Goal: Task Accomplishment & Management: Complete application form

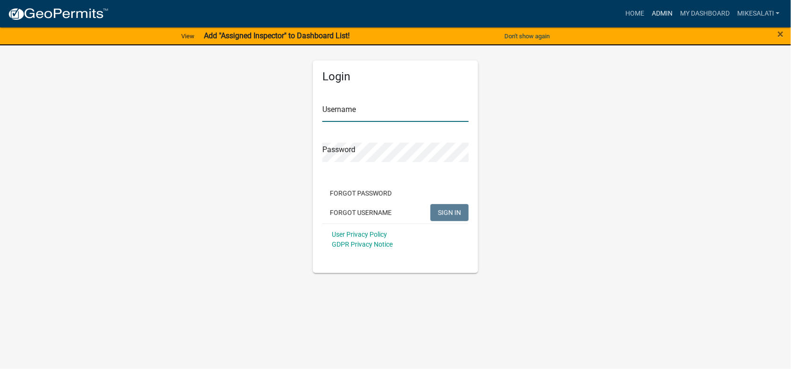
type input "MikeSalati"
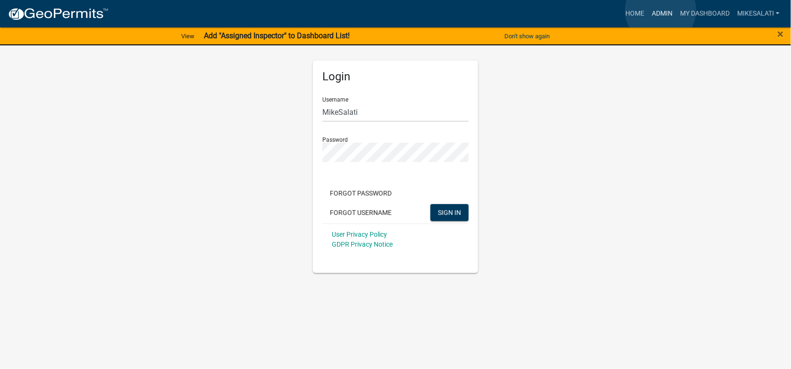
click at [661, 10] on link "Admin" at bounding box center [662, 14] width 28 height 18
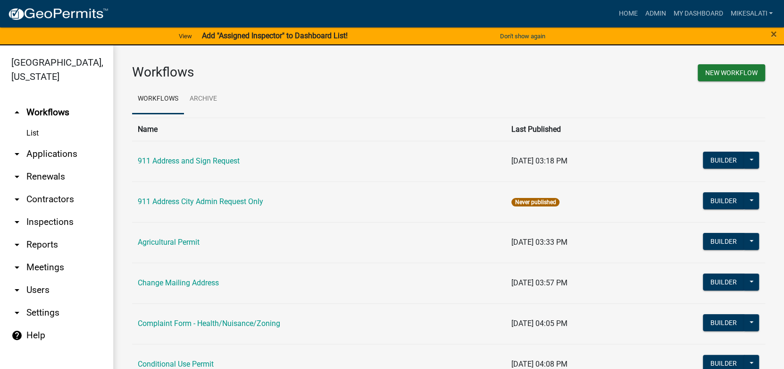
click at [32, 143] on link "arrow_drop_down Applications" at bounding box center [56, 154] width 113 height 23
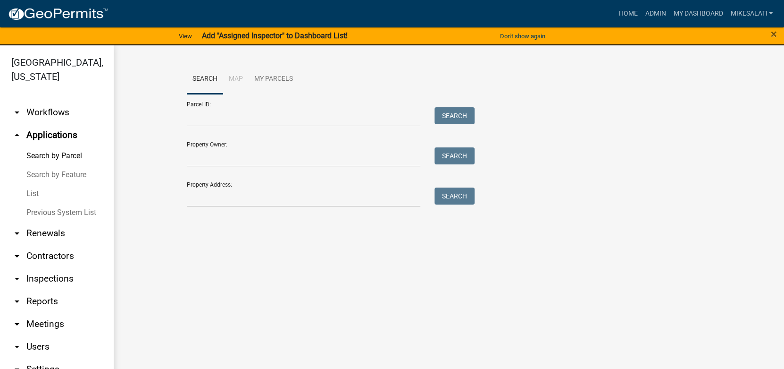
click at [33, 184] on link "List" at bounding box center [56, 193] width 113 height 19
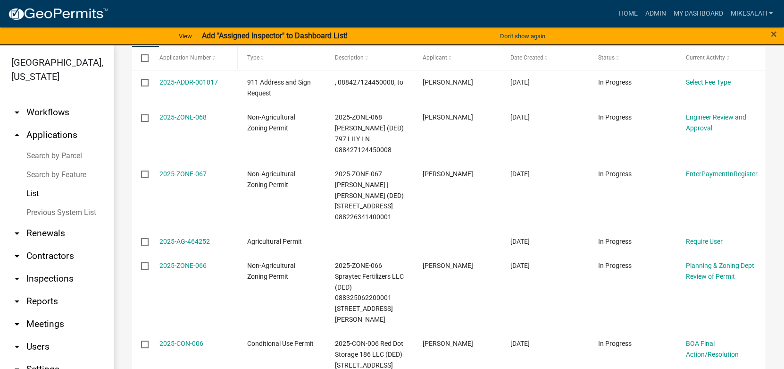
scroll to position [188, 0]
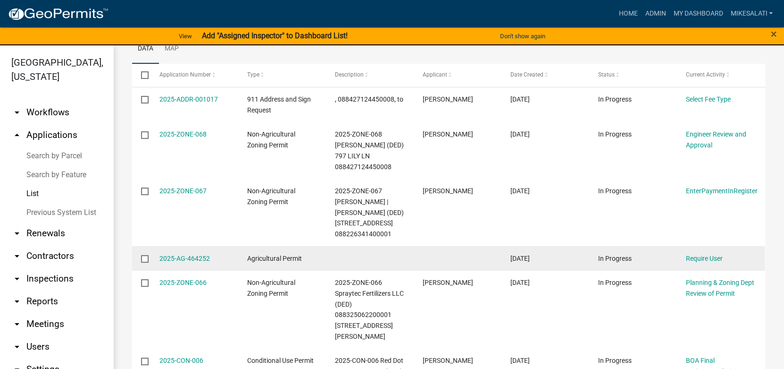
click at [144, 257] on input "checkbox" at bounding box center [144, 258] width 6 height 6
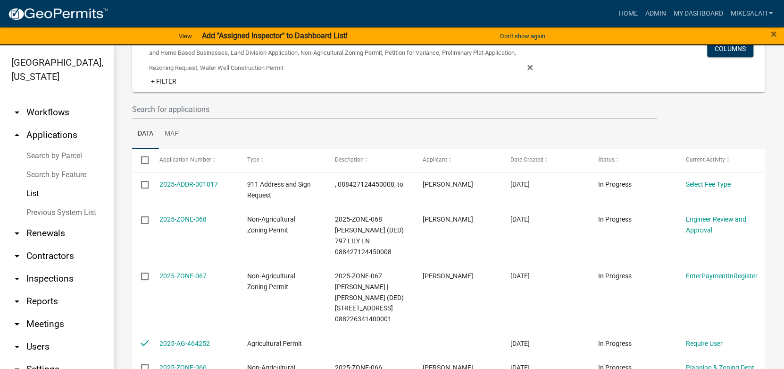
scroll to position [0, 0]
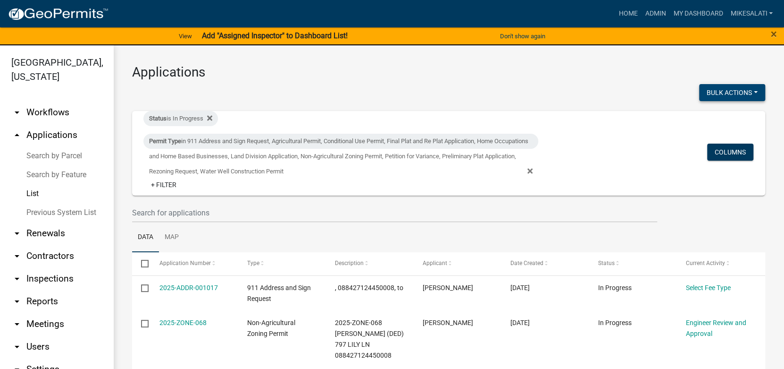
click at [733, 92] on button "Bulk Actions" at bounding box center [732, 92] width 66 height 17
click at [706, 117] on button "Void" at bounding box center [728, 117] width 76 height 23
checkbox input "false"
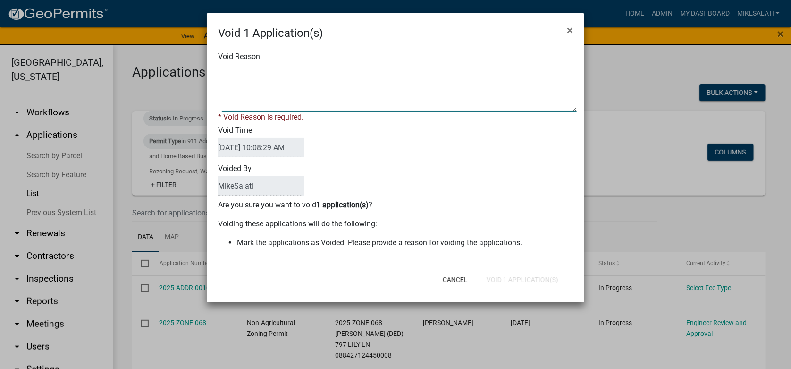
click at [230, 67] on textarea "Void Reason" at bounding box center [399, 87] width 355 height 47
type textarea "."
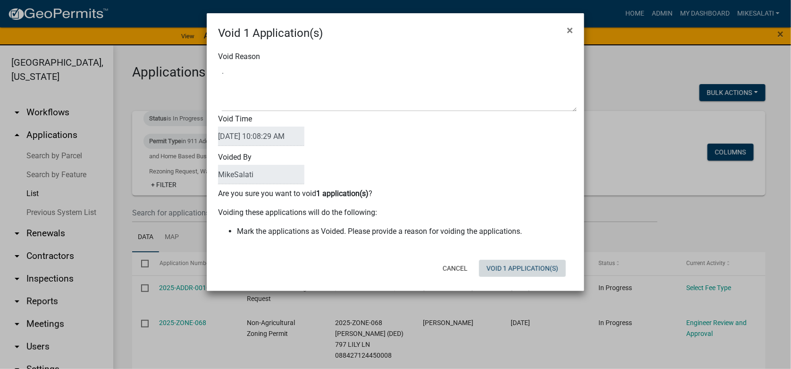
click at [520, 278] on div "Cancel Void 1 Application(s)" at bounding box center [457, 268] width 233 height 25
click at [523, 269] on button "Void 1 Application(s)" at bounding box center [522, 268] width 87 height 17
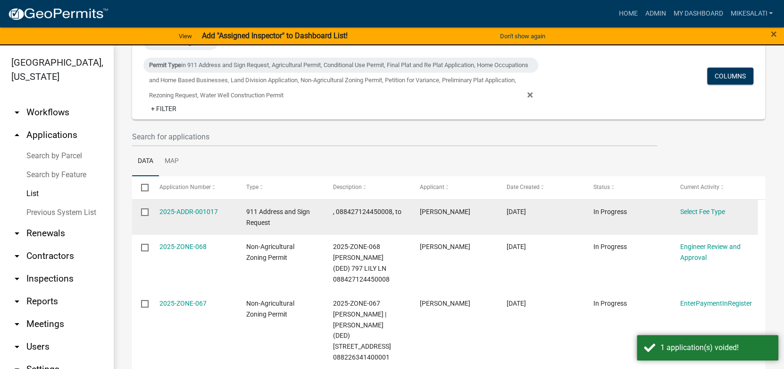
scroll to position [94, 0]
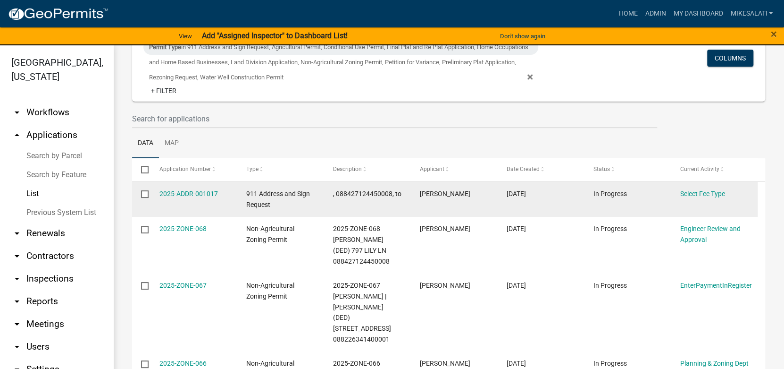
drag, startPoint x: 143, startPoint y: 192, endPoint x: 242, endPoint y: 199, distance: 99.4
click at [153, 192] on div "2025-ADDR-001017 911 Address and Sign Request , 088427124450008, to [PERSON_NAM…" at bounding box center [445, 199] width 626 height 35
click at [145, 195] on input "checkbox" at bounding box center [144, 193] width 6 height 6
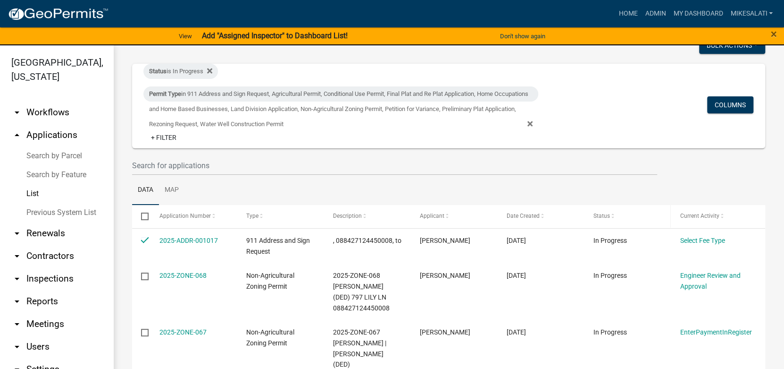
scroll to position [0, 0]
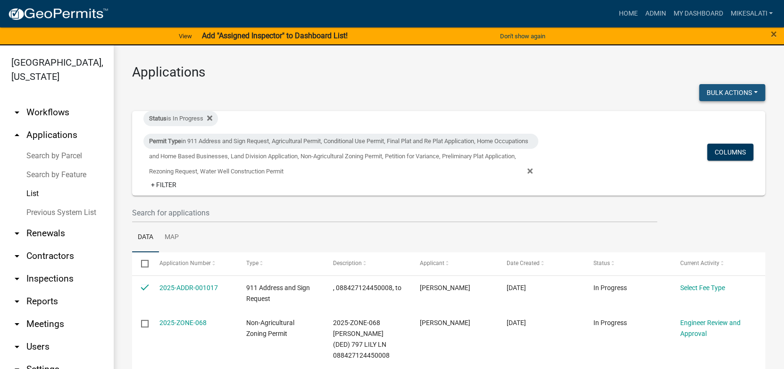
click at [738, 90] on button "Bulk Actions" at bounding box center [732, 92] width 66 height 17
click at [705, 118] on button "Void" at bounding box center [728, 117] width 76 height 23
checkbox input "false"
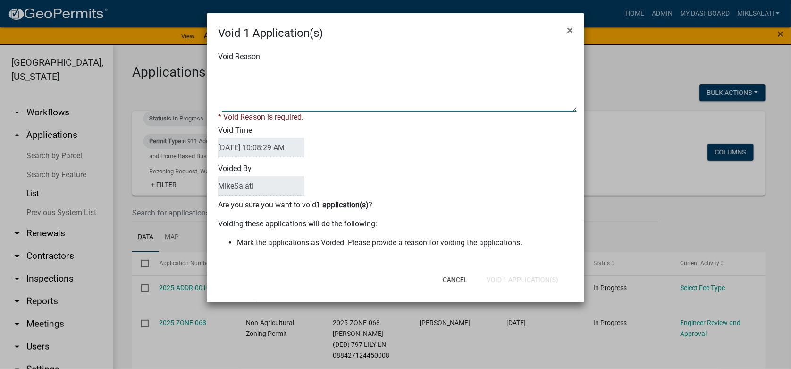
click at [236, 72] on textarea "Void Reason" at bounding box center [399, 87] width 355 height 47
type textarea "."
click at [524, 280] on form "Void 1 Application(s) × Void Reason * Void Reason is required. Void Time [DATE]…" at bounding box center [396, 153] width 378 height 280
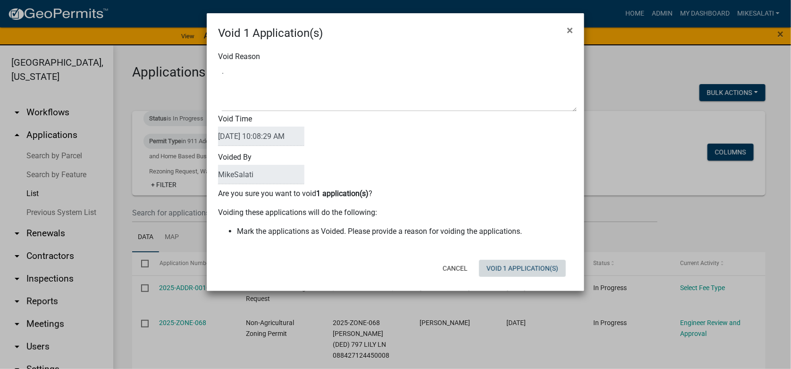
click at [521, 272] on button "Void 1 Application(s)" at bounding box center [522, 268] width 87 height 17
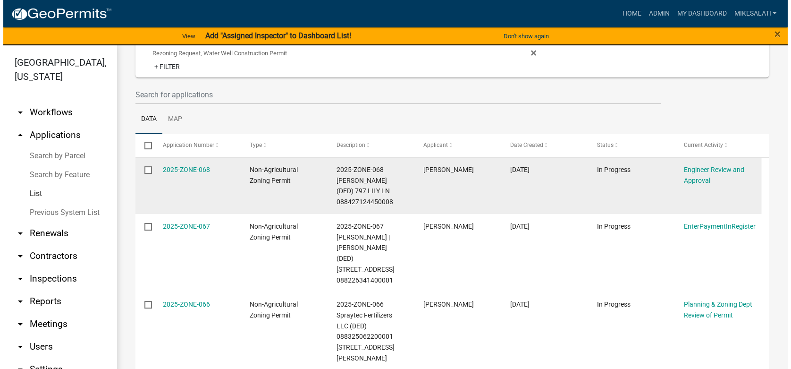
scroll to position [142, 0]
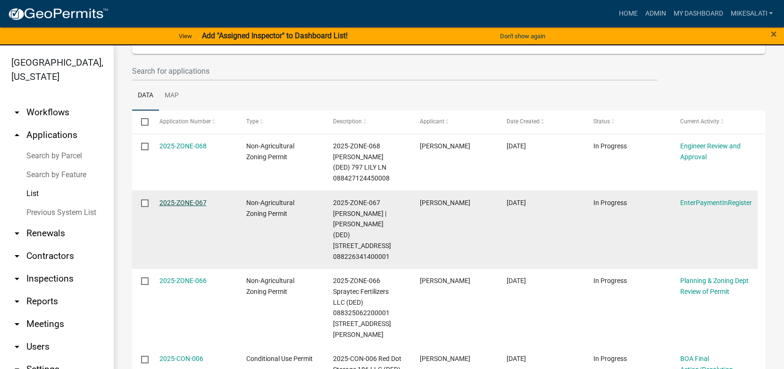
click at [171, 201] on link "2025-ZONE-067" at bounding box center [182, 203] width 47 height 8
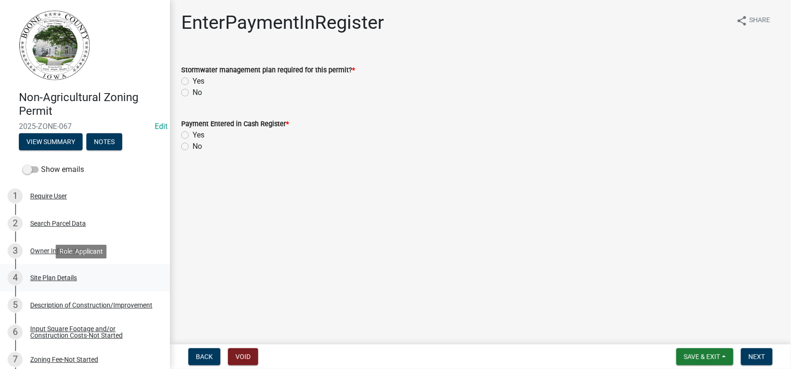
click at [53, 278] on div "Site Plan Details" at bounding box center [53, 277] width 47 height 7
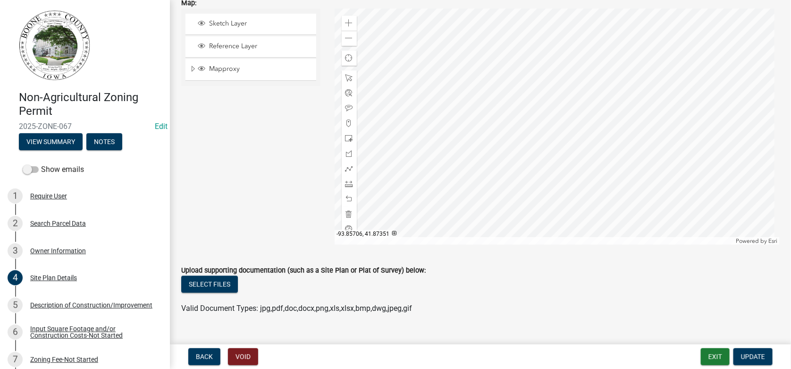
scroll to position [448, 0]
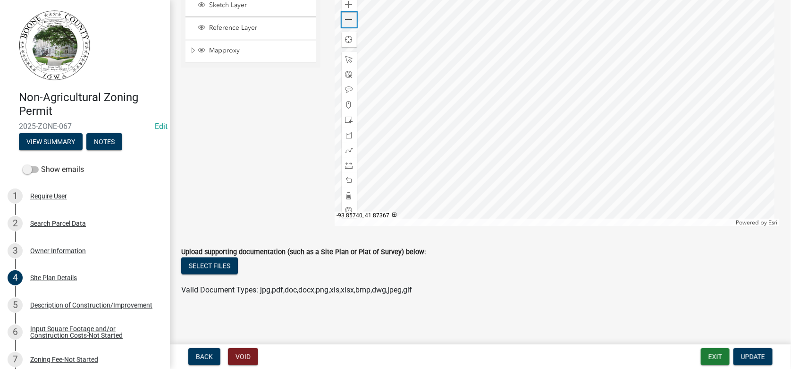
click at [345, 17] on span at bounding box center [349, 20] width 8 height 8
click at [521, 176] on div at bounding box center [557, 108] width 445 height 236
click at [44, 305] on div "Description of Construction/Improvement" at bounding box center [91, 305] width 122 height 7
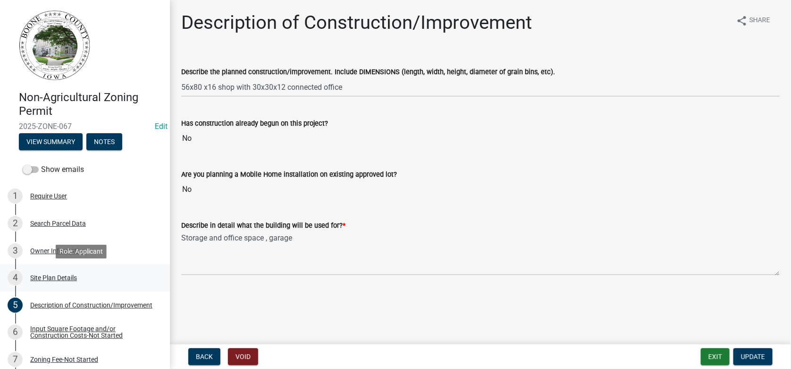
click at [42, 278] on div "Site Plan Details" at bounding box center [53, 277] width 47 height 7
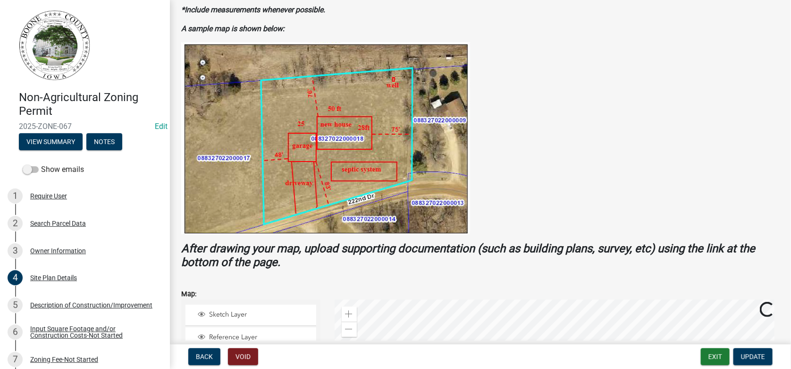
scroll to position [283, 0]
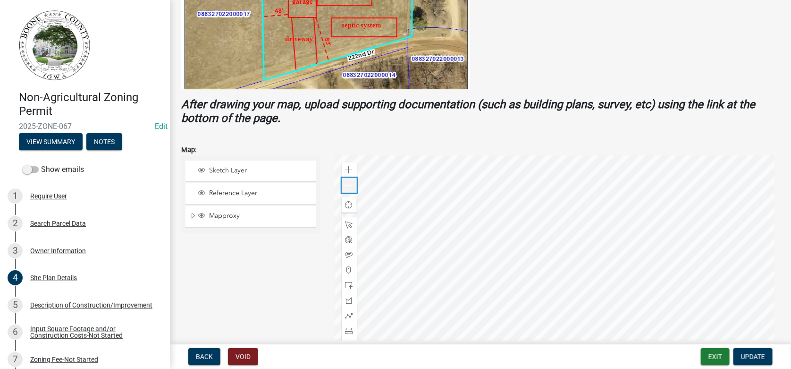
click at [351, 184] on div "Zoom out" at bounding box center [349, 184] width 15 height 15
click at [456, 225] on div at bounding box center [557, 273] width 445 height 236
click at [345, 331] on span at bounding box center [349, 331] width 8 height 8
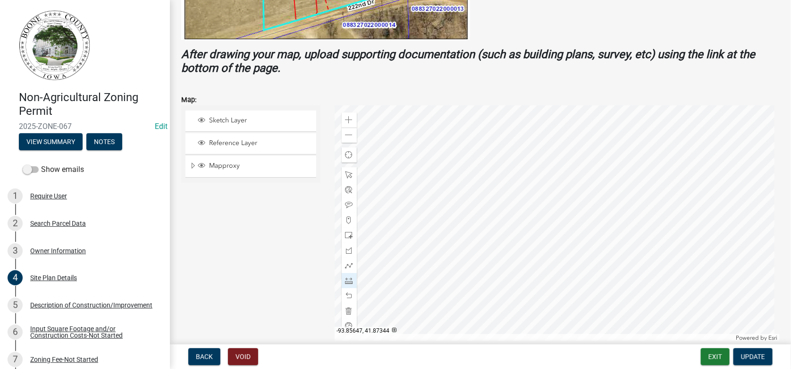
click at [528, 156] on div at bounding box center [557, 223] width 445 height 236
click at [509, 137] on div at bounding box center [557, 223] width 445 height 236
click at [560, 197] on div at bounding box center [557, 223] width 445 height 236
click at [475, 272] on div at bounding box center [557, 223] width 445 height 236
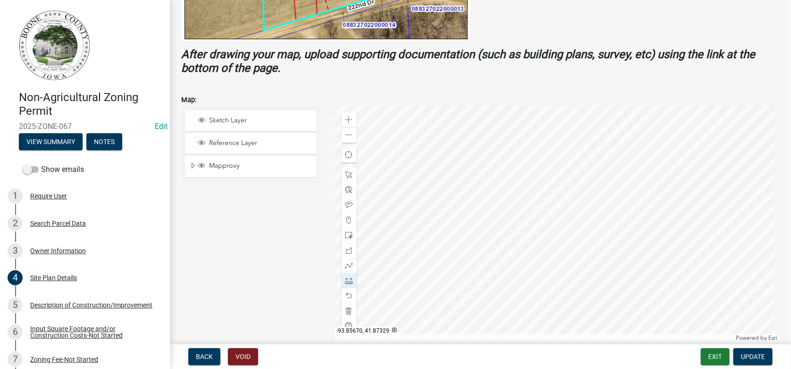
click at [475, 272] on div at bounding box center [557, 223] width 445 height 236
click at [558, 193] on div at bounding box center [557, 223] width 445 height 236
click at [608, 201] on div at bounding box center [557, 223] width 445 height 236
click at [346, 174] on span at bounding box center [349, 175] width 8 height 8
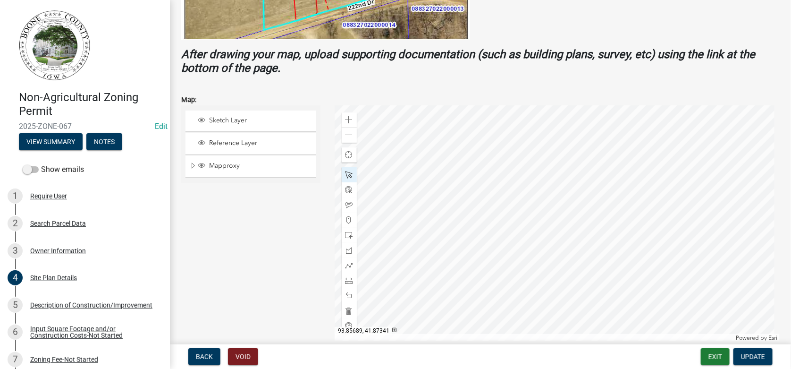
click at [401, 213] on div at bounding box center [557, 223] width 445 height 236
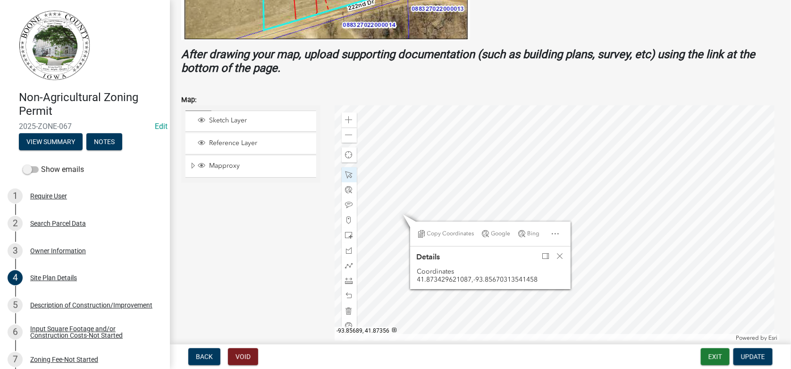
click at [408, 136] on div at bounding box center [557, 223] width 445 height 236
click at [409, 138] on div at bounding box center [557, 223] width 445 height 236
click at [556, 259] on div "Close" at bounding box center [560, 255] width 14 height 13
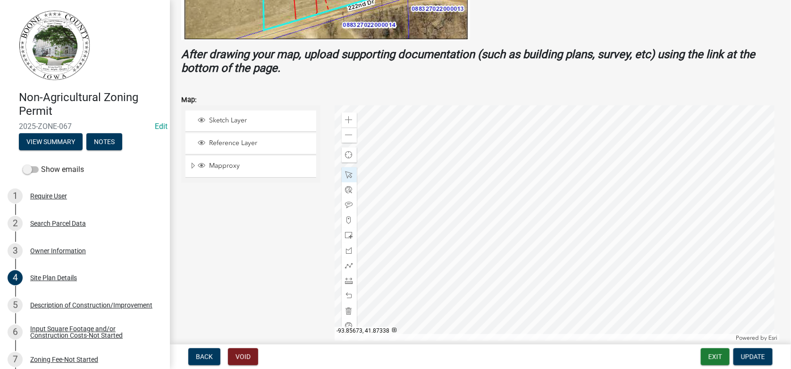
click at [465, 225] on div at bounding box center [557, 223] width 445 height 236
click at [408, 134] on div at bounding box center [557, 223] width 445 height 236
click at [394, 212] on div at bounding box center [557, 223] width 445 height 236
click at [477, 145] on div at bounding box center [557, 223] width 445 height 236
click at [419, 204] on div at bounding box center [557, 223] width 445 height 236
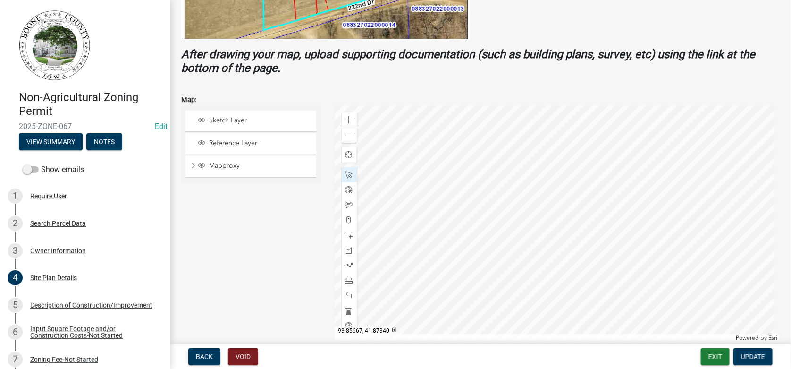
click at [488, 214] on div at bounding box center [557, 223] width 445 height 236
click at [412, 279] on div at bounding box center [557, 223] width 445 height 236
click at [521, 150] on div at bounding box center [557, 223] width 445 height 236
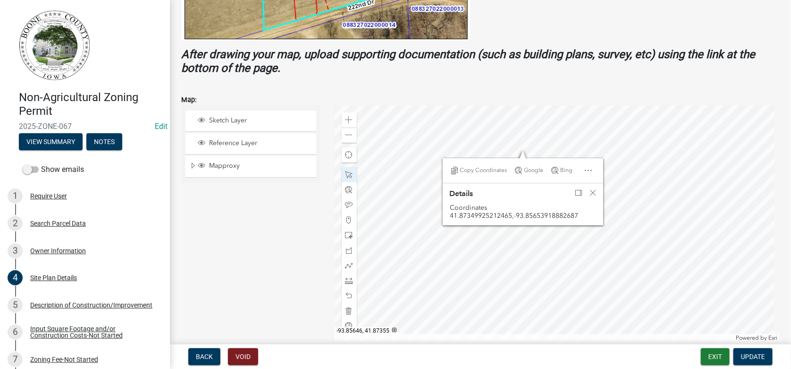
click at [566, 139] on div at bounding box center [557, 223] width 445 height 236
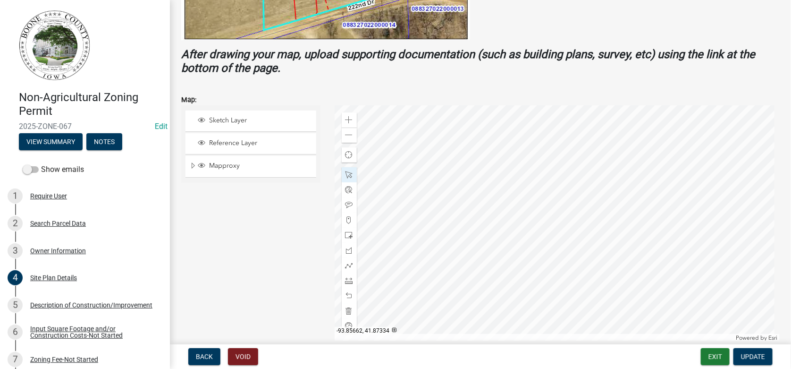
click at [506, 245] on div at bounding box center [557, 223] width 445 height 236
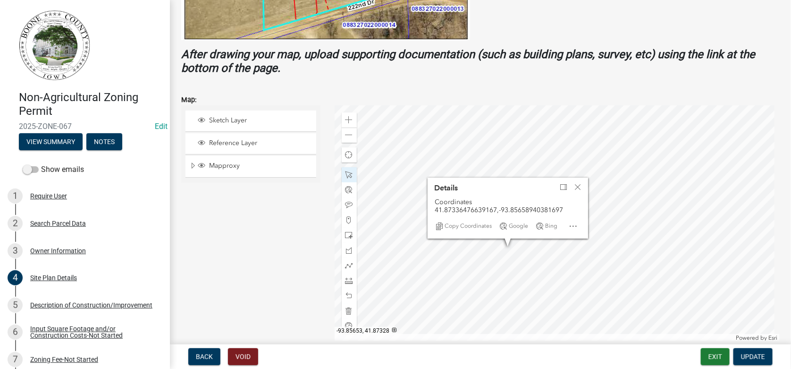
click at [540, 277] on div at bounding box center [557, 223] width 445 height 236
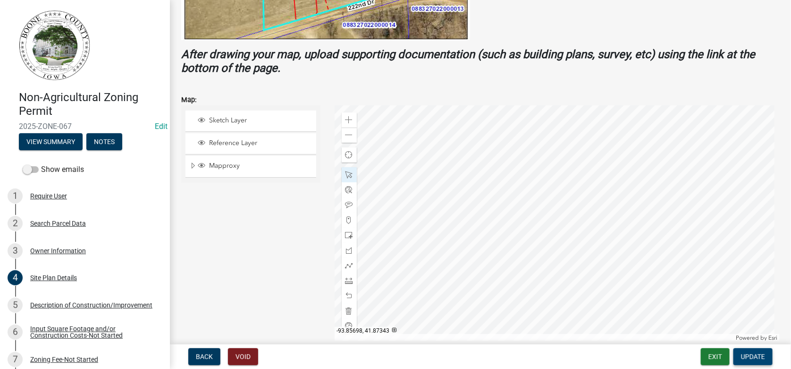
click at [747, 358] on span "Update" at bounding box center [753, 356] width 24 height 8
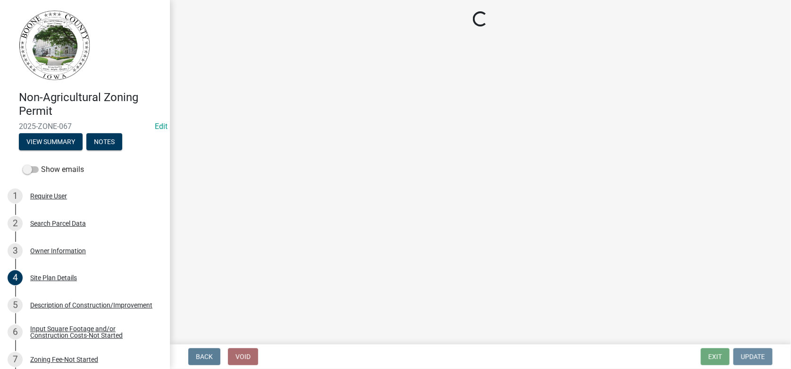
scroll to position [0, 0]
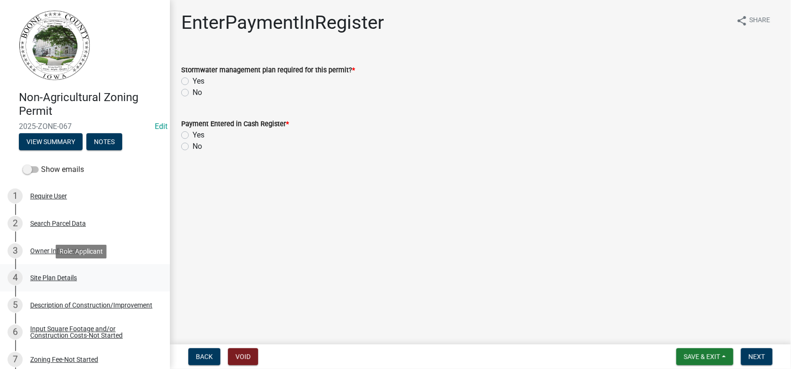
click at [35, 279] on div "Site Plan Details" at bounding box center [53, 277] width 47 height 7
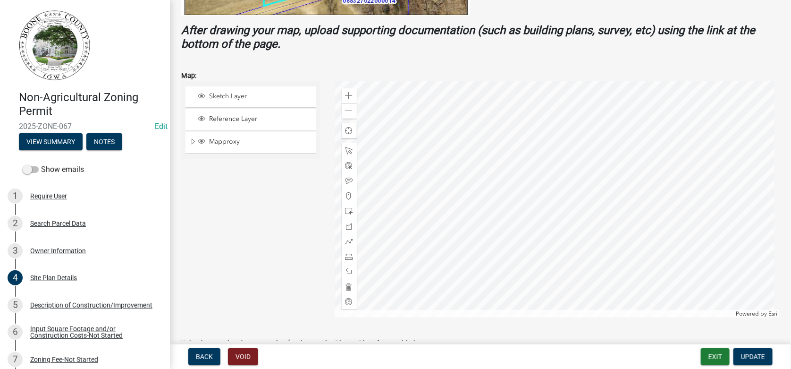
scroll to position [378, 0]
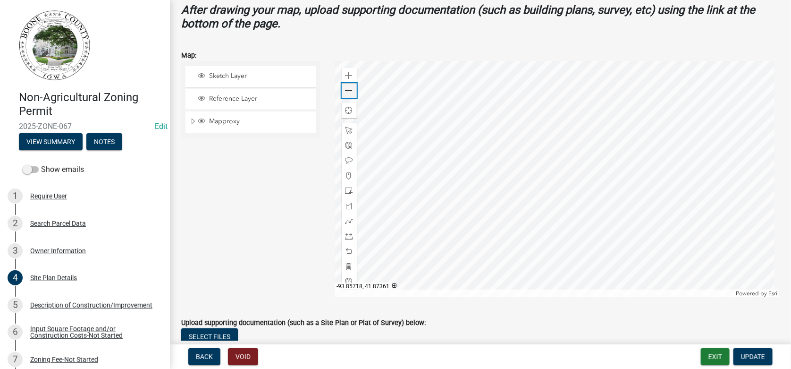
click at [345, 90] on span at bounding box center [349, 91] width 8 height 8
click at [345, 236] on span at bounding box center [349, 236] width 8 height 8
click at [551, 164] on div at bounding box center [557, 179] width 445 height 236
click at [497, 97] on div at bounding box center [557, 179] width 445 height 236
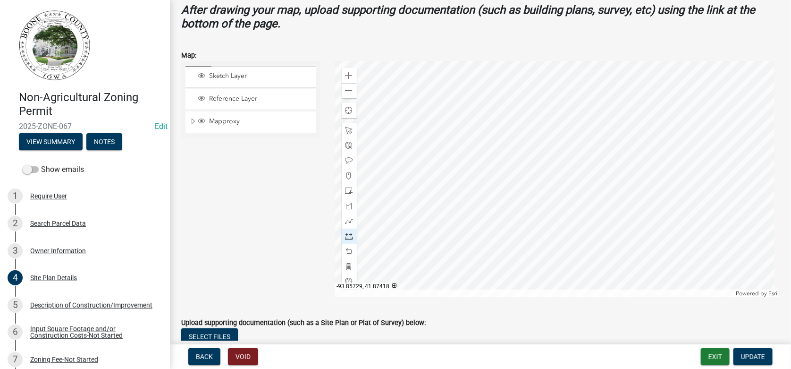
click at [497, 97] on div at bounding box center [557, 179] width 445 height 236
click at [749, 355] on span "Update" at bounding box center [753, 356] width 24 height 8
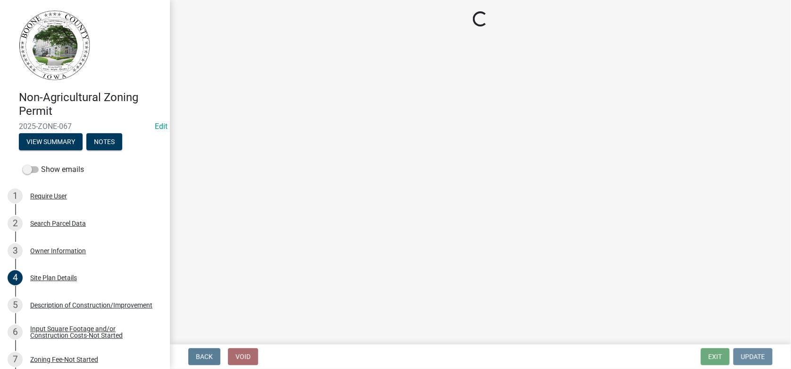
scroll to position [0, 0]
click at [44, 303] on div "Description of Construction/Improvement" at bounding box center [91, 305] width 122 height 7
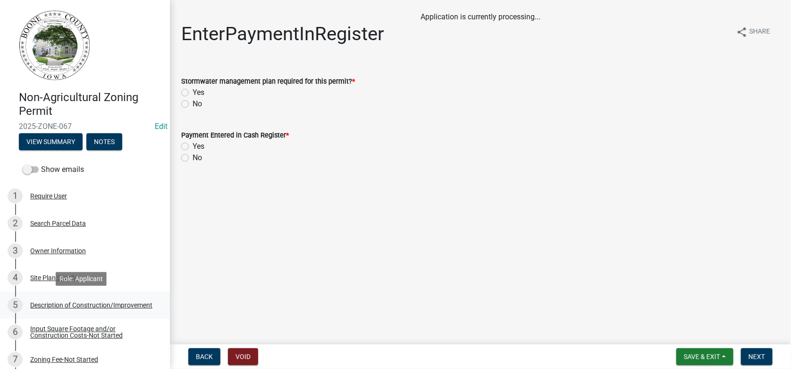
click at [42, 305] on div "Description of Construction/Improvement" at bounding box center [91, 305] width 122 height 7
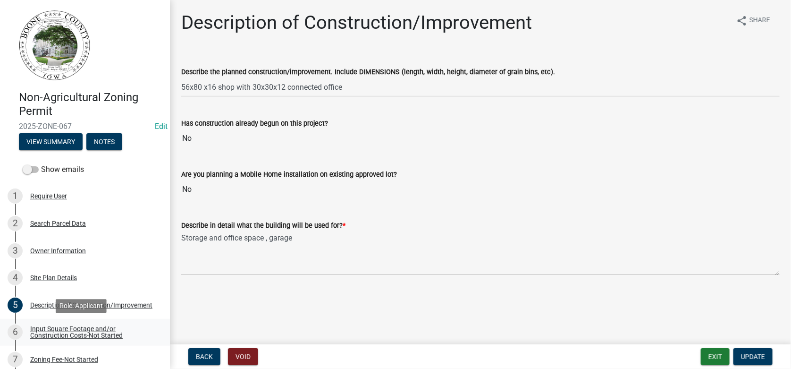
click at [38, 331] on div "Input Square Footage and/or Construction Costs-Not Started" at bounding box center [92, 331] width 125 height 13
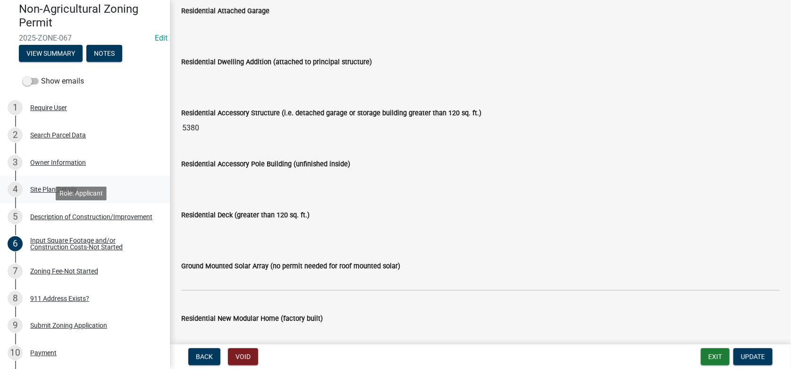
scroll to position [94, 0]
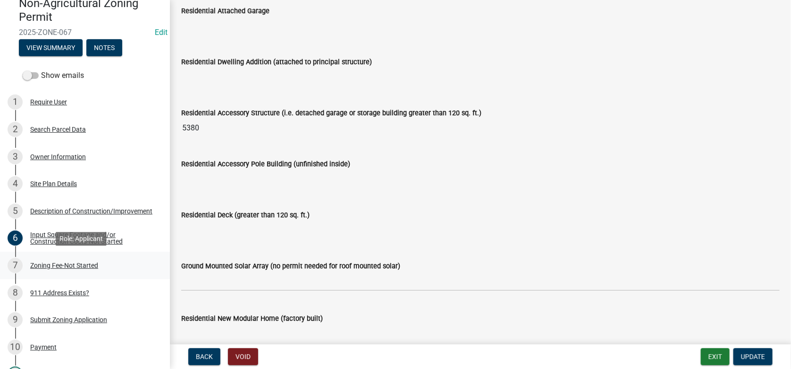
click at [51, 265] on div "Zoning Fee-Not Started" at bounding box center [64, 265] width 68 height 7
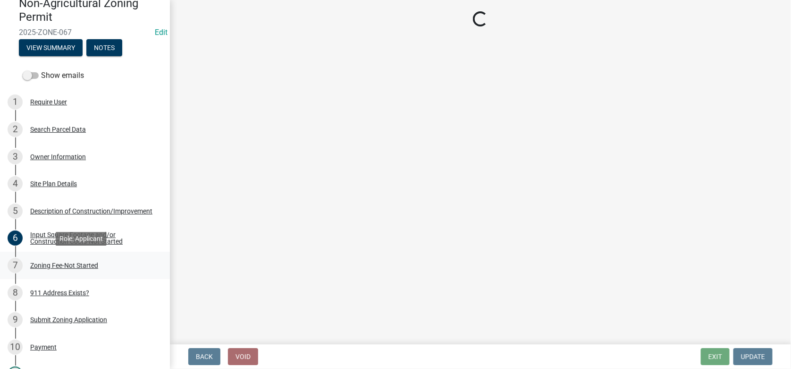
scroll to position [0, 0]
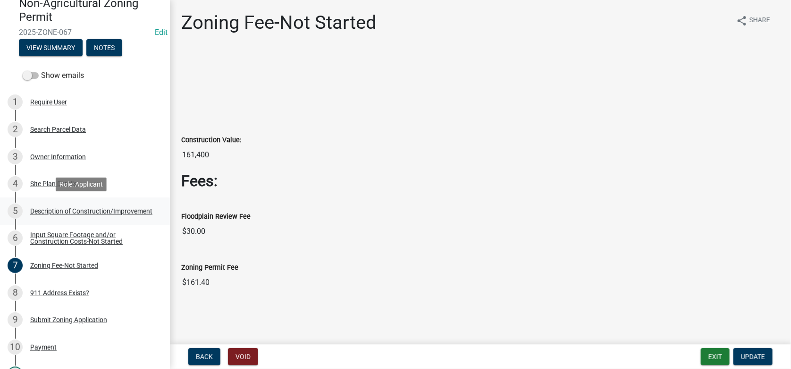
click at [52, 210] on div "Description of Construction/Improvement" at bounding box center [91, 211] width 122 height 7
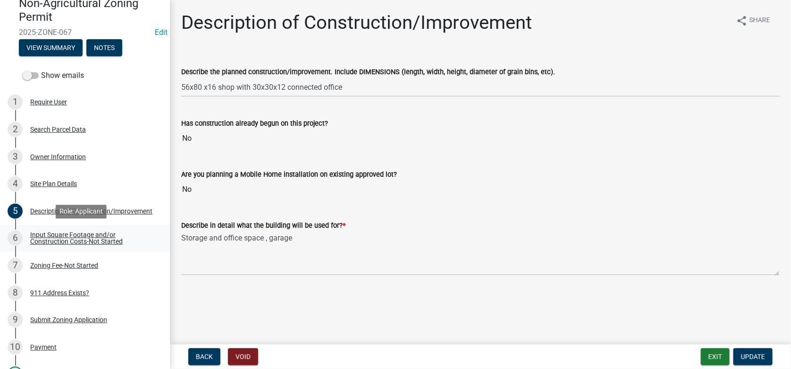
click at [59, 235] on div "Input Square Footage and/or Construction Costs-Not Started" at bounding box center [92, 237] width 125 height 13
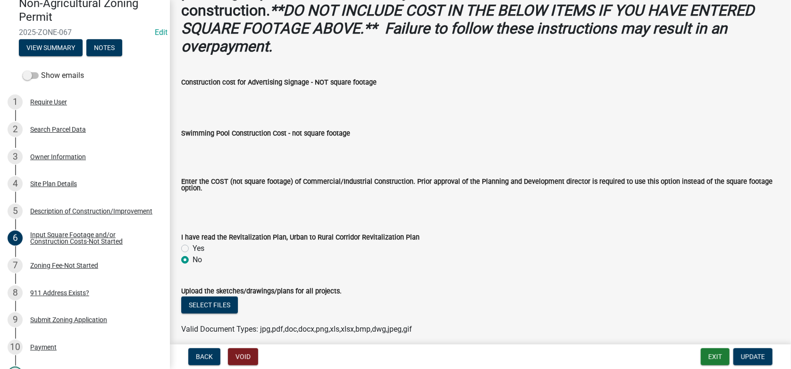
scroll to position [573, 0]
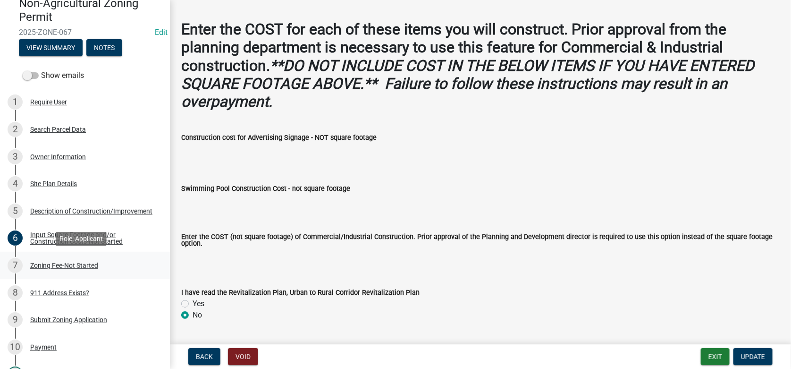
click at [67, 266] on div "Zoning Fee-Not Started" at bounding box center [64, 265] width 68 height 7
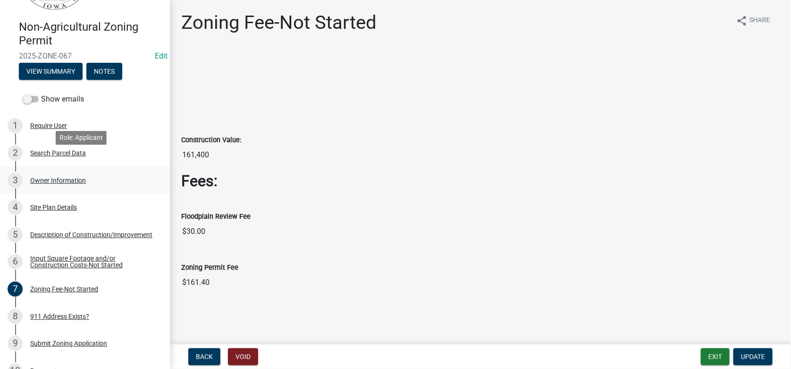
scroll to position [188, 0]
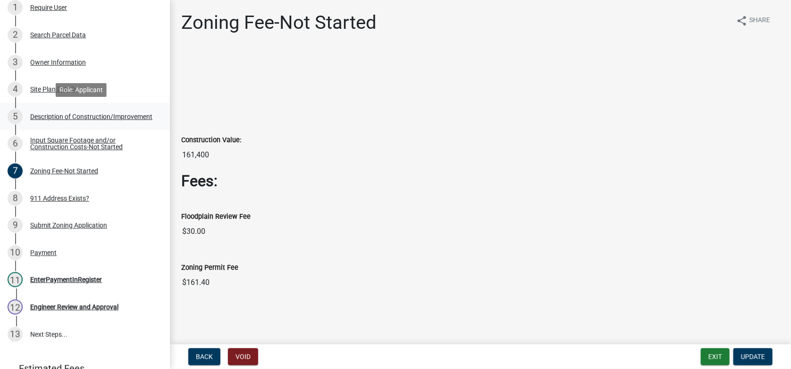
drag, startPoint x: 42, startPoint y: 117, endPoint x: 48, endPoint y: 117, distance: 6.2
click at [44, 117] on div "Description of Construction/Improvement" at bounding box center [91, 116] width 122 height 7
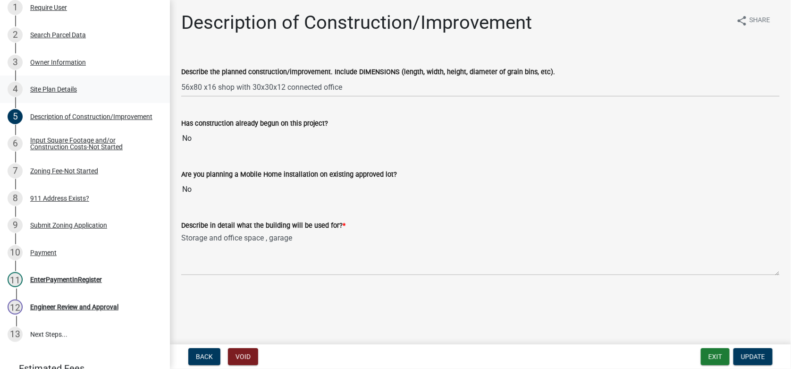
click at [44, 86] on div "Site Plan Details" at bounding box center [53, 89] width 47 height 7
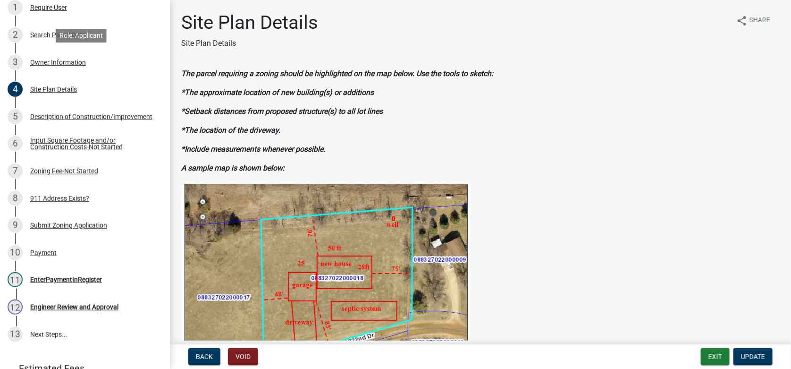
scroll to position [94, 0]
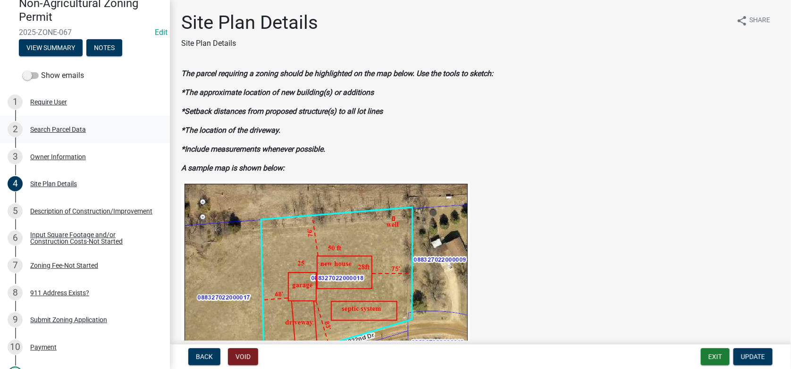
click at [59, 129] on div "Search Parcel Data" at bounding box center [58, 129] width 56 height 7
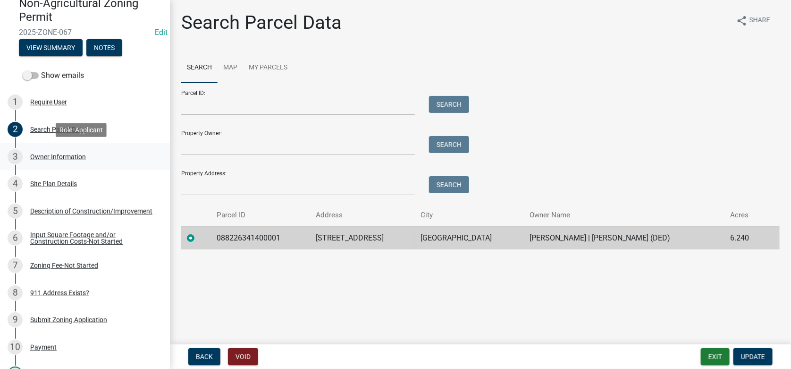
click at [47, 154] on div "Owner Information" at bounding box center [58, 156] width 56 height 7
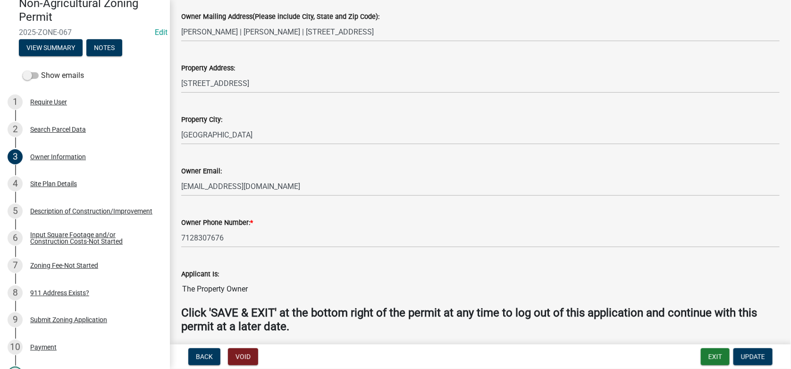
scroll to position [0, 0]
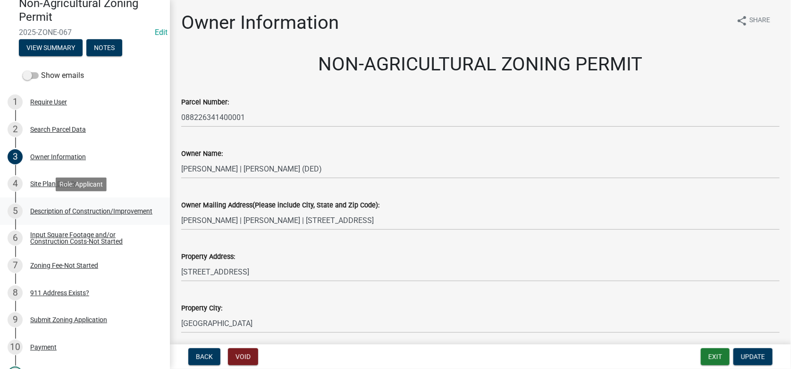
click at [58, 212] on div "Description of Construction/Improvement" at bounding box center [91, 211] width 122 height 7
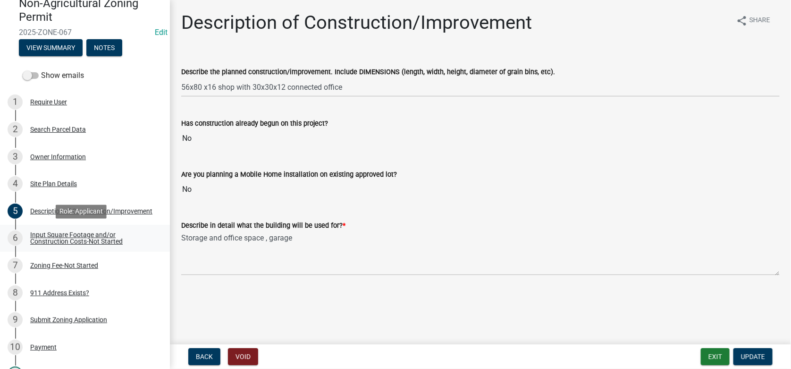
click at [51, 243] on div "Input Square Footage and/or Construction Costs-Not Started" at bounding box center [92, 237] width 125 height 13
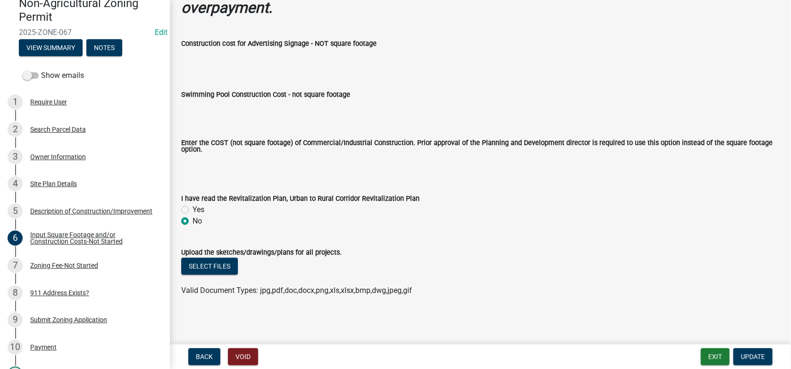
scroll to position [668, 0]
click at [58, 184] on div "Site Plan Details" at bounding box center [53, 183] width 47 height 7
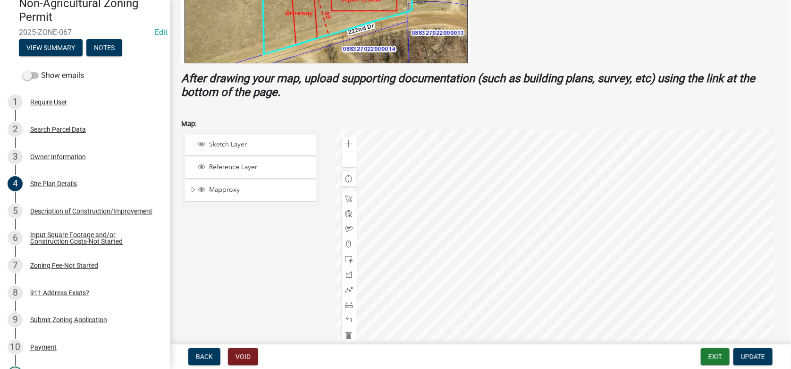
scroll to position [448, 0]
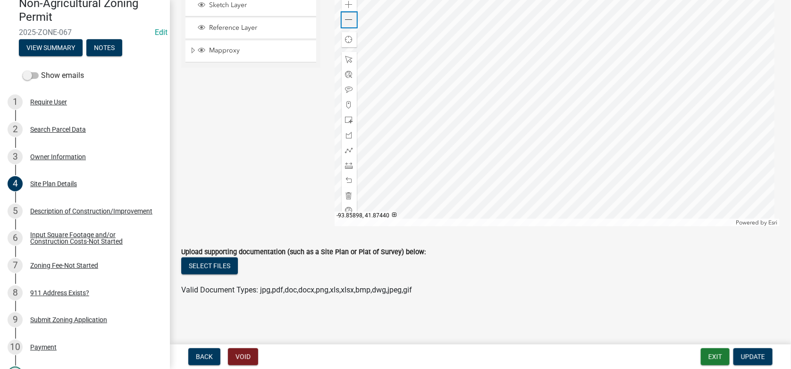
click at [345, 17] on span at bounding box center [349, 20] width 8 height 8
click at [63, 155] on div "Owner Information" at bounding box center [58, 156] width 56 height 7
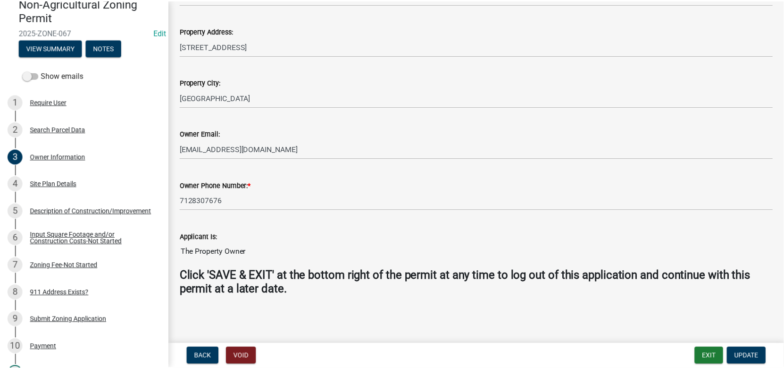
scroll to position [0, 0]
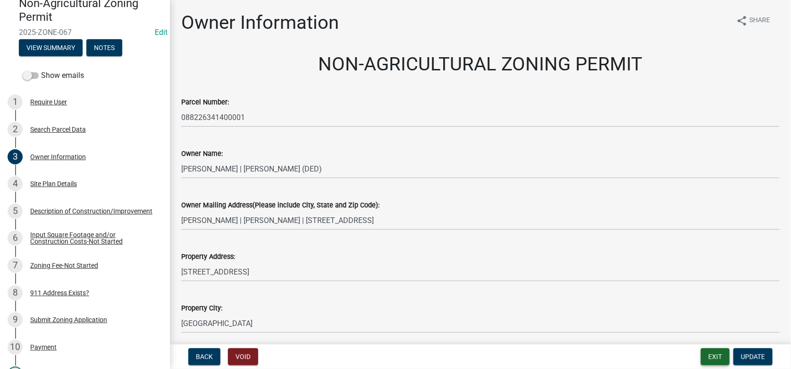
click at [718, 359] on button "Exit" at bounding box center [715, 356] width 29 height 17
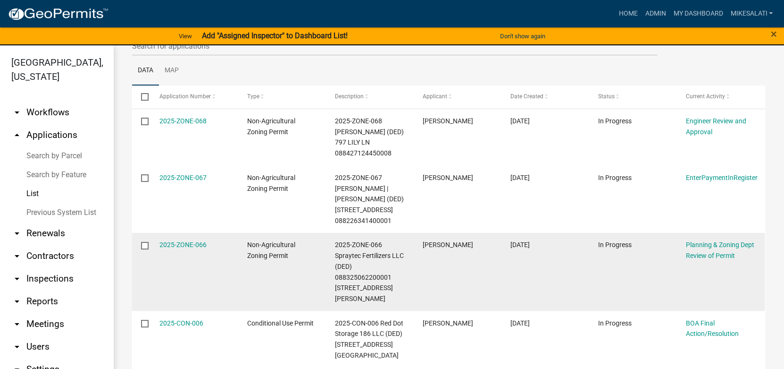
scroll to position [188, 0]
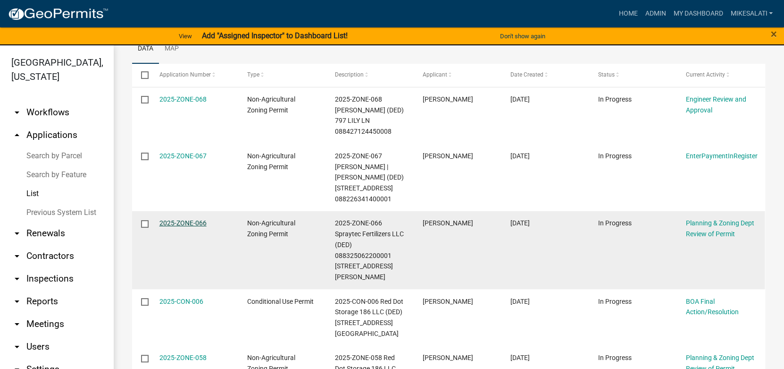
click at [183, 218] on div "2025-ZONE-066" at bounding box center [194, 223] width 70 height 11
click at [176, 221] on link "2025-ZONE-066" at bounding box center [182, 223] width 47 height 8
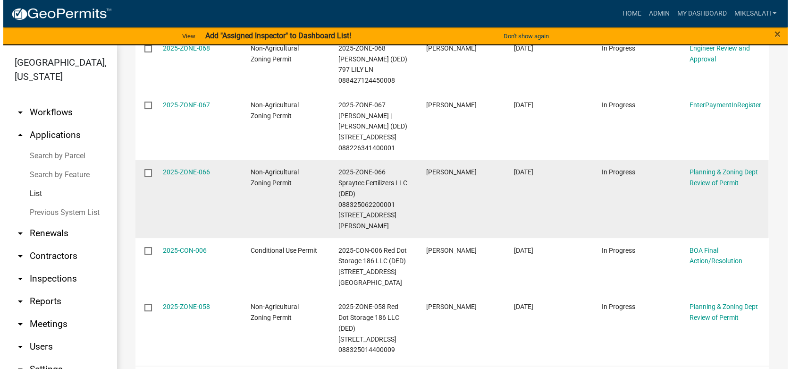
scroll to position [256, 0]
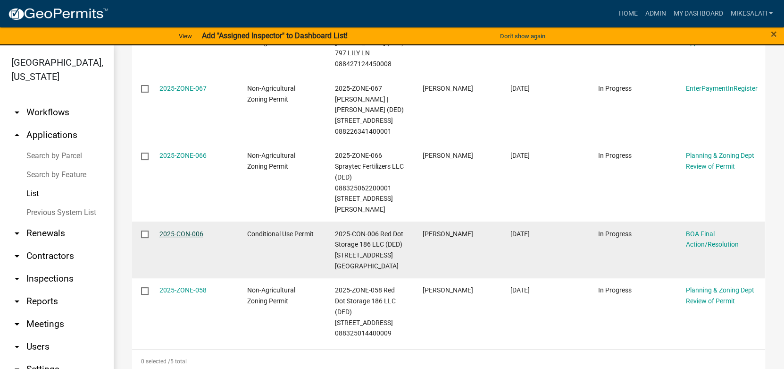
click at [175, 230] on link "2025-CON-006" at bounding box center [181, 234] width 44 height 8
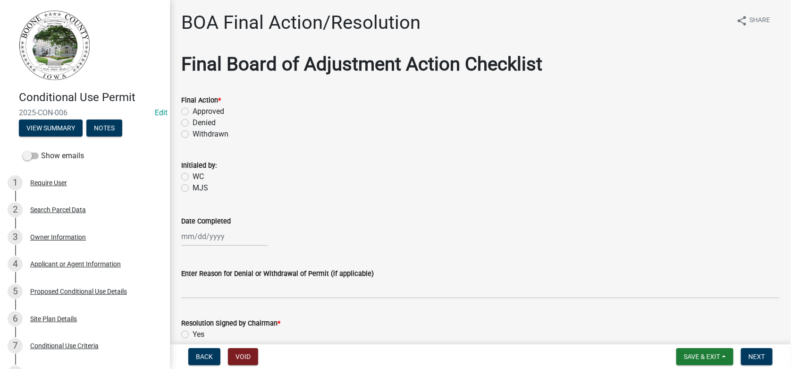
click at [193, 109] on label "Approved" at bounding box center [209, 111] width 32 height 11
click at [193, 109] on input "Approved" at bounding box center [196, 109] width 6 height 6
radio input "true"
click at [193, 188] on label "MJS" at bounding box center [201, 187] width 16 height 11
click at [193, 188] on input "MJS" at bounding box center [196, 185] width 6 height 6
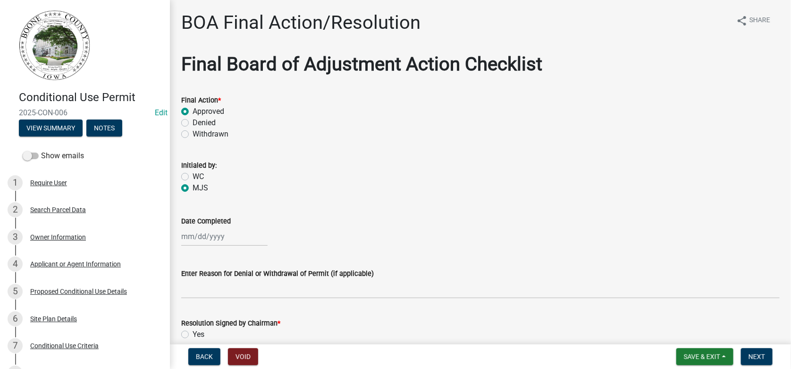
radio input "true"
click at [197, 238] on div at bounding box center [224, 236] width 86 height 19
select select "8"
select select "2025"
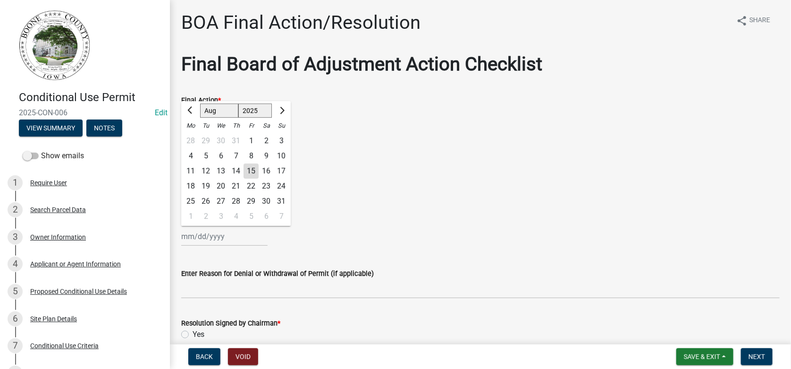
click at [236, 168] on div "14" at bounding box center [235, 170] width 15 height 15
type input "[DATE]"
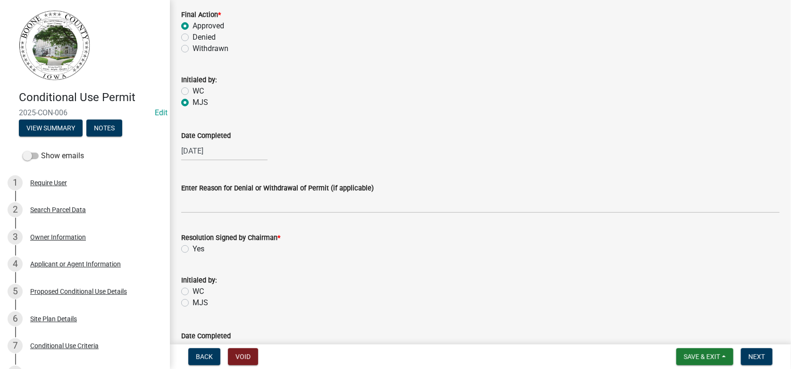
scroll to position [94, 0]
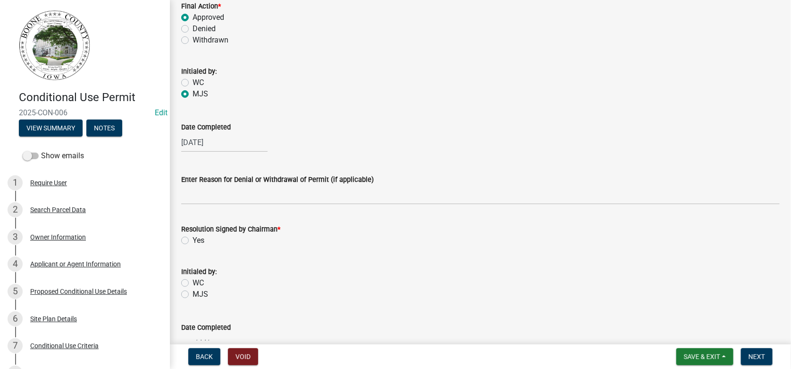
click at [193, 237] on label "Yes" at bounding box center [199, 240] width 12 height 11
click at [193, 237] on input "Yes" at bounding box center [196, 238] width 6 height 6
radio input "true"
click at [186, 287] on div "Initialed by: WC MJS" at bounding box center [480, 283] width 598 height 34
click at [186, 288] on div "MJS" at bounding box center [480, 293] width 598 height 11
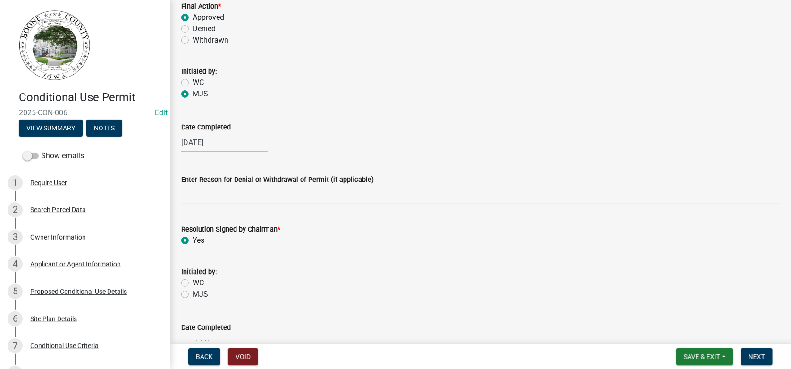
click at [193, 295] on label "MJS" at bounding box center [201, 293] width 16 height 11
click at [193, 294] on input "MJS" at bounding box center [196, 291] width 6 height 6
radio input "true"
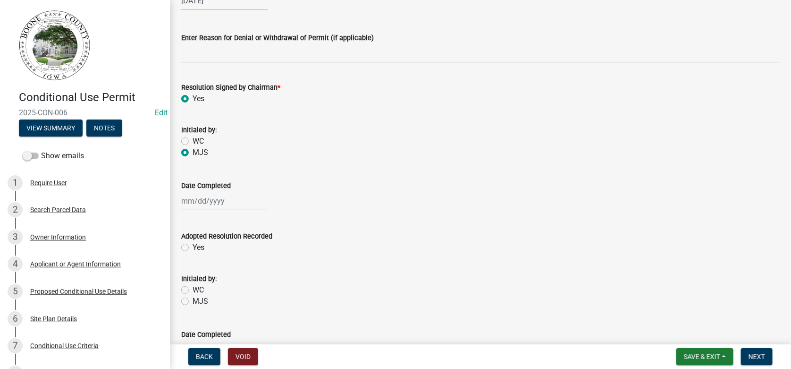
scroll to position [236, 0]
click at [191, 196] on div at bounding box center [224, 200] width 86 height 19
select select "8"
select select "2025"
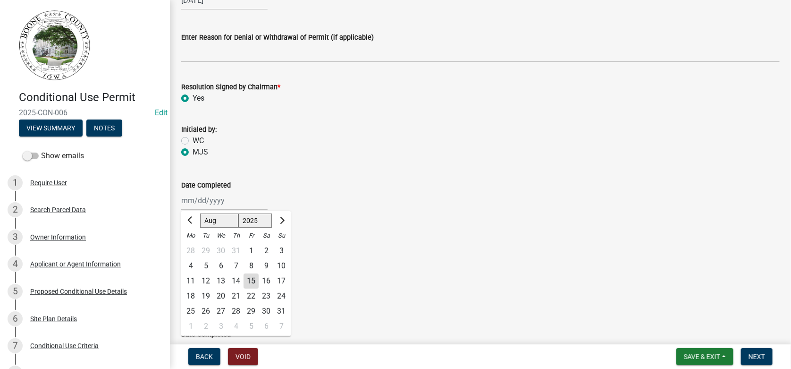
click at [236, 278] on div "14" at bounding box center [235, 280] width 15 height 15
type input "[DATE]"
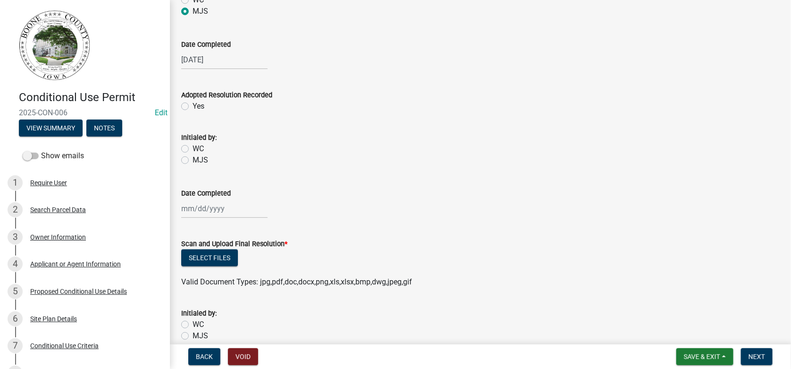
scroll to position [378, 0]
click at [700, 358] on span "Save & Exit" at bounding box center [702, 356] width 36 height 8
click at [686, 312] on button "Save" at bounding box center [696, 309] width 76 height 23
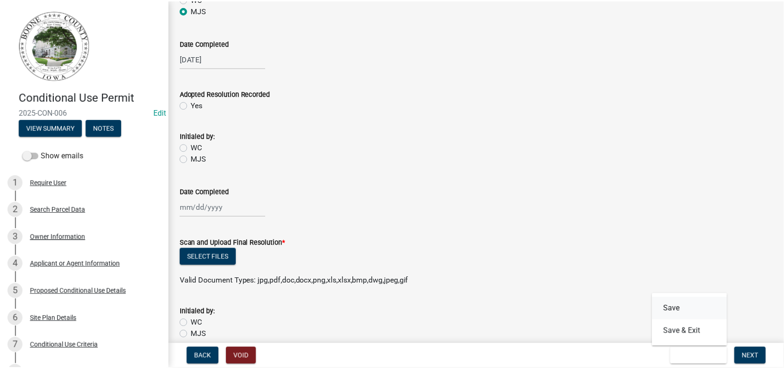
scroll to position [0, 0]
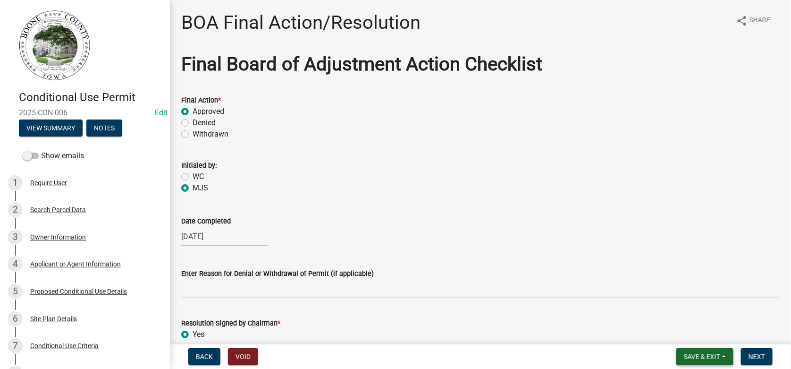
click at [704, 350] on button "Save & Exit" at bounding box center [704, 356] width 57 height 17
click at [689, 331] on button "Save & Exit" at bounding box center [696, 331] width 76 height 23
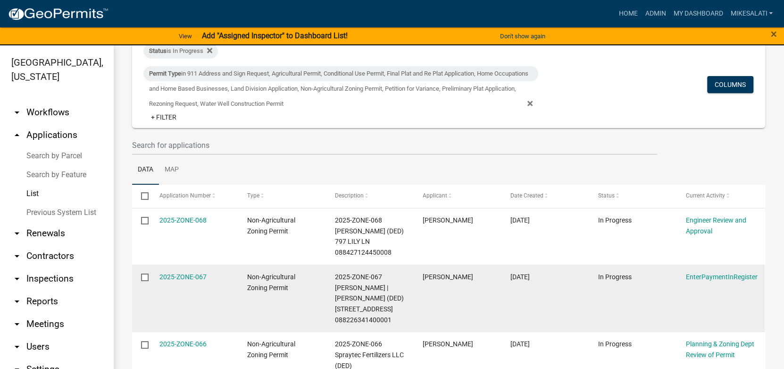
scroll to position [114, 0]
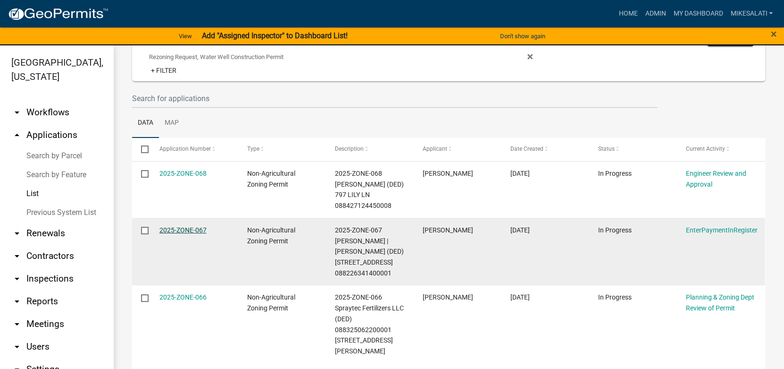
click at [176, 228] on datatable-body-cell "2025-ZONE-067" at bounding box center [194, 251] width 88 height 67
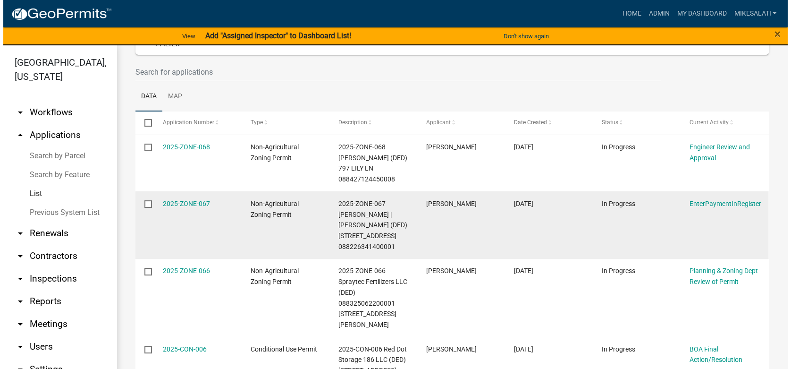
scroll to position [161, 0]
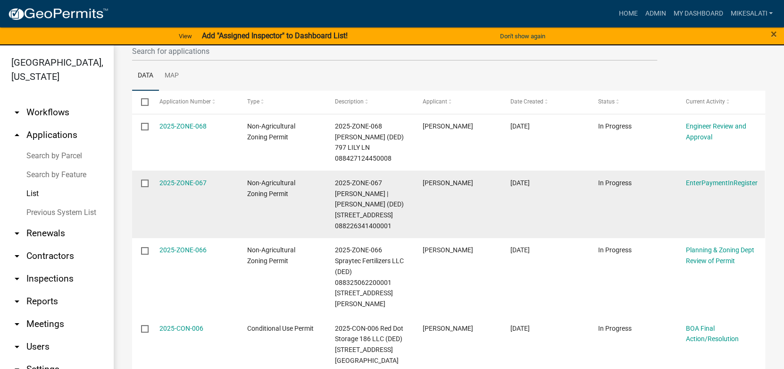
click at [188, 177] on div "2025-ZONE-067" at bounding box center [194, 182] width 70 height 11
click at [182, 183] on link "2025-ZONE-067" at bounding box center [182, 183] width 47 height 8
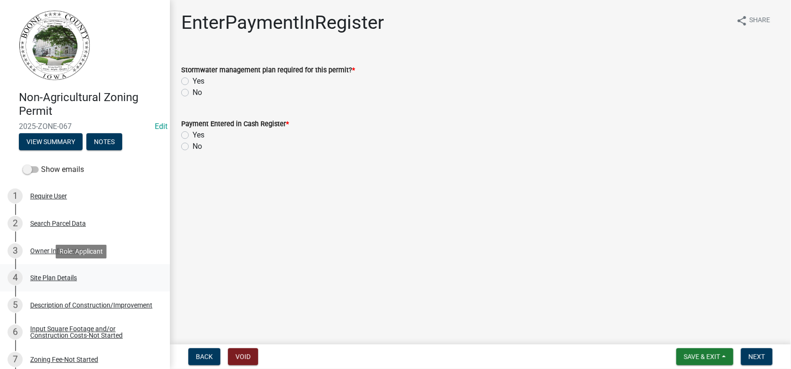
click at [48, 276] on div "Site Plan Details" at bounding box center [53, 277] width 47 height 7
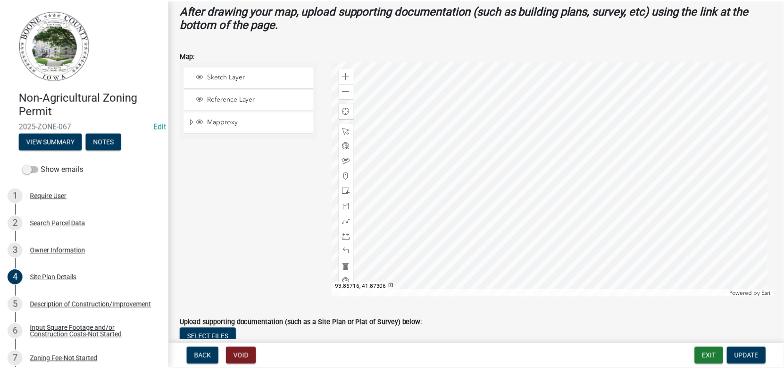
scroll to position [378, 0]
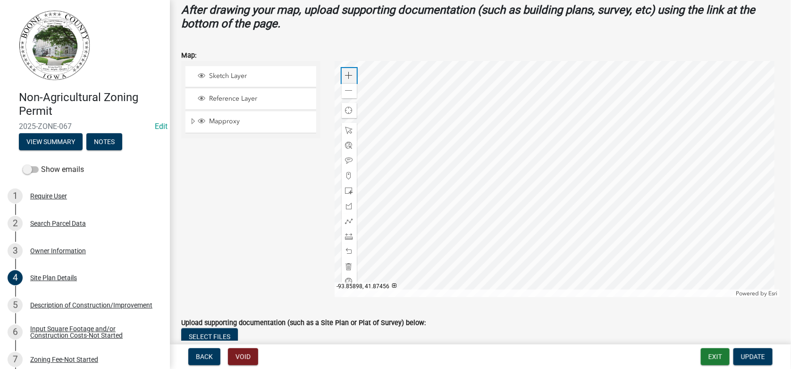
click at [347, 72] on span at bounding box center [349, 76] width 8 height 8
click at [433, 132] on div at bounding box center [557, 179] width 445 height 236
click at [718, 353] on button "Exit" at bounding box center [715, 356] width 29 height 17
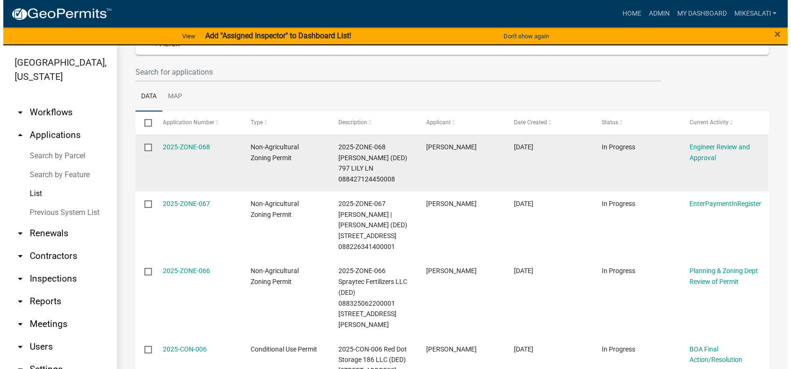
scroll to position [142, 0]
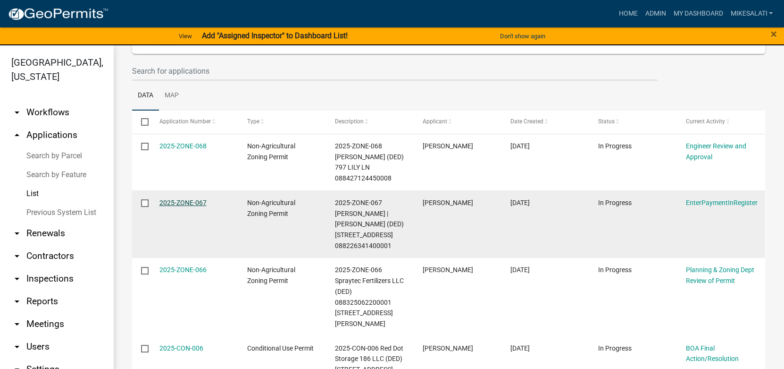
click at [176, 204] on link "2025-ZONE-067" at bounding box center [182, 203] width 47 height 8
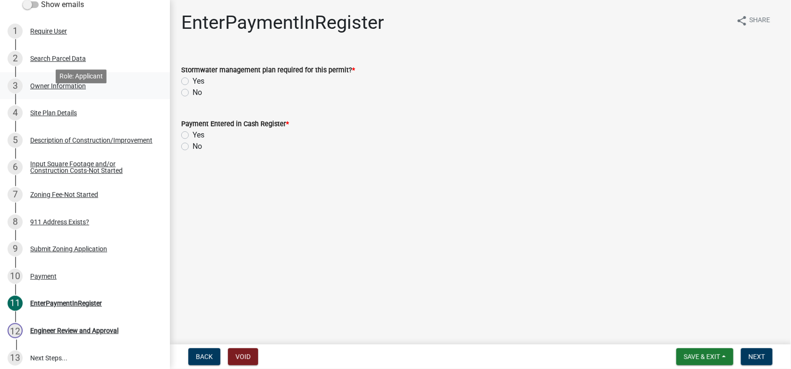
scroll to position [188, 0]
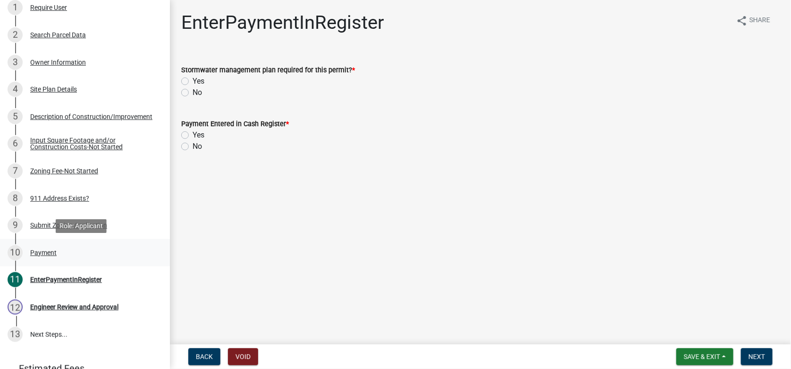
click at [49, 252] on div "Payment" at bounding box center [43, 252] width 26 height 7
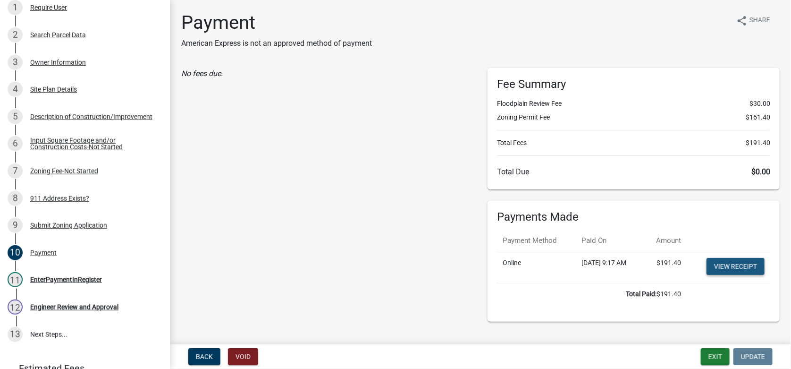
click at [724, 267] on link "View receipt" at bounding box center [735, 266] width 58 height 17
click at [94, 276] on div "EnterPaymentInRegister" at bounding box center [66, 279] width 72 height 7
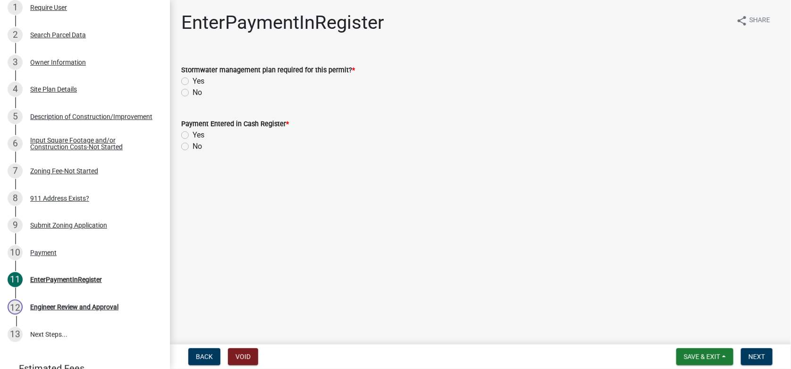
click at [193, 92] on label "No" at bounding box center [197, 92] width 9 height 11
click at [193, 92] on input "No" at bounding box center [196, 90] width 6 height 6
radio input "true"
click at [193, 134] on label "Yes" at bounding box center [199, 134] width 12 height 11
click at [193, 134] on input "Yes" at bounding box center [196, 132] width 6 height 6
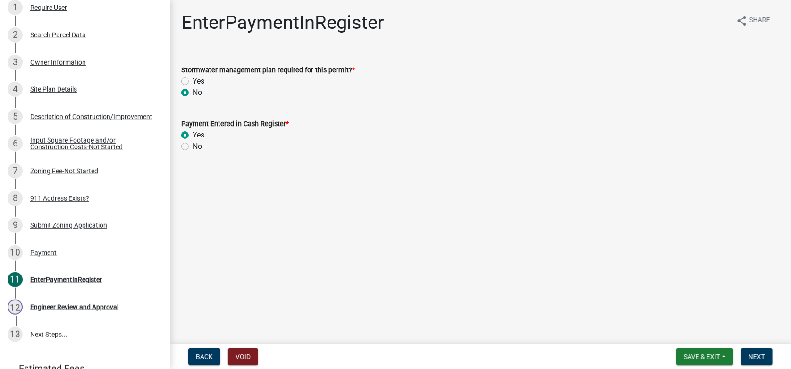
radio input "true"
click at [755, 355] on span "Next" at bounding box center [756, 356] width 17 height 8
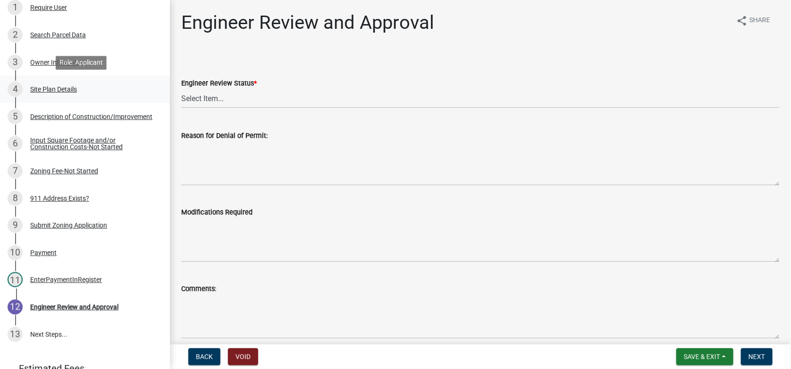
click at [59, 90] on div "Site Plan Details" at bounding box center [53, 89] width 47 height 7
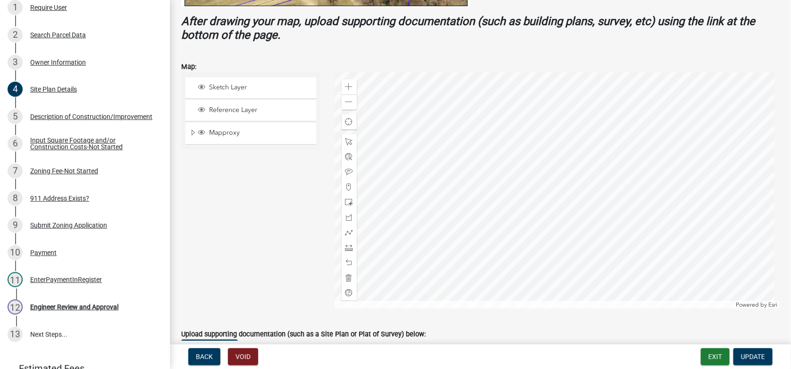
scroll to position [378, 0]
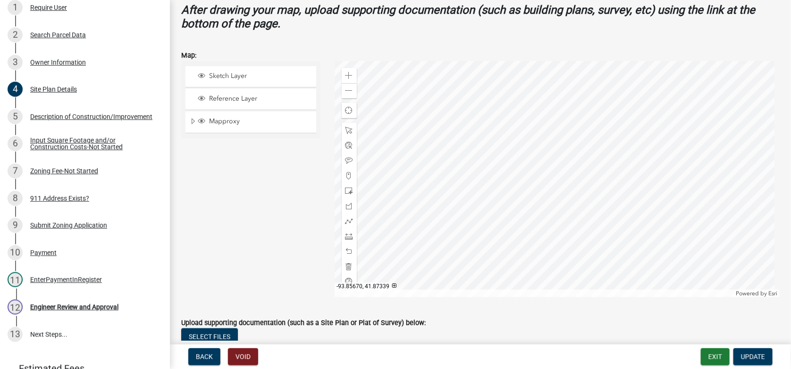
click at [564, 225] on div at bounding box center [557, 179] width 445 height 236
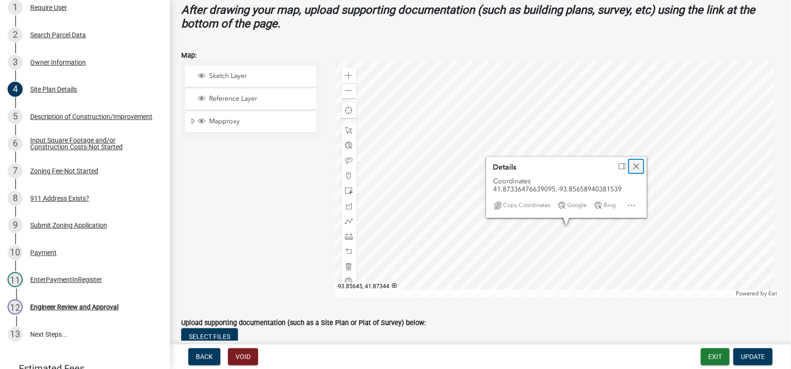
click at [632, 167] on span "Close" at bounding box center [636, 166] width 8 height 8
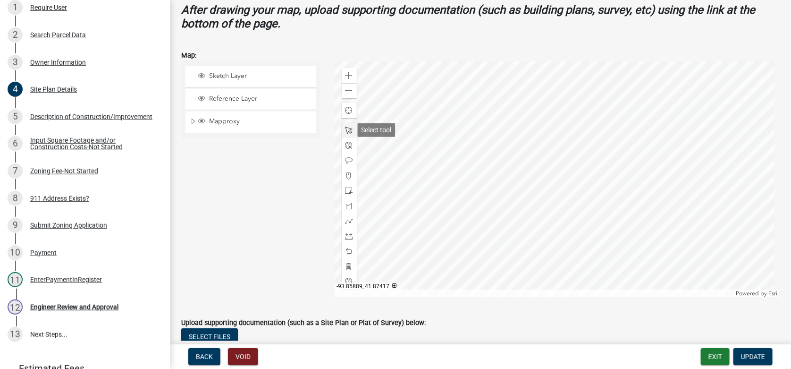
click at [345, 128] on span at bounding box center [349, 130] width 8 height 8
click at [553, 217] on div at bounding box center [557, 179] width 445 height 236
click at [568, 218] on div at bounding box center [557, 179] width 445 height 236
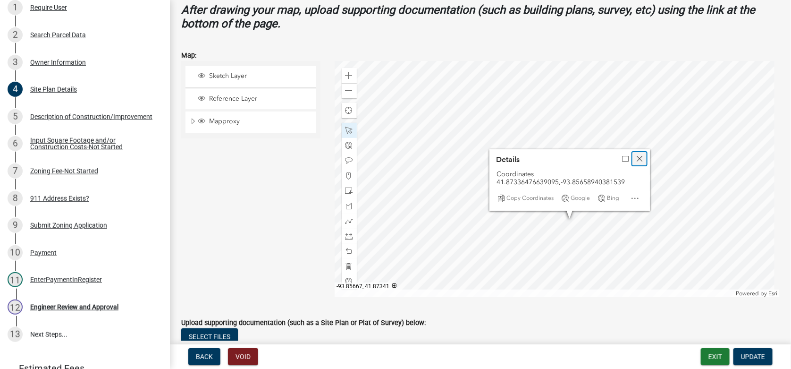
click at [642, 158] on div "Close" at bounding box center [639, 158] width 14 height 13
click at [562, 213] on div at bounding box center [557, 179] width 445 height 236
click at [545, 214] on div at bounding box center [557, 179] width 445 height 236
click at [630, 154] on span "Close" at bounding box center [634, 155] width 8 height 8
click at [588, 214] on div at bounding box center [557, 179] width 445 height 236
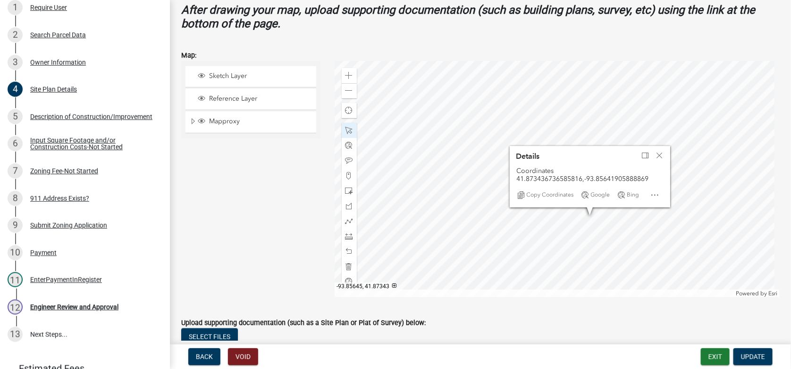
click at [585, 217] on div at bounding box center [557, 179] width 445 height 236
click at [592, 213] on div at bounding box center [557, 179] width 445 height 236
click at [572, 224] on div at bounding box center [557, 179] width 445 height 236
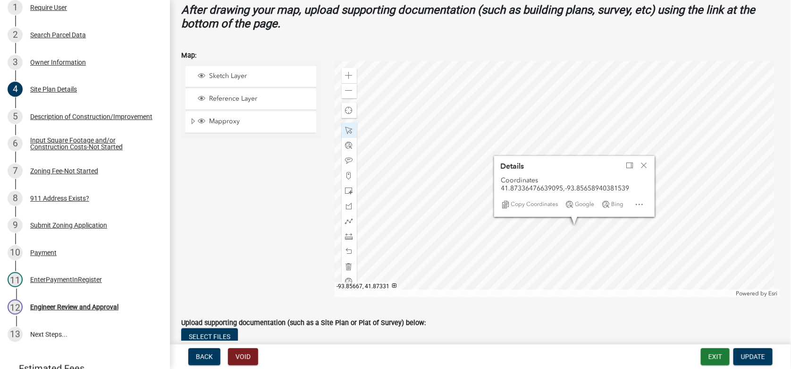
click at [562, 232] on div at bounding box center [557, 179] width 445 height 236
click at [640, 163] on span "Close" at bounding box center [644, 165] width 8 height 8
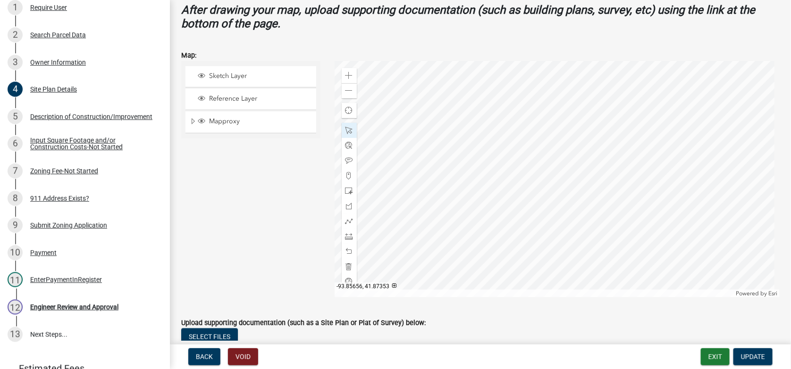
click at [573, 203] on div at bounding box center [557, 179] width 445 height 236
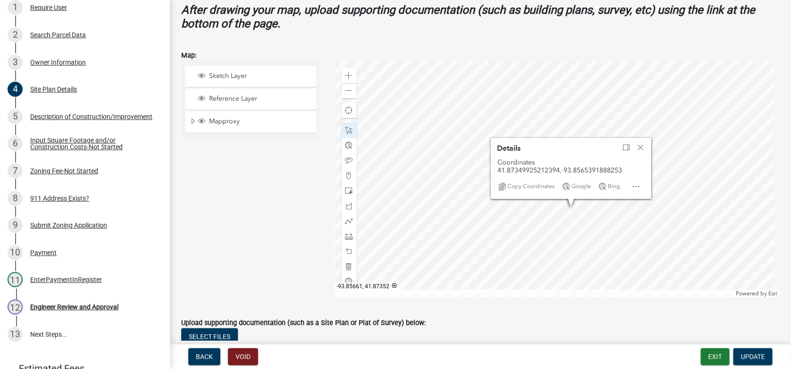
click at [566, 206] on div at bounding box center [557, 179] width 445 height 236
click at [567, 210] on div at bounding box center [557, 179] width 445 height 236
click at [642, 145] on span "Close" at bounding box center [643, 147] width 8 height 8
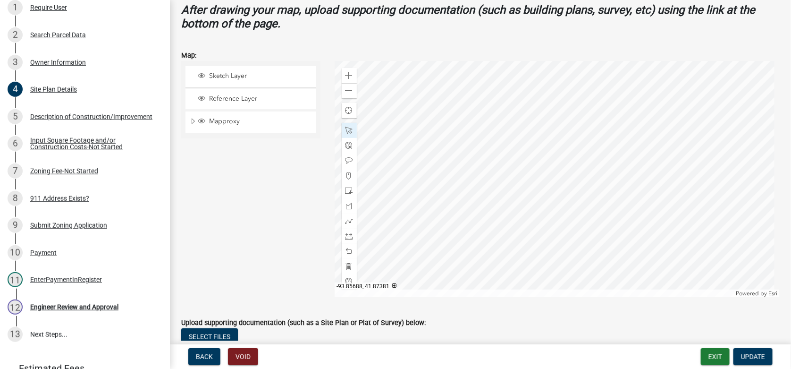
click at [539, 167] on div at bounding box center [557, 179] width 445 height 236
click at [534, 156] on div at bounding box center [557, 179] width 445 height 236
click at [348, 236] on span at bounding box center [349, 236] width 8 height 8
click at [542, 208] on div at bounding box center [557, 179] width 445 height 236
click at [537, 198] on div at bounding box center [557, 179] width 445 height 236
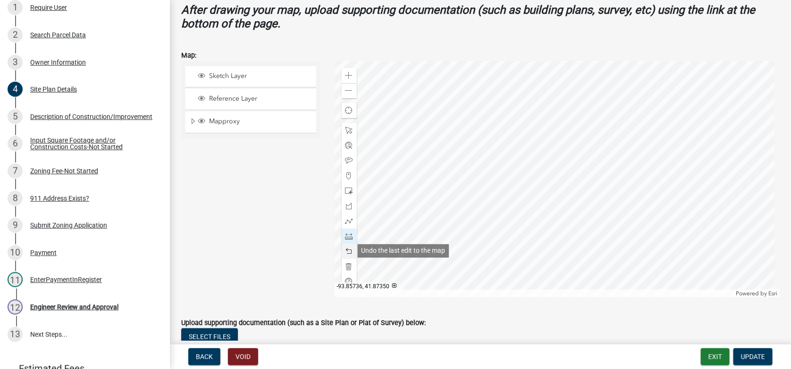
click at [347, 246] on div at bounding box center [349, 250] width 15 height 15
click at [565, 184] on div at bounding box center [557, 179] width 445 height 236
click at [527, 218] on div at bounding box center [557, 179] width 445 height 236
click at [560, 259] on div at bounding box center [557, 179] width 445 height 236
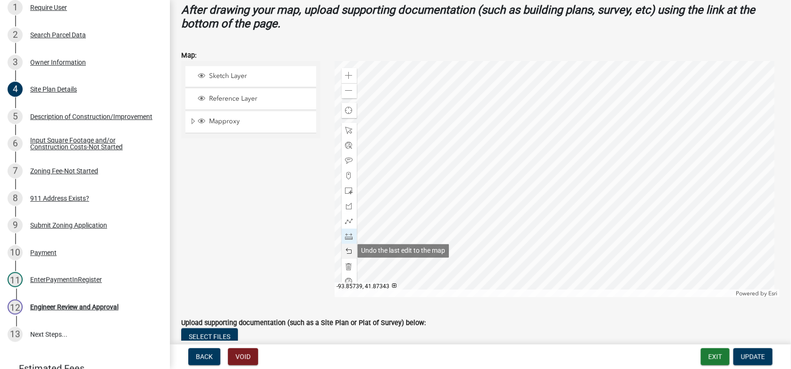
click at [348, 252] on span at bounding box center [349, 251] width 8 height 8
click at [754, 359] on span "Update" at bounding box center [753, 356] width 24 height 8
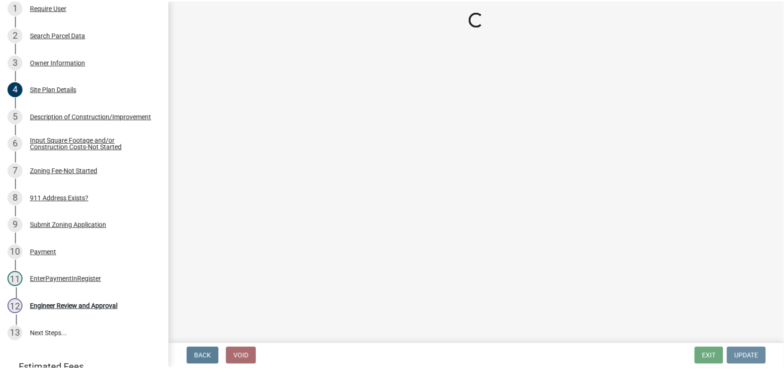
scroll to position [0, 0]
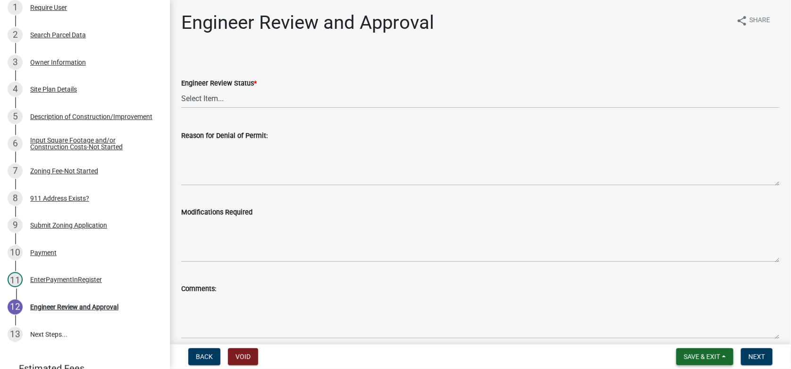
click at [697, 356] on span "Save & Exit" at bounding box center [702, 356] width 36 height 8
click at [664, 329] on button "Save & Exit" at bounding box center [696, 331] width 76 height 23
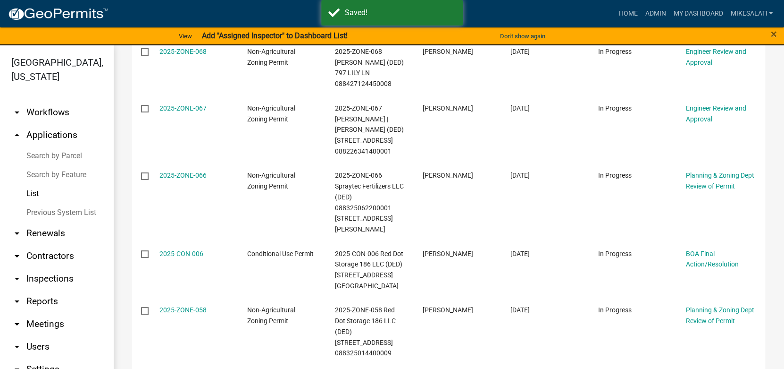
scroll to position [256, 0]
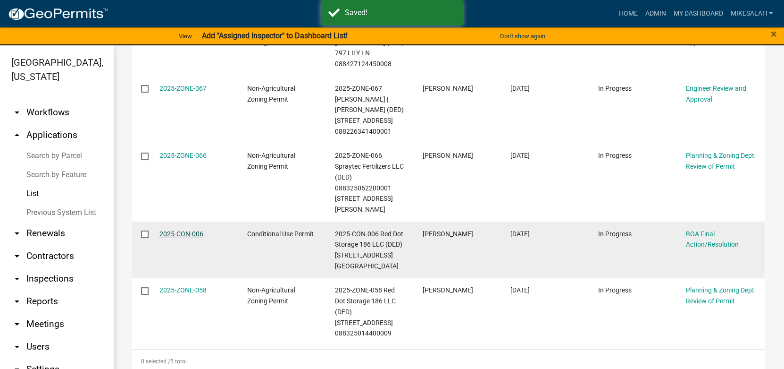
click at [176, 230] on link "2025-CON-006" at bounding box center [181, 234] width 44 height 8
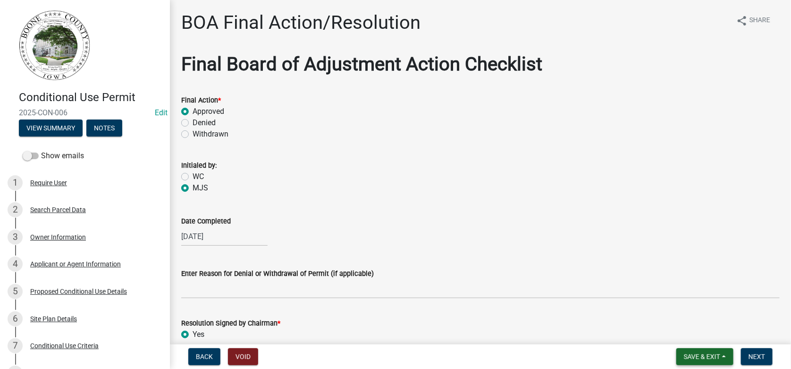
click at [697, 353] on span "Save & Exit" at bounding box center [702, 356] width 36 height 8
click at [688, 334] on button "Save & Exit" at bounding box center [696, 331] width 76 height 23
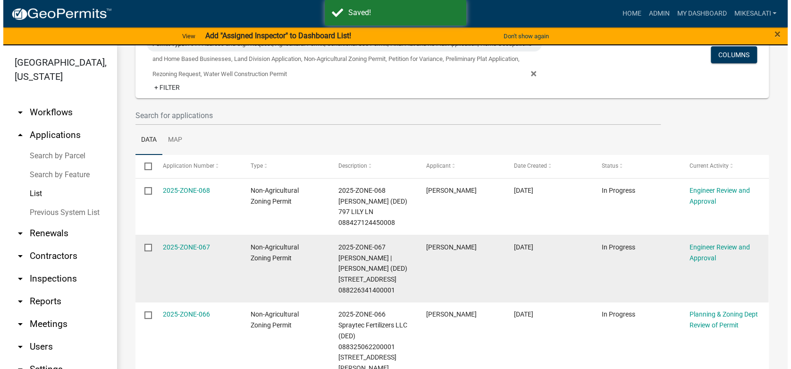
scroll to position [256, 0]
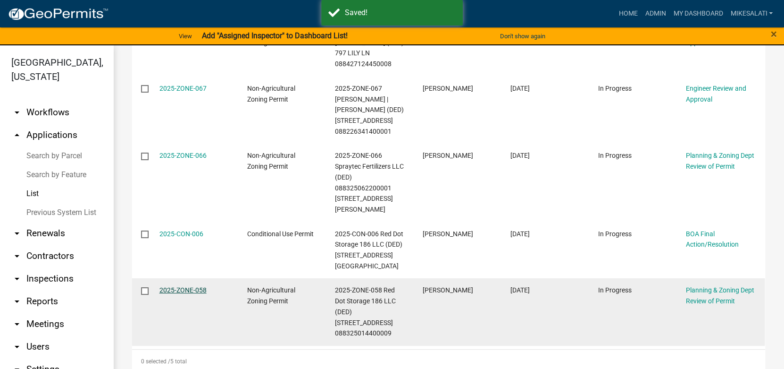
click at [178, 286] on link "2025-ZONE-058" at bounding box center [182, 290] width 47 height 8
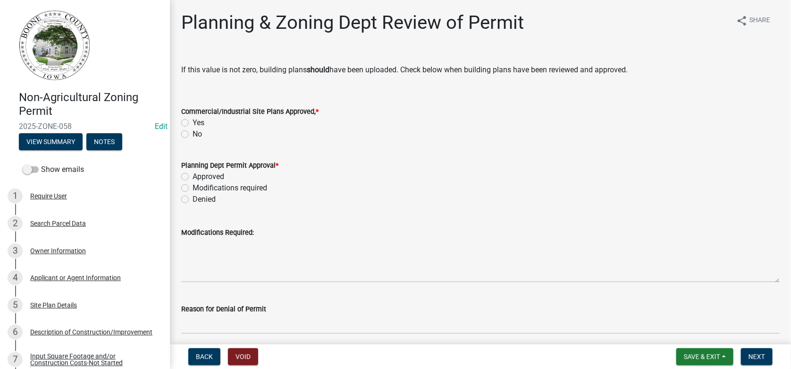
click at [193, 122] on label "Yes" at bounding box center [199, 122] width 12 height 11
click at [193, 122] on input "Yes" at bounding box center [196, 120] width 6 height 6
radio input "true"
click at [193, 176] on label "Approved" at bounding box center [209, 176] width 32 height 11
click at [193, 176] on input "Approved" at bounding box center [196, 174] width 6 height 6
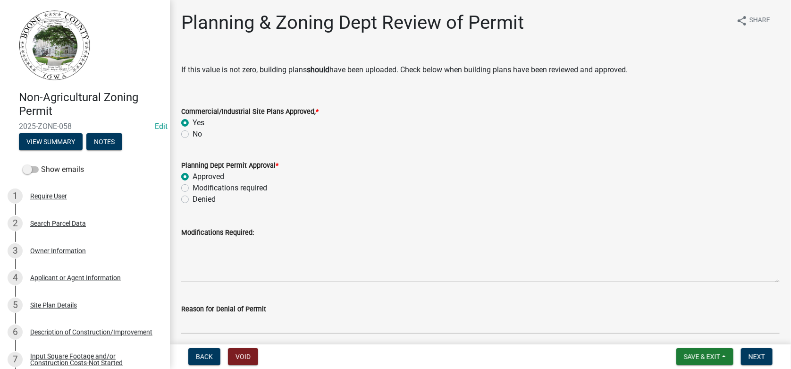
radio input "true"
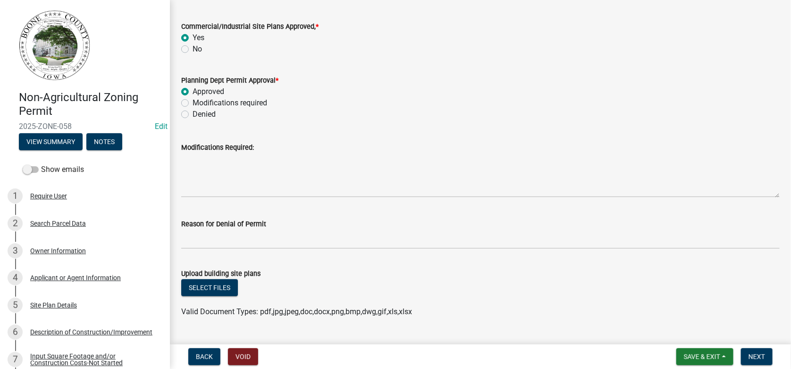
scroll to position [94, 0]
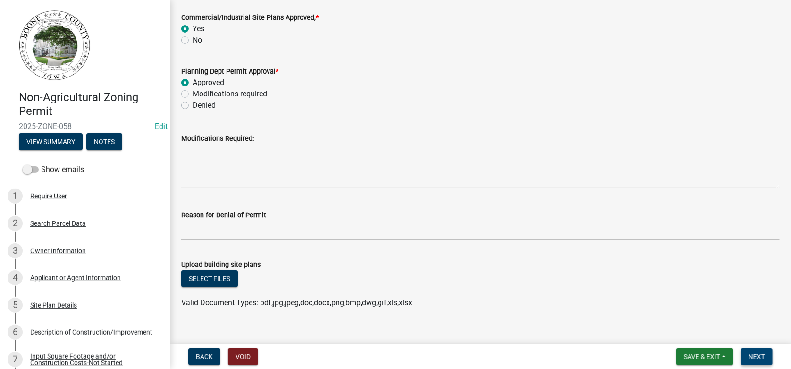
click at [758, 352] on span "Next" at bounding box center [756, 356] width 17 height 8
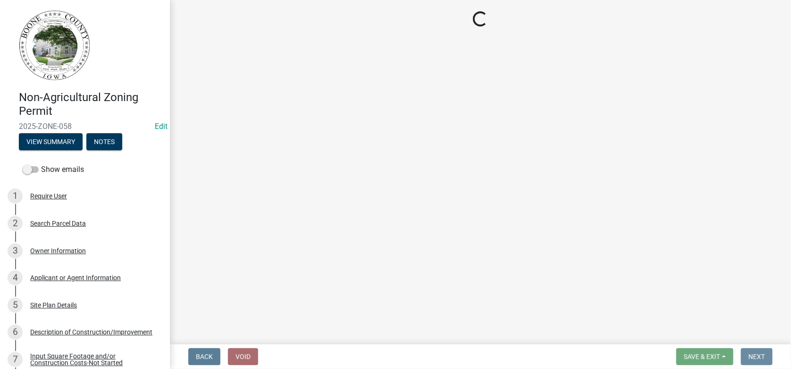
scroll to position [0, 0]
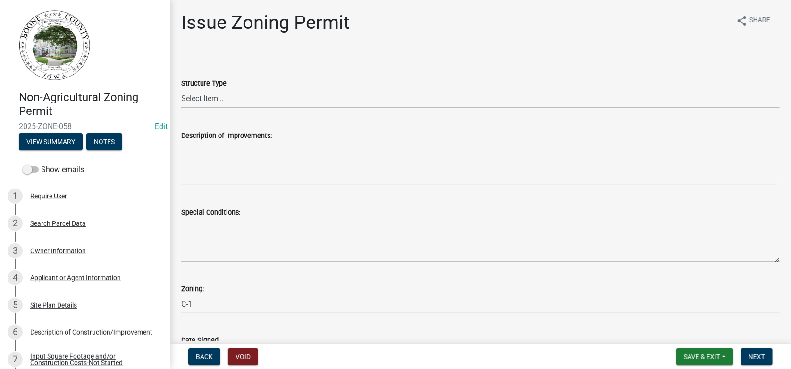
drag, startPoint x: 210, startPoint y: 101, endPoint x: 204, endPoint y: 99, distance: 5.8
click at [204, 99] on select "Select Item... Principle Structure Accessory Structure Principle and Accessory …" at bounding box center [480, 98] width 598 height 19
click at [181, 89] on select "Select Item... Principle Structure Accessory Structure Principle and Accessory …" at bounding box center [480, 98] width 598 height 19
select select "b4fa5cc6-c485-45b8-8516-b90c7c2a06d2"
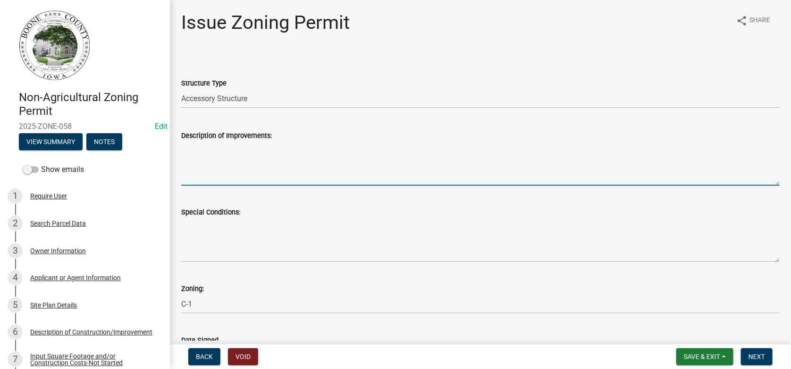
click at [211, 153] on textarea "Description of Improvements:" at bounding box center [480, 163] width 598 height 44
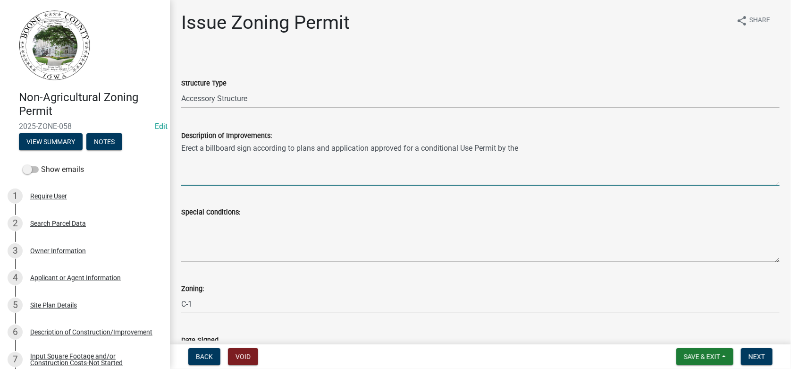
click at [423, 149] on textarea "Erect a billboard sign according to plans and application approved for a condit…" at bounding box center [480, 163] width 598 height 44
click at [535, 150] on textarea "Erect a billboard sign according to plans and application approved for a Condit…" at bounding box center [480, 163] width 598 height 44
type textarea "Erect a billboard sign according to plans and application approved for a Condit…"
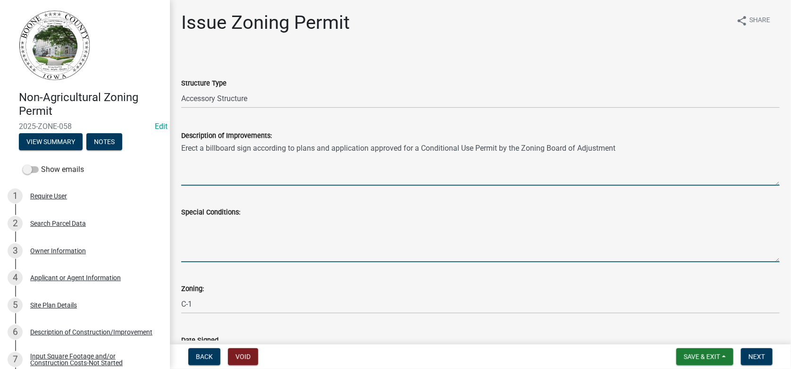
click at [199, 228] on textarea "Special Conditions:" at bounding box center [480, 240] width 598 height 44
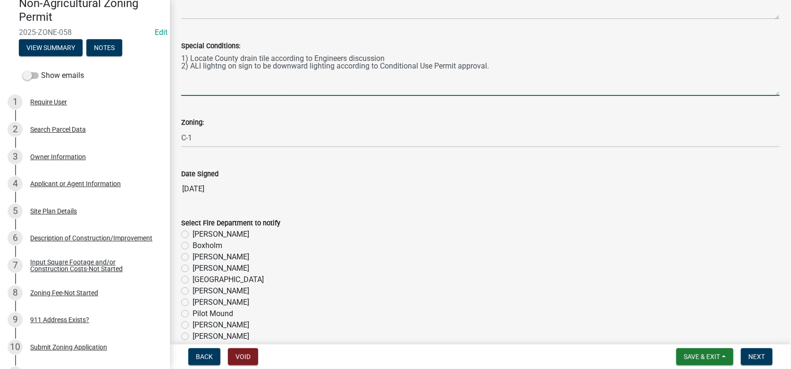
scroll to position [236, 0]
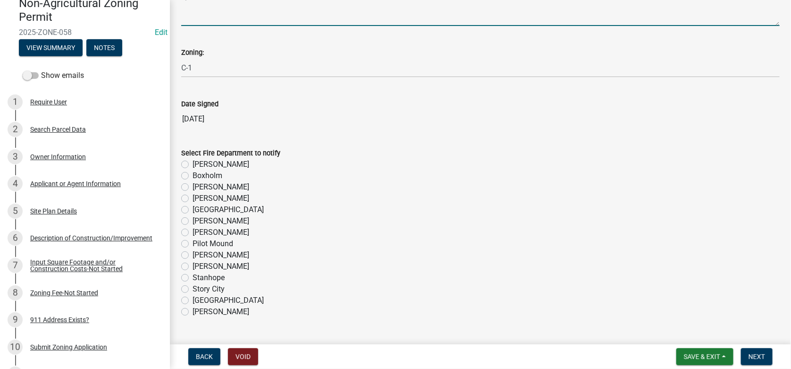
type textarea "1) Locate County drain tile according to Engineers discussion 2) ALl lightng on…"
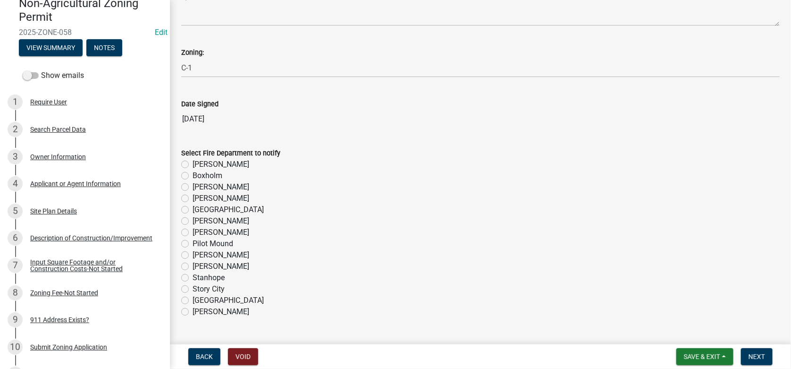
click at [193, 163] on label "[PERSON_NAME]" at bounding box center [221, 164] width 57 height 11
click at [193, 163] on input "[PERSON_NAME]" at bounding box center [196, 162] width 6 height 6
radio input "true"
click at [704, 353] on span "Save & Exit" at bounding box center [702, 356] width 36 height 8
click at [688, 310] on button "Save" at bounding box center [696, 309] width 76 height 23
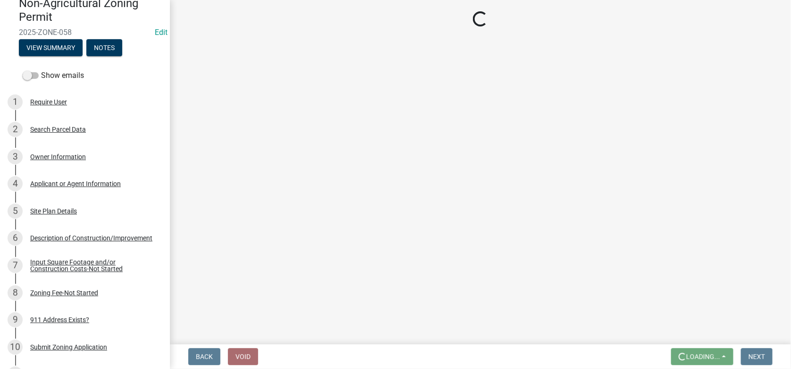
scroll to position [0, 0]
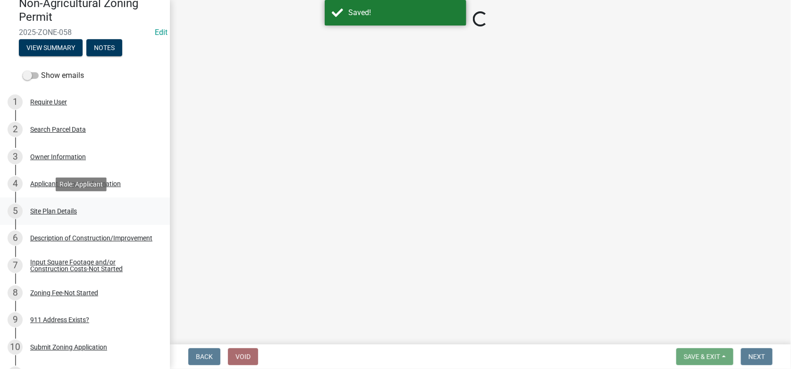
click at [46, 209] on div "Site Plan Details" at bounding box center [53, 211] width 47 height 7
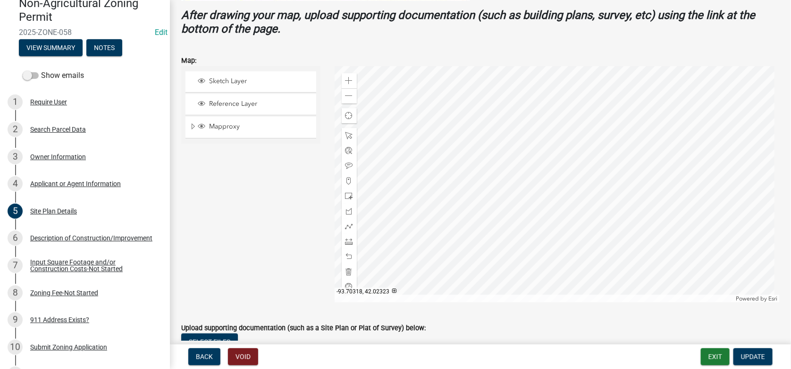
scroll to position [378, 0]
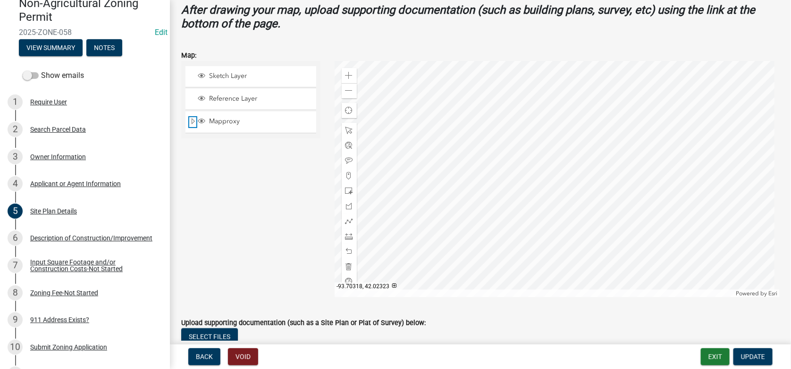
click at [193, 120] on span "Expand" at bounding box center [193, 121] width 8 height 9
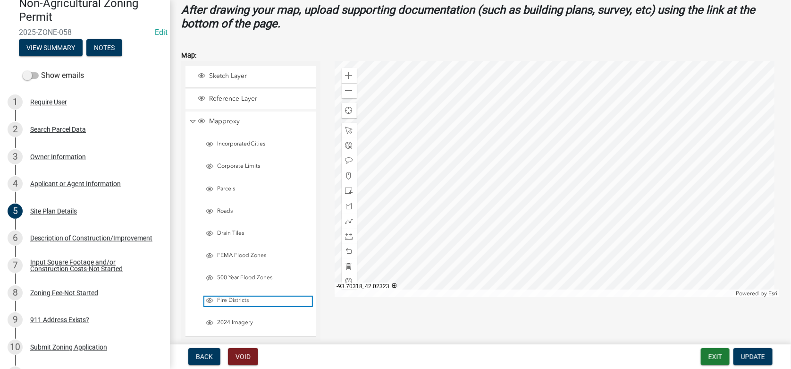
click at [225, 296] on span "Fire Districts" at bounding box center [263, 300] width 97 height 8
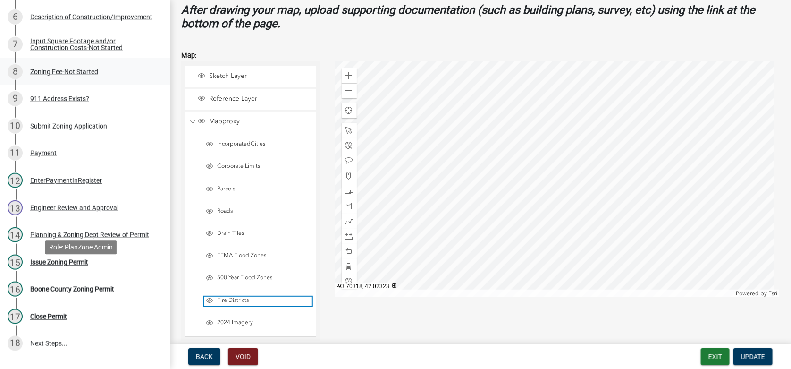
scroll to position [330, 0]
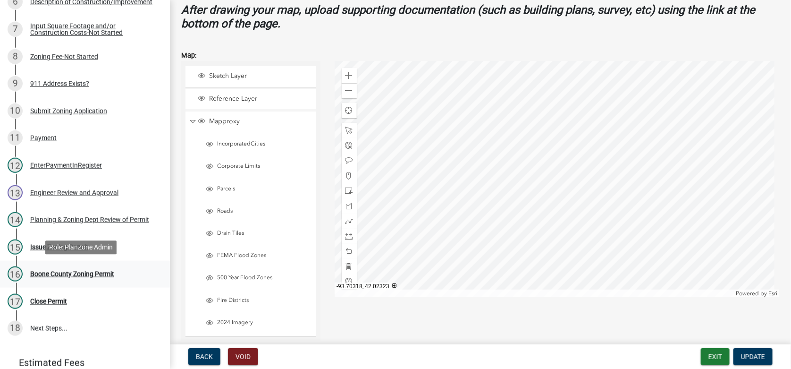
click at [50, 270] on div "Boone County Zoning Permit" at bounding box center [72, 273] width 84 height 7
click at [49, 245] on div "Issue Zoning Permit" at bounding box center [59, 246] width 58 height 7
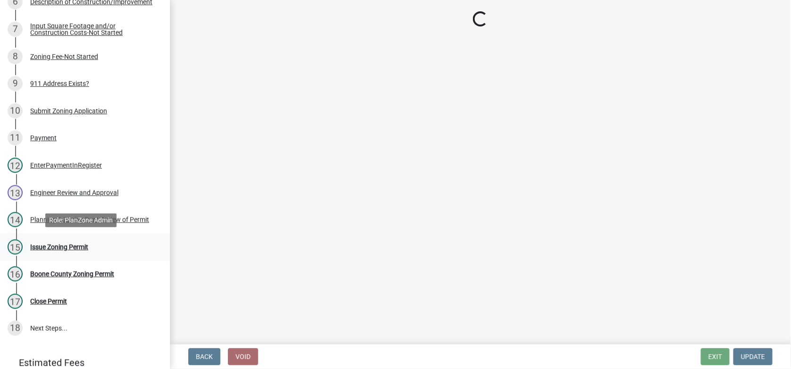
scroll to position [0, 0]
select select "b4fa5cc6-c485-45b8-8516-b90c7c2a06d2"
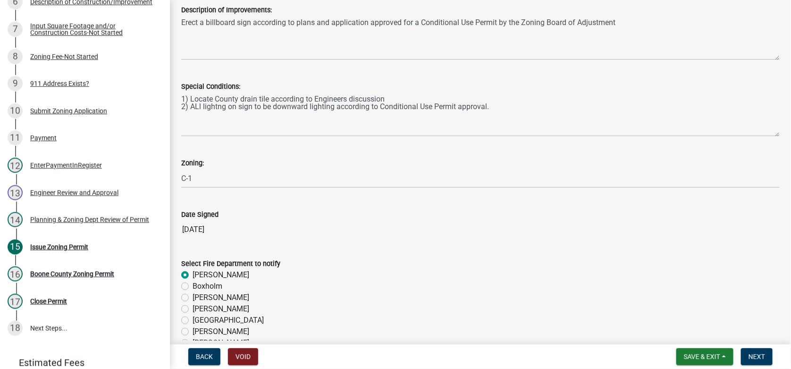
scroll to position [94, 0]
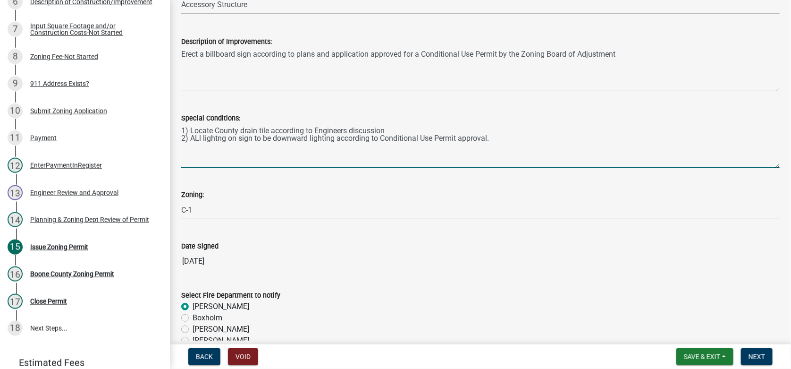
click at [197, 138] on textarea "1) Locate County drain tile according to Engineers discussion 2) ALl lightng on…" at bounding box center [480, 146] width 598 height 44
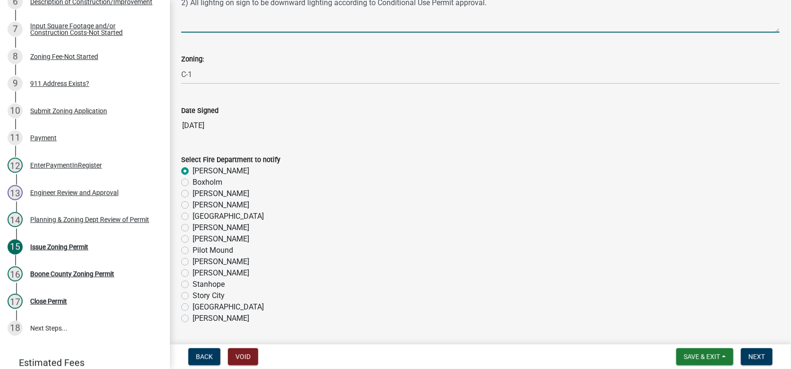
scroll to position [258, 0]
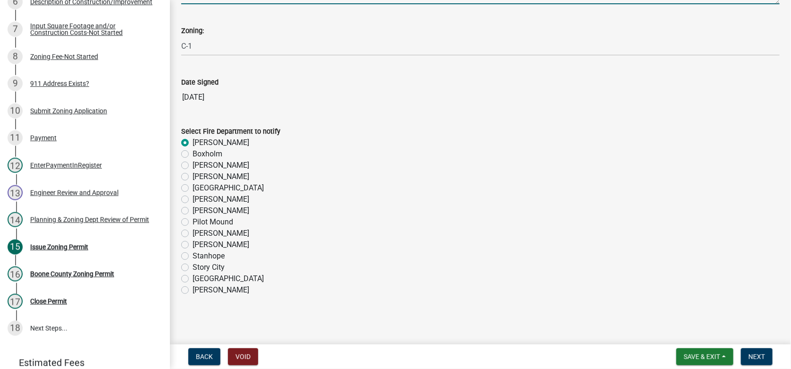
type textarea "1) Locate County drain tile according to Engineers discussion 2) All lightng on…"
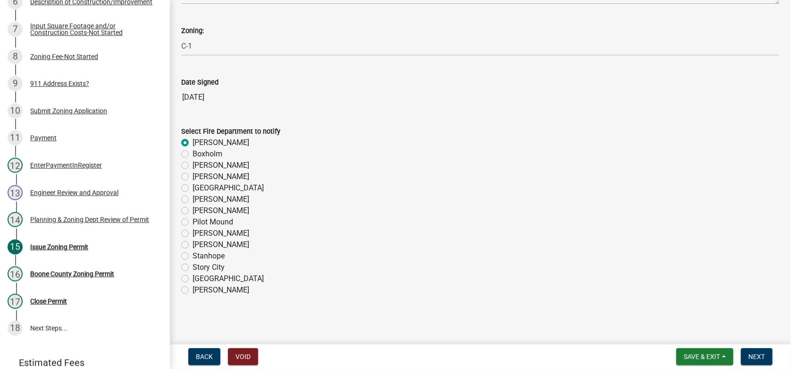
click at [193, 176] on label "[PERSON_NAME]" at bounding box center [221, 176] width 57 height 11
click at [193, 176] on input "[PERSON_NAME]" at bounding box center [196, 174] width 6 height 6
radio input "true"
click at [759, 355] on span "Next" at bounding box center [756, 356] width 17 height 8
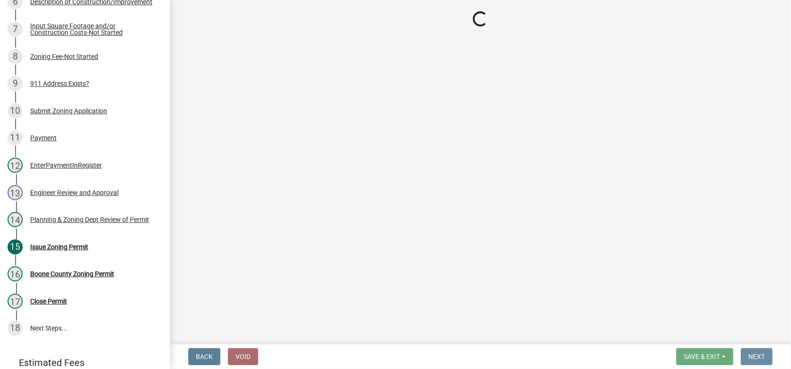
scroll to position [0, 0]
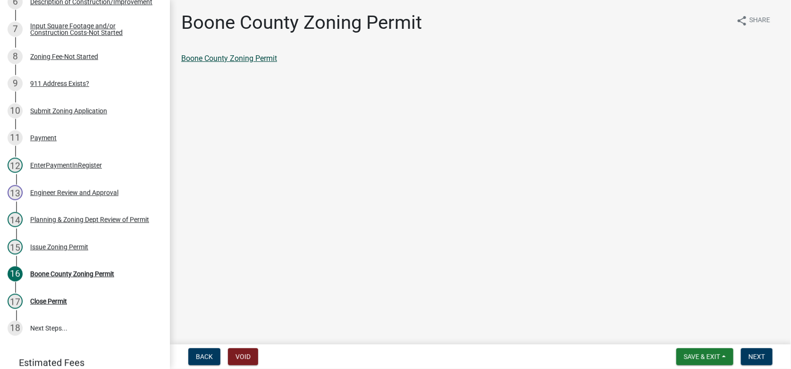
click at [242, 57] on link "Boone County Zoning Permit" at bounding box center [229, 58] width 96 height 9
click at [79, 244] on div "Issue Zoning Permit" at bounding box center [59, 246] width 58 height 7
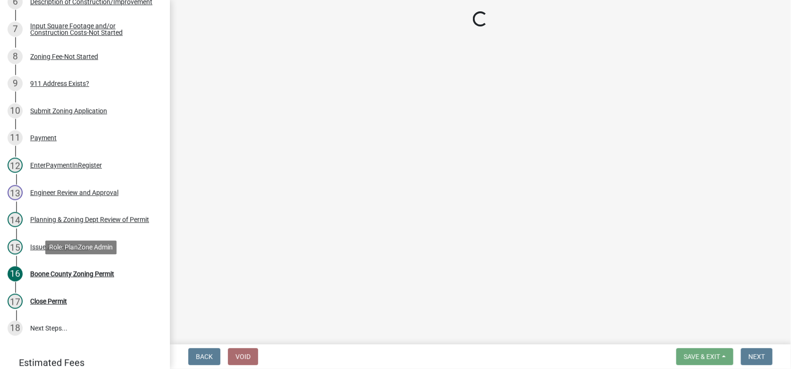
select select "b4fa5cc6-c485-45b8-8516-b90c7c2a06d2"
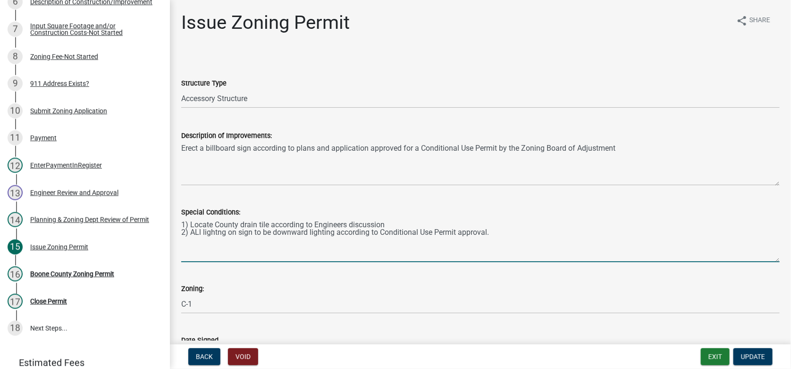
click at [194, 234] on textarea "1) Locate County drain tile according to Engineers discussion 2) ALl lightng on…" at bounding box center [480, 240] width 598 height 44
click at [197, 234] on textarea "1) Locate County drain tile according to Engineers discussion 2) ALl lightng on…" at bounding box center [480, 240] width 598 height 44
type textarea "1) Locate County drain tile according to Engineers discussion 2) All lightng on…"
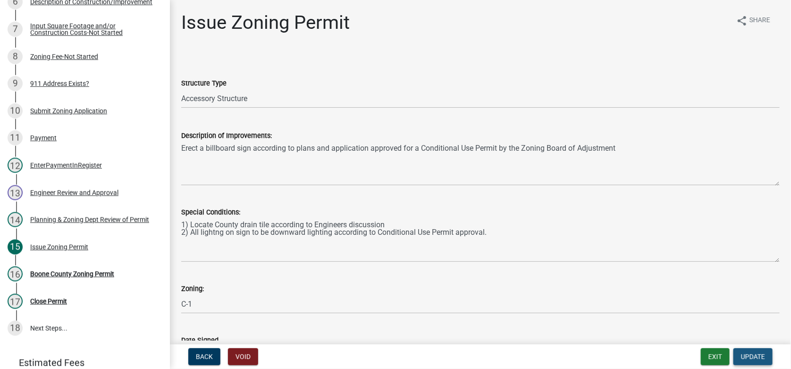
click at [757, 357] on span "Update" at bounding box center [753, 356] width 24 height 8
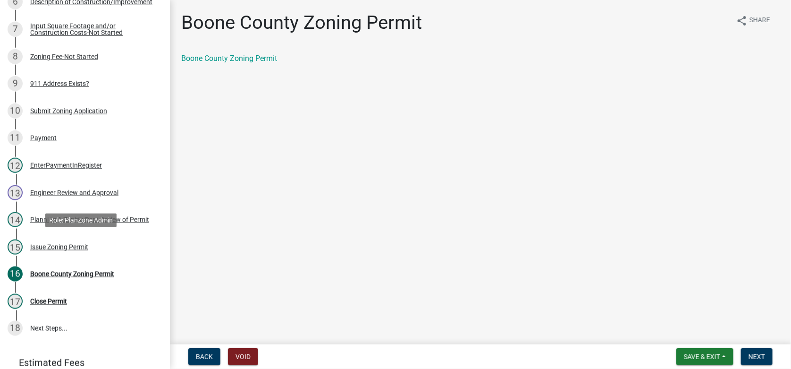
click at [71, 244] on div "Issue Zoning Permit" at bounding box center [59, 246] width 58 height 7
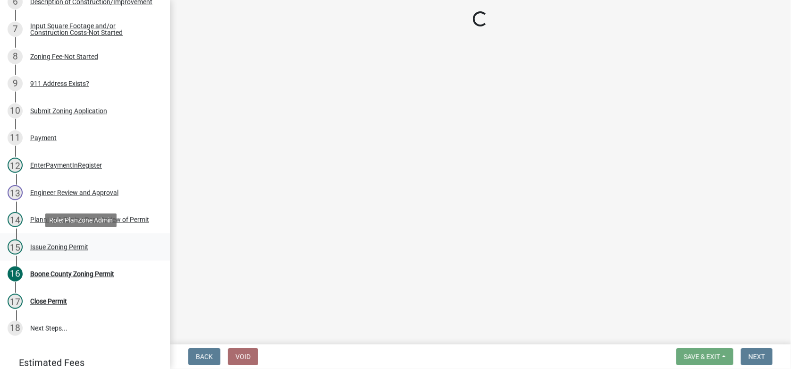
select select "b4fa5cc6-c485-45b8-8516-b90c7c2a06d2"
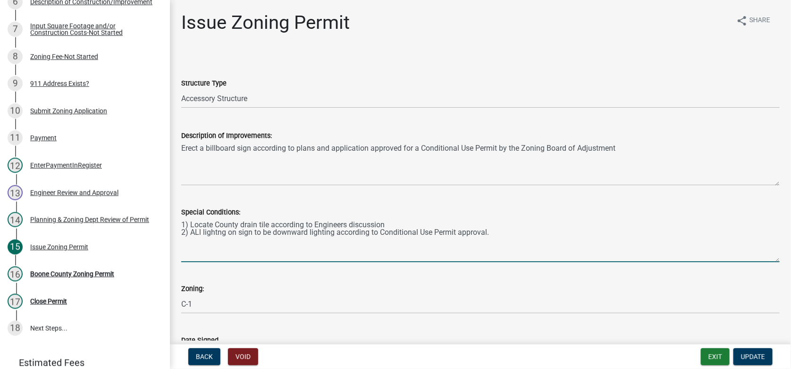
drag, startPoint x: 195, startPoint y: 234, endPoint x: 202, endPoint y: 234, distance: 7.6
click at [202, 234] on textarea "1) Locate County drain tile according to Engineers discussion 2) ALl lightng on…" at bounding box center [480, 240] width 598 height 44
click at [215, 232] on textarea "1) Locate County drain tile according to Engineers discussion 2) All lightng on…" at bounding box center [480, 240] width 598 height 44
click at [487, 232] on textarea "1) Locate County drain tile according to Engineers discussion 2) All lighting o…" at bounding box center [480, 240] width 598 height 44
type textarea "1) Locate County drain tile according to Engineers discussion 2) All lighting o…"
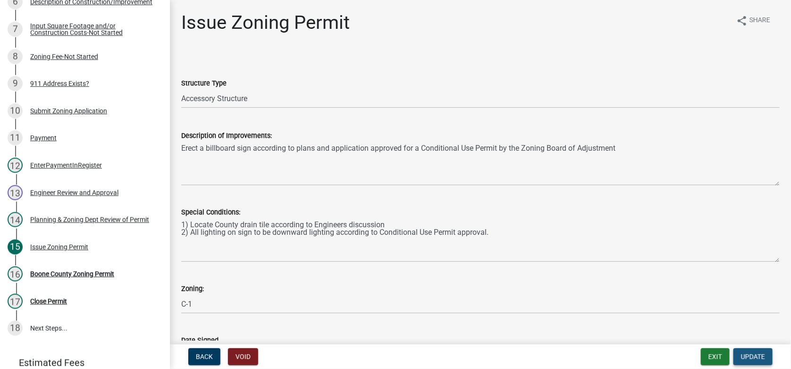
click at [748, 355] on span "Update" at bounding box center [753, 356] width 24 height 8
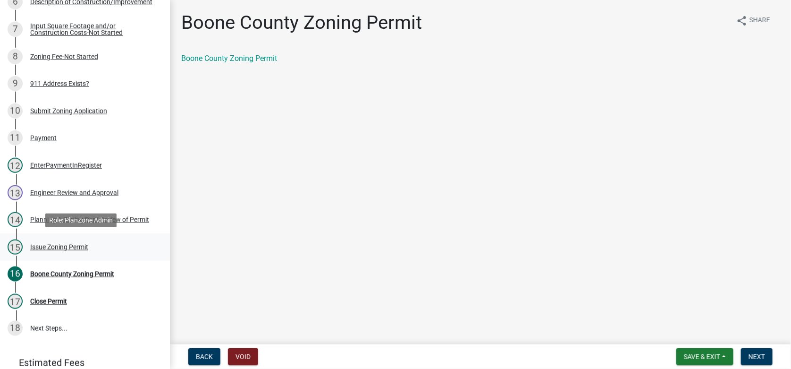
click at [75, 249] on div "Issue Zoning Permit" at bounding box center [59, 246] width 58 height 7
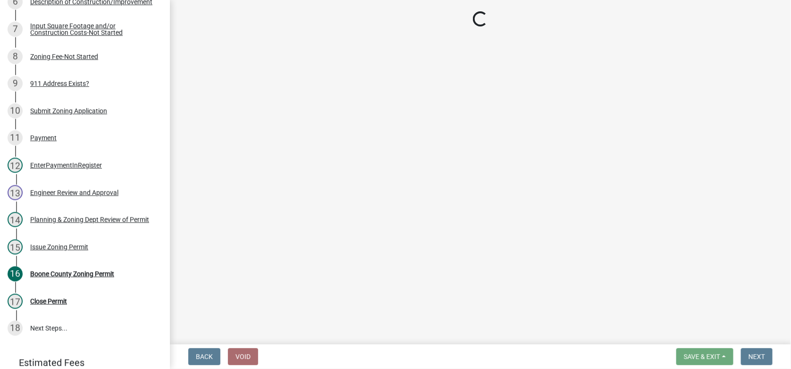
select select "b4fa5cc6-c485-45b8-8516-b90c7c2a06d2"
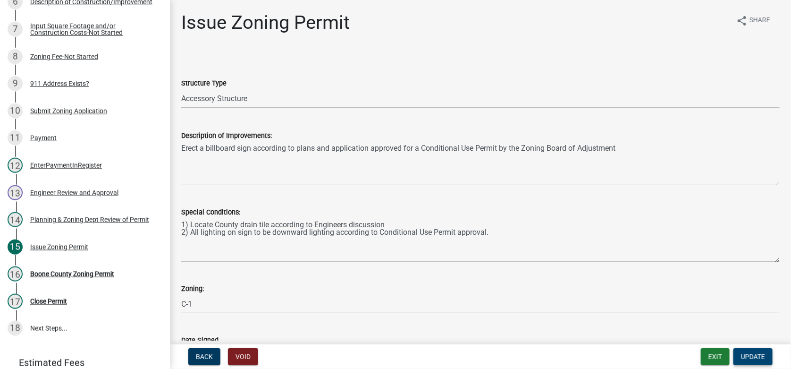
click at [746, 354] on span "Update" at bounding box center [753, 356] width 24 height 8
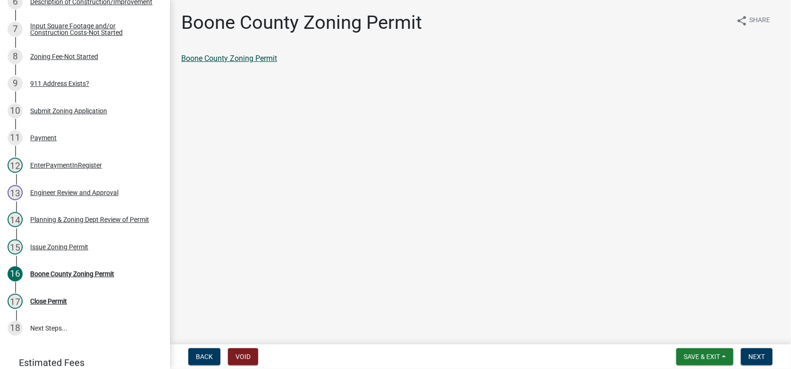
click at [244, 59] on link "Boone County Zoning Permit" at bounding box center [229, 58] width 96 height 9
click at [758, 352] on span "Next" at bounding box center [756, 356] width 17 height 8
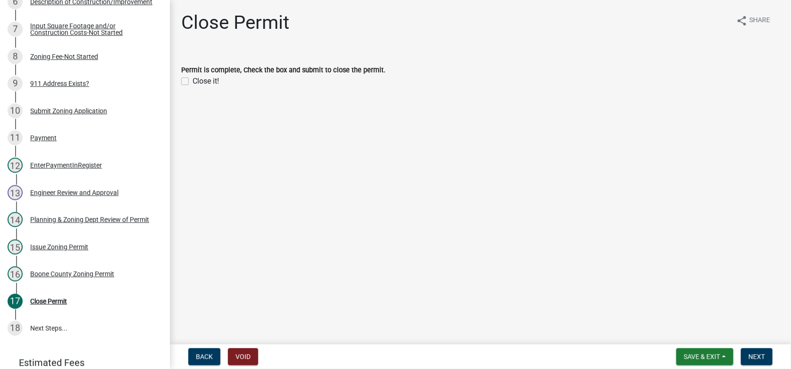
drag, startPoint x: 186, startPoint y: 82, endPoint x: 365, endPoint y: 167, distance: 198.4
click at [193, 84] on label "Close it!" at bounding box center [206, 81] width 26 height 11
click at [193, 82] on input "Close it!" at bounding box center [196, 79] width 6 height 6
checkbox input "true"
click at [757, 355] on span "Next" at bounding box center [756, 356] width 17 height 8
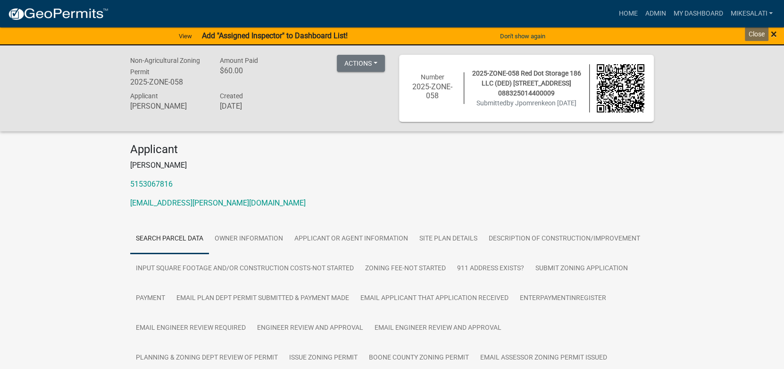
click at [774, 33] on span "×" at bounding box center [774, 33] width 6 height 13
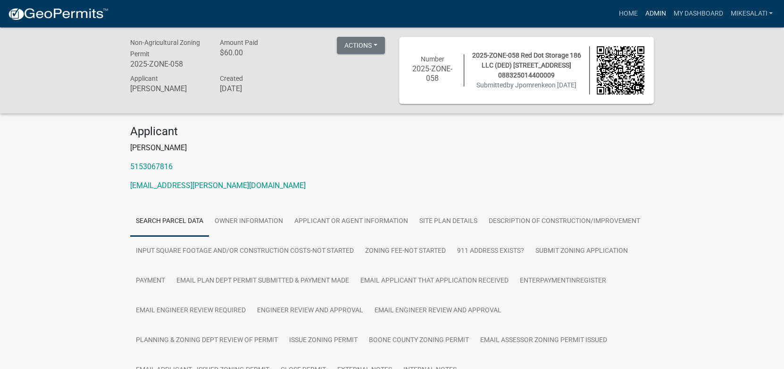
click at [656, 9] on link "Admin" at bounding box center [655, 14] width 28 height 18
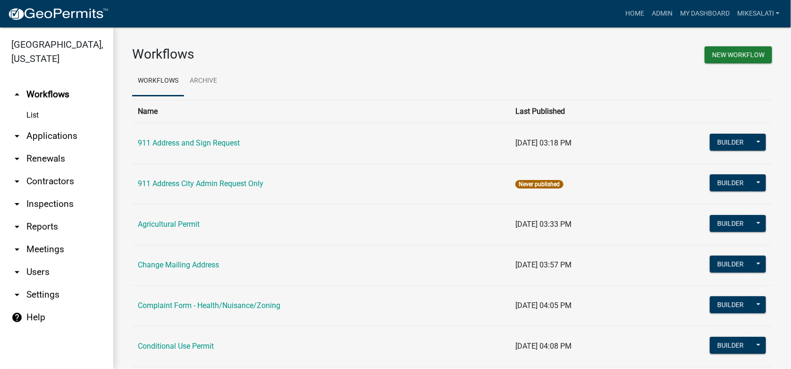
click at [53, 125] on link "arrow_drop_down Applications" at bounding box center [56, 136] width 113 height 23
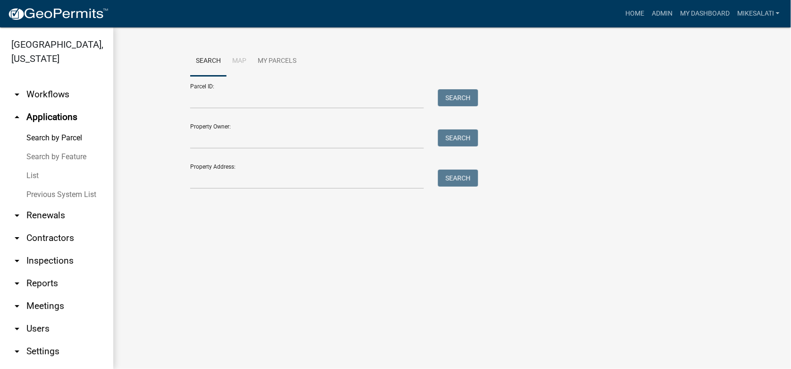
click at [34, 167] on link "List" at bounding box center [56, 175] width 113 height 19
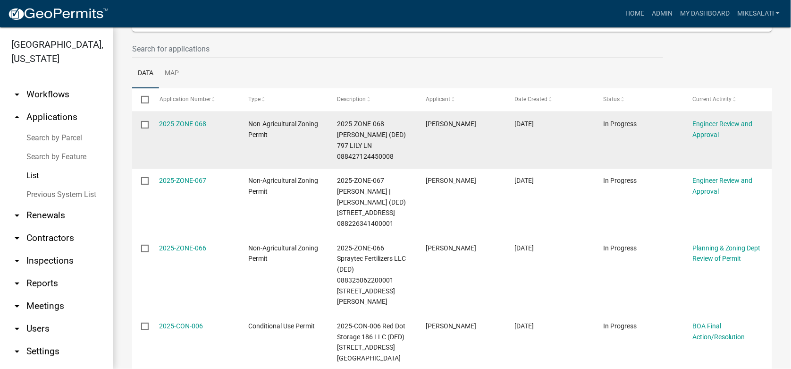
scroll to position [183, 0]
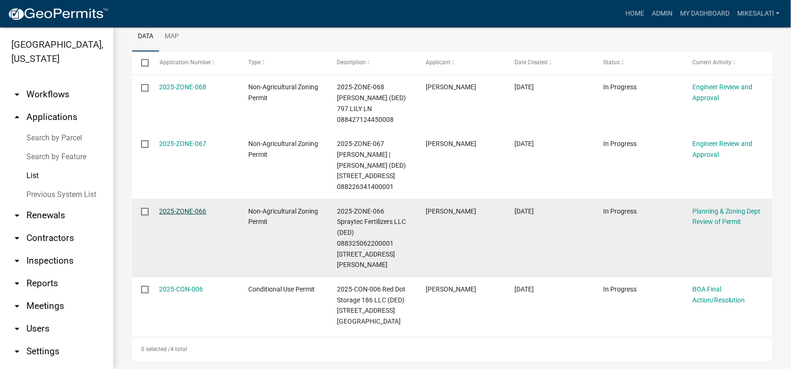
click at [191, 210] on link "2025-ZONE-066" at bounding box center [182, 211] width 47 height 8
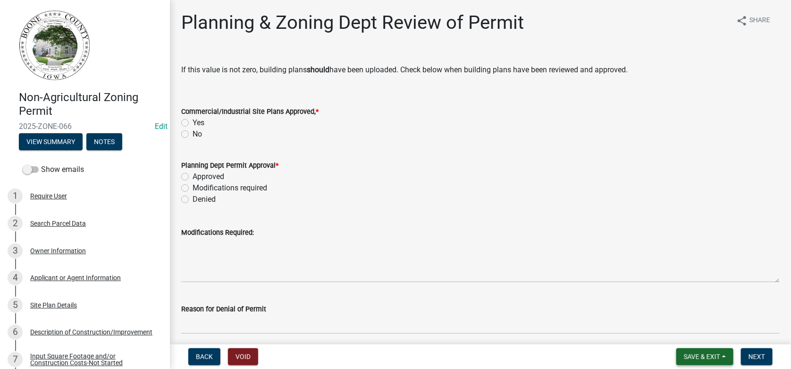
click at [708, 354] on span "Save & Exit" at bounding box center [702, 356] width 36 height 8
click at [696, 337] on button "Save & Exit" at bounding box center [696, 331] width 76 height 23
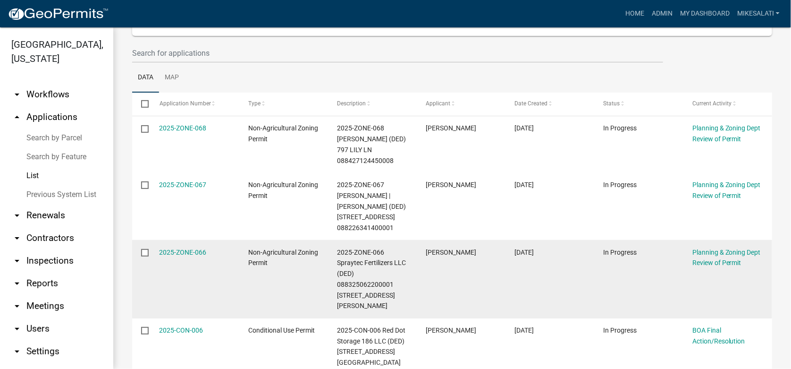
scroll to position [183, 0]
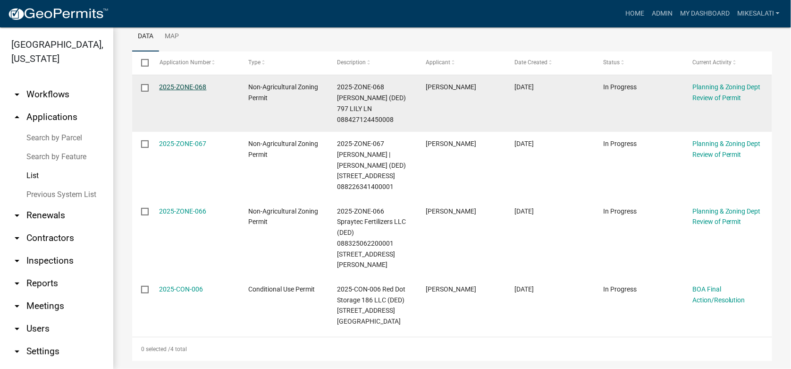
click at [177, 84] on link "2025-ZONE-068" at bounding box center [182, 87] width 47 height 8
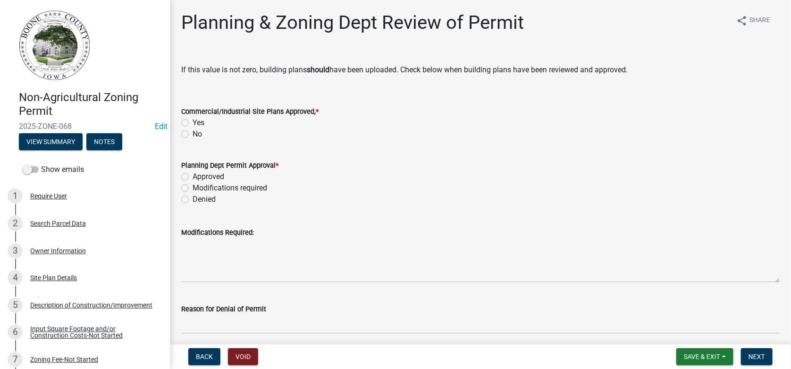
click at [193, 131] on label "No" at bounding box center [197, 133] width 9 height 11
click at [193, 131] on input "No" at bounding box center [196, 131] width 6 height 6
radio input "true"
click at [193, 176] on label "Approved" at bounding box center [209, 176] width 32 height 11
click at [193, 176] on input "Approved" at bounding box center [196, 174] width 6 height 6
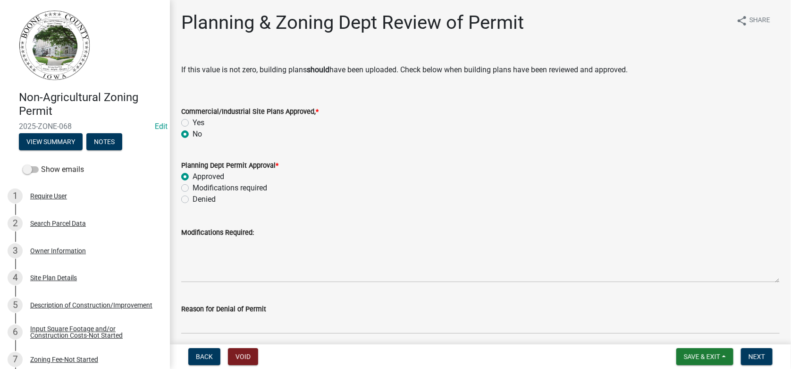
radio input "true"
click at [54, 277] on div "Site Plan Details" at bounding box center [53, 277] width 47 height 7
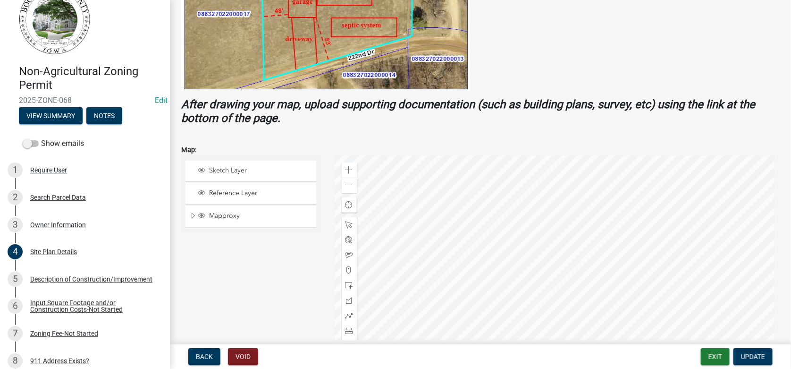
scroll to position [47, 0]
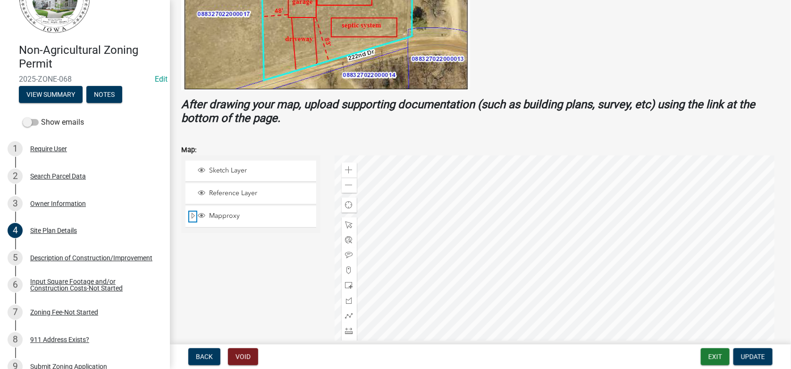
click at [193, 215] on span "Expand" at bounding box center [193, 215] width 8 height 9
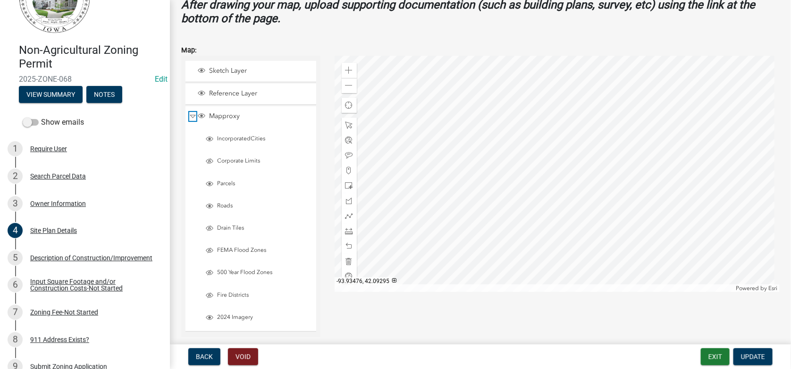
scroll to position [424, 0]
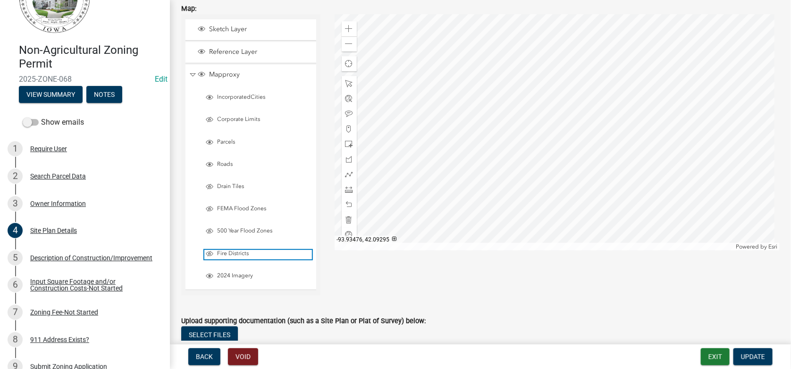
click at [226, 251] on span "Fire Districts" at bounding box center [263, 254] width 97 height 8
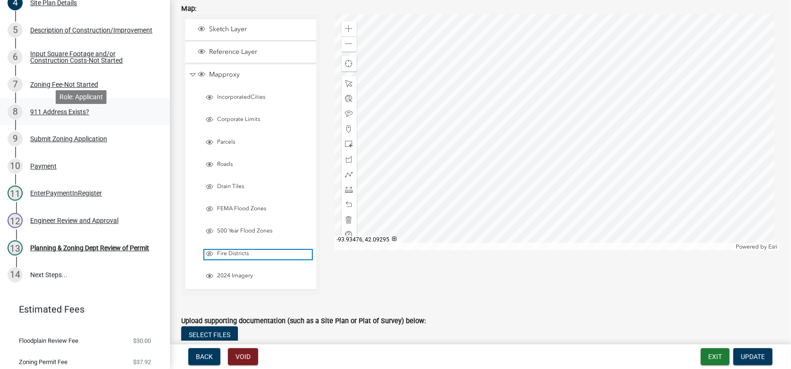
scroll to position [303, 0]
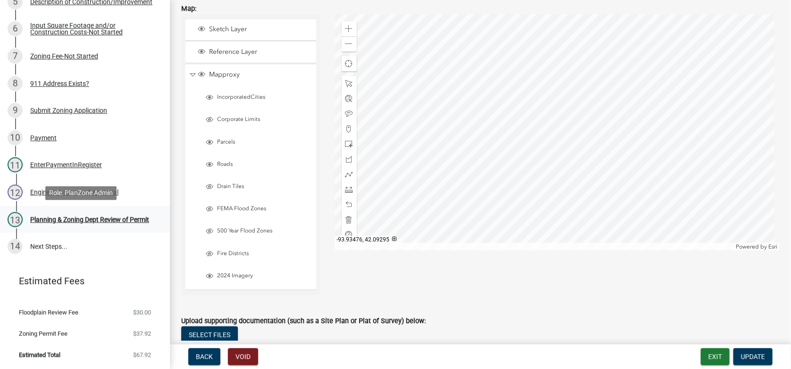
click at [57, 216] on div "Planning & Zoning Dept Review of Permit" at bounding box center [89, 219] width 119 height 7
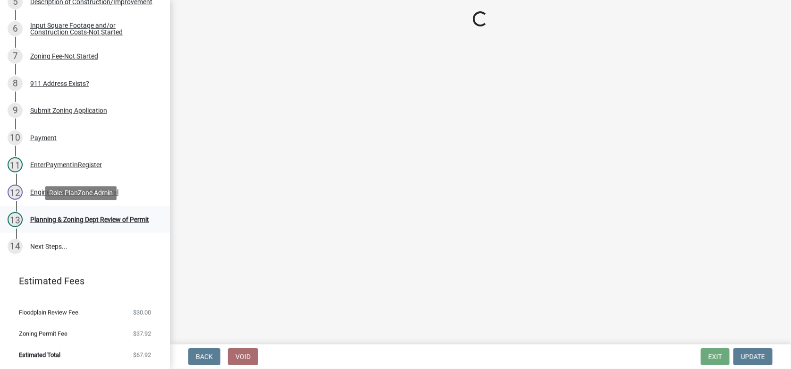
scroll to position [0, 0]
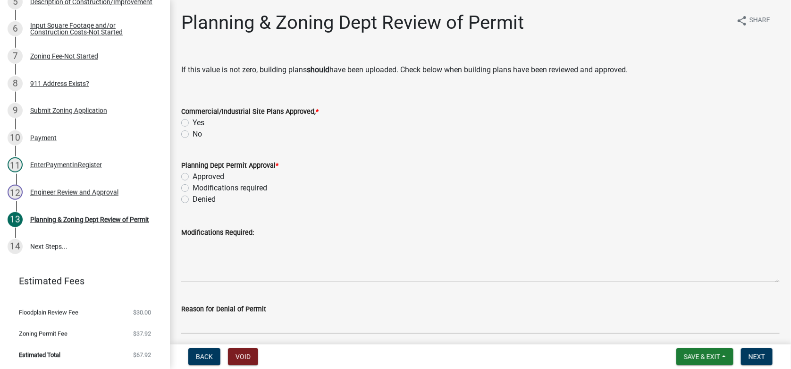
click at [193, 133] on label "No" at bounding box center [197, 133] width 9 height 11
click at [193, 133] on input "No" at bounding box center [196, 131] width 6 height 6
radio input "true"
click at [193, 176] on label "Approved" at bounding box center [209, 176] width 32 height 11
click at [193, 176] on input "Approved" at bounding box center [196, 174] width 6 height 6
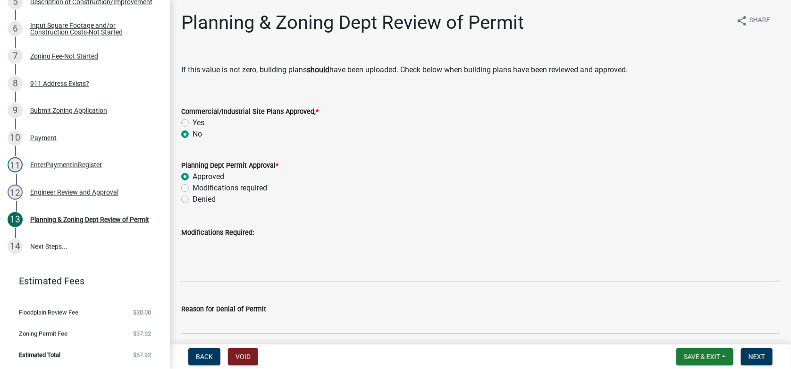
radio input "true"
click at [754, 356] on span "Next" at bounding box center [756, 356] width 17 height 8
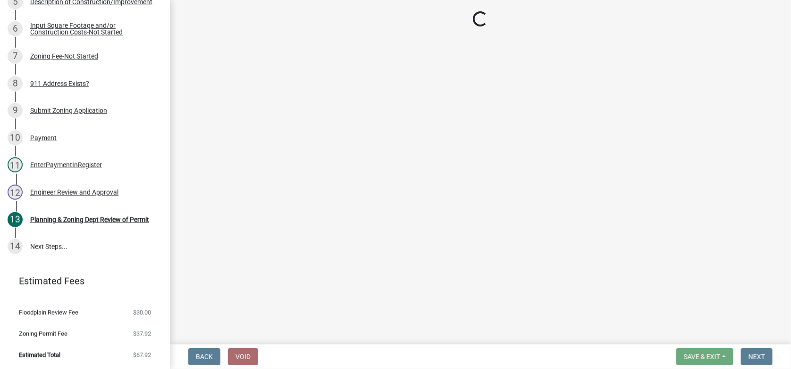
scroll to position [330, 0]
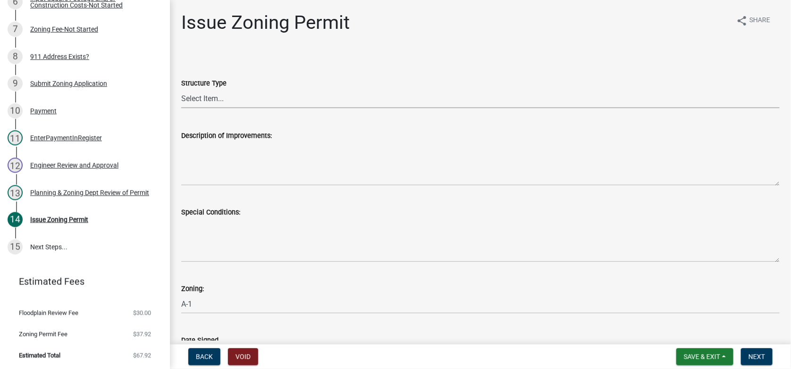
click at [206, 97] on select "Select Item... Principle Structure Accessory Structure Principle and Accessory …" at bounding box center [480, 98] width 598 height 19
click at [181, 89] on select "Select Item... Principle Structure Accessory Structure Principle and Accessory …" at bounding box center [480, 98] width 598 height 19
select select "7cfeee7c-c4b6-409b-9625-0a76c32315b4"
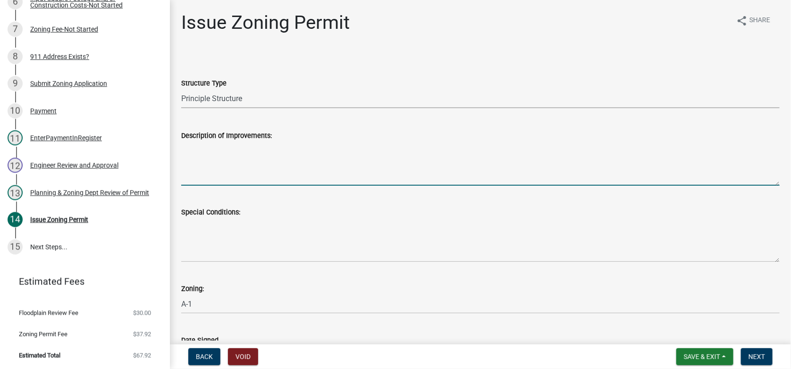
click at [224, 154] on textarea "Description of Improvements:" at bounding box center [480, 163] width 598 height 44
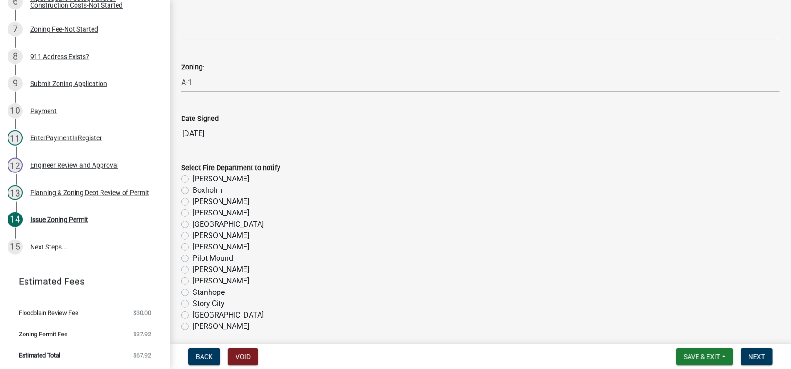
scroll to position [236, 0]
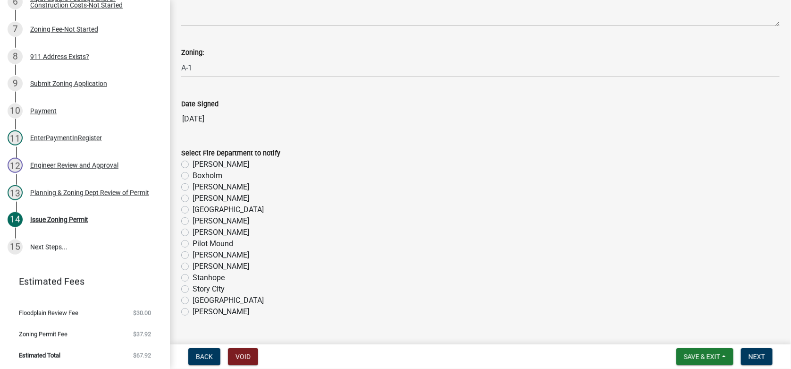
type textarea "Erect a 12 x 24 ft 3 season room with foundation and an open 12 ft x 16 ft open…"
click at [193, 221] on label "[PERSON_NAME]" at bounding box center [221, 220] width 57 height 11
click at [193, 221] on input "[PERSON_NAME]" at bounding box center [196, 218] width 6 height 6
radio input "true"
click at [755, 356] on span "Next" at bounding box center [756, 356] width 17 height 8
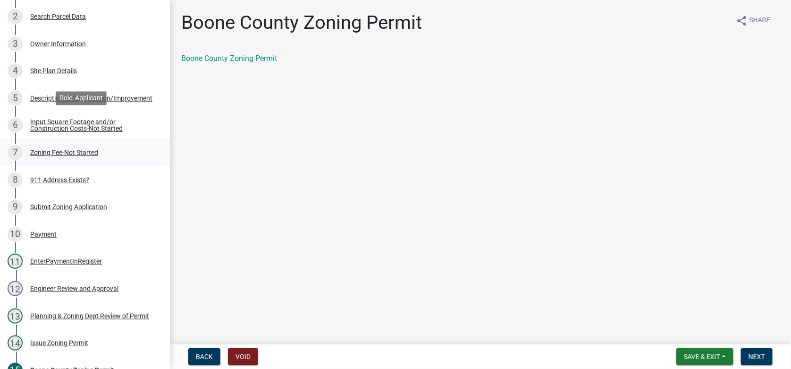
scroll to position [196, 0]
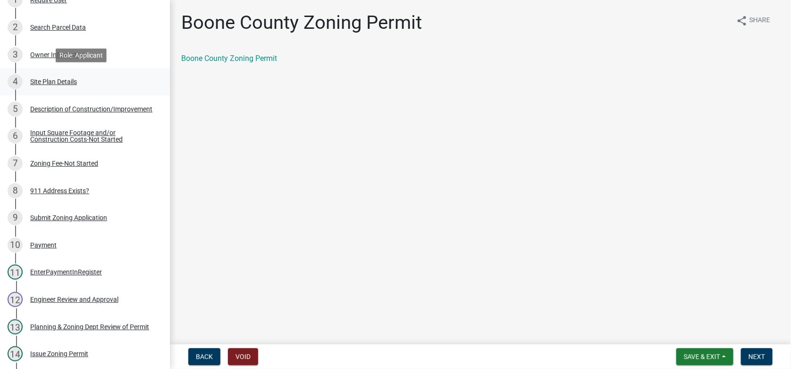
drag, startPoint x: 61, startPoint y: 80, endPoint x: 81, endPoint y: 86, distance: 20.4
click at [62, 80] on div "Site Plan Details" at bounding box center [53, 81] width 47 height 7
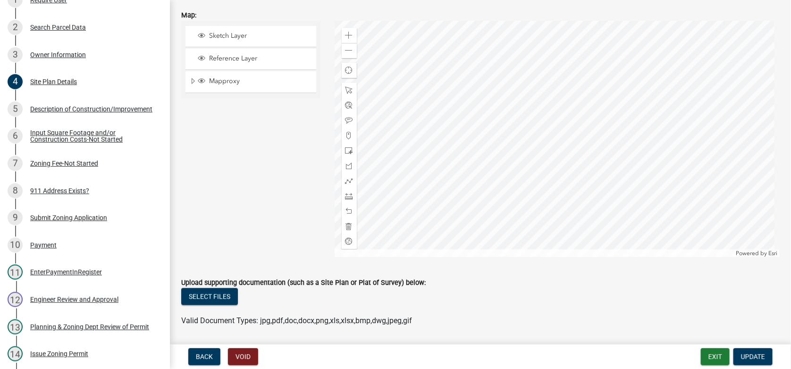
scroll to position [424, 0]
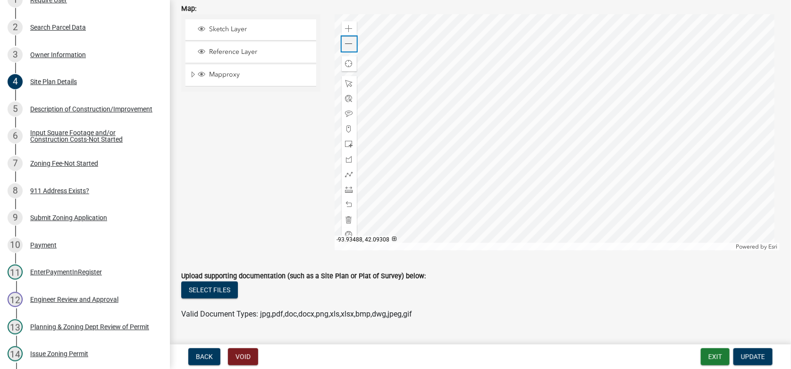
click at [345, 46] on span at bounding box center [349, 44] width 8 height 8
click at [190, 70] on span "Expand" at bounding box center [193, 74] width 8 height 9
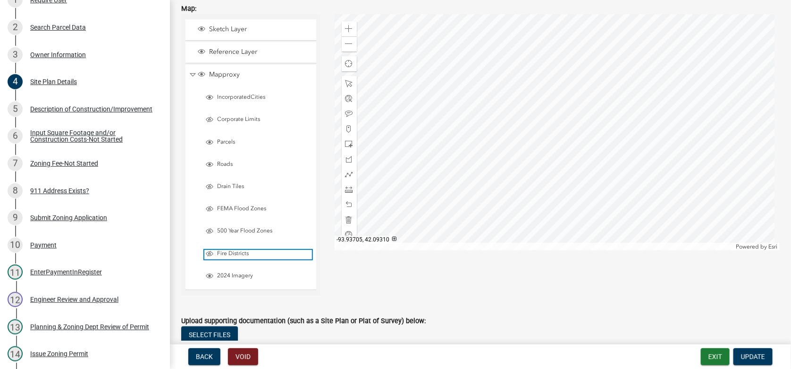
click at [216, 251] on span "Fire Districts" at bounding box center [263, 254] width 97 height 8
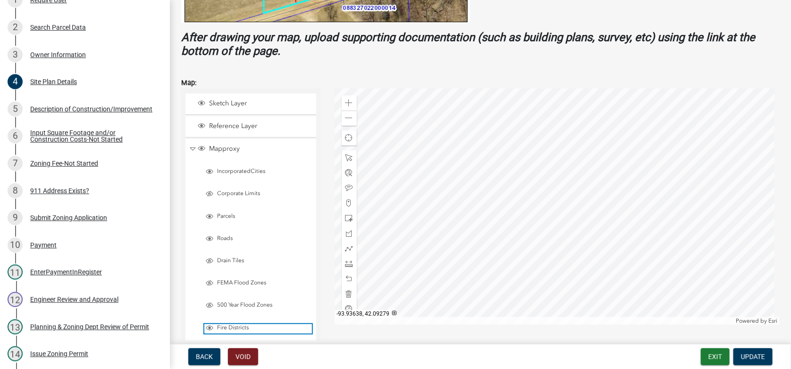
scroll to position [350, 0]
click at [349, 116] on span at bounding box center [349, 119] width 8 height 8
click at [346, 118] on span at bounding box center [349, 119] width 8 height 8
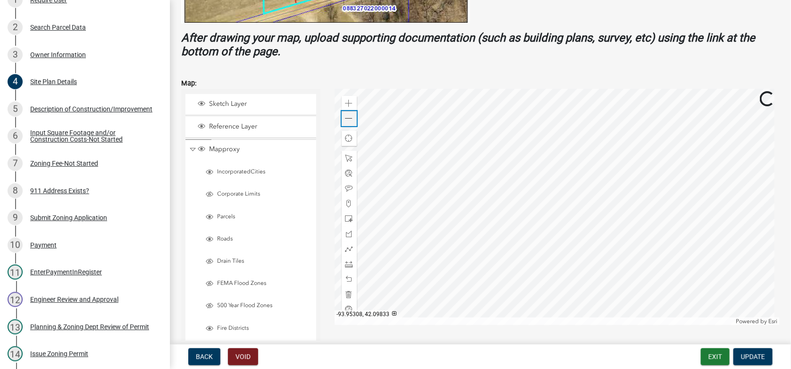
click at [346, 118] on span at bounding box center [349, 119] width 8 height 8
click at [545, 219] on div at bounding box center [557, 207] width 445 height 236
click at [345, 105] on span at bounding box center [349, 104] width 8 height 8
click at [559, 175] on div at bounding box center [557, 207] width 445 height 236
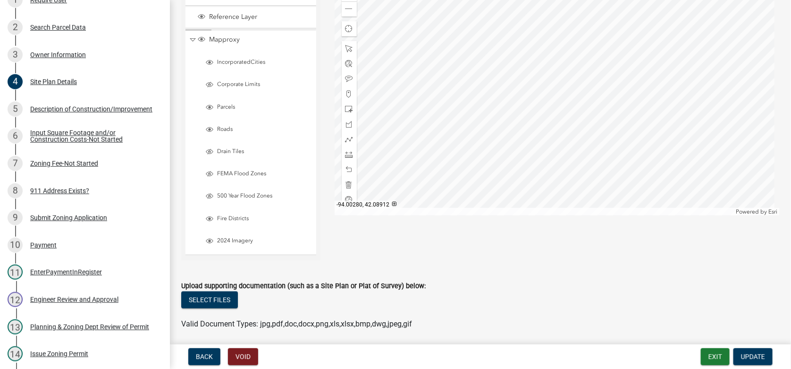
scroll to position [492, 0]
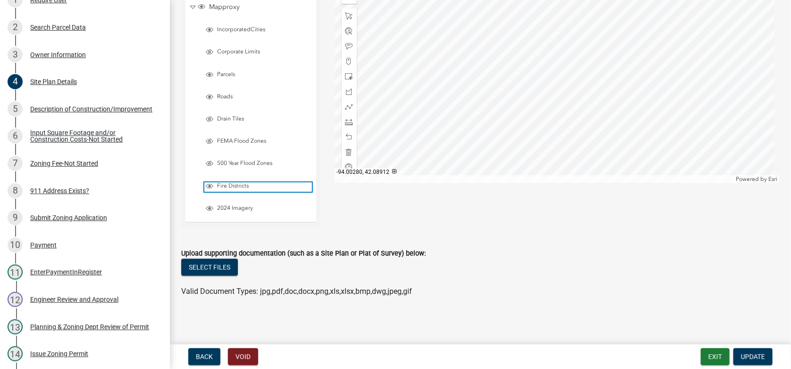
click at [215, 182] on span "Fire Districts" at bounding box center [263, 186] width 97 height 8
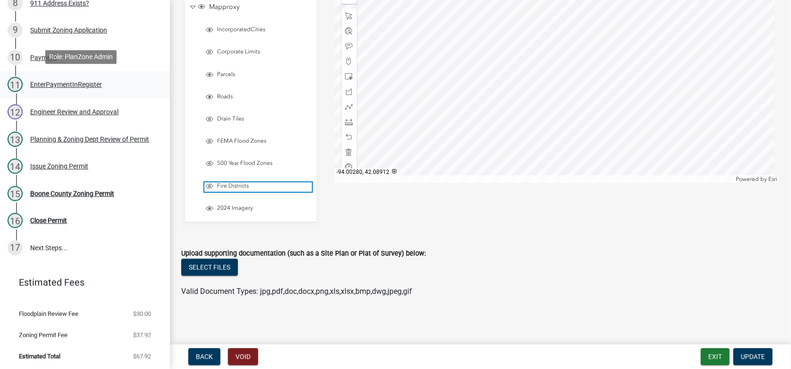
scroll to position [385, 0]
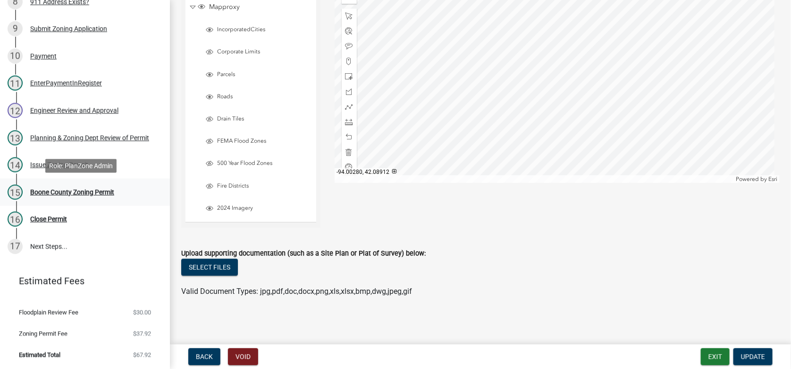
click at [63, 192] on div "Boone County Zoning Permit" at bounding box center [72, 192] width 84 height 7
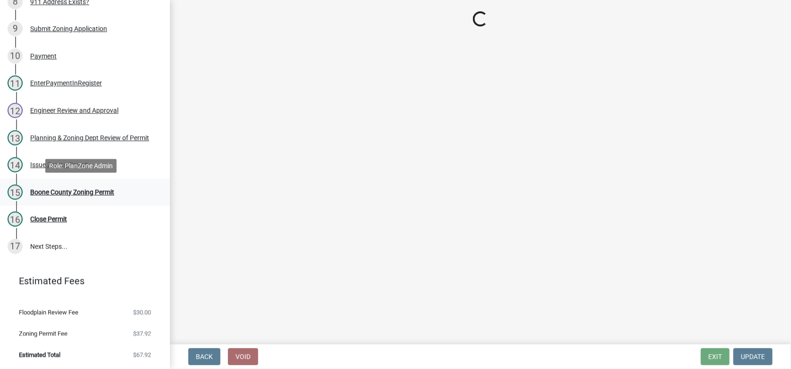
scroll to position [0, 0]
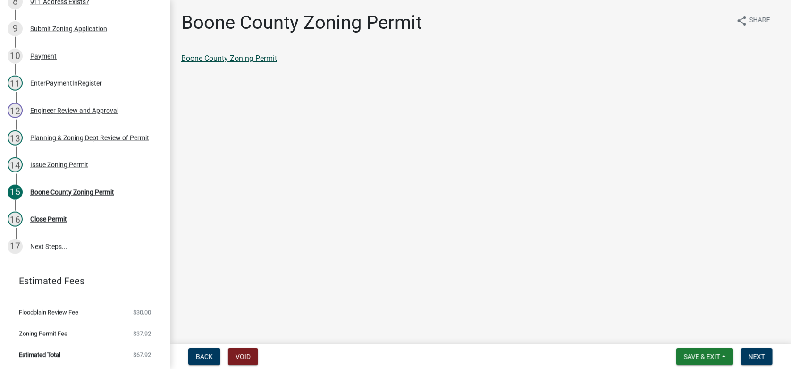
click at [243, 58] on link "Boone County Zoning Permit" at bounding box center [229, 58] width 96 height 9
click at [761, 355] on span "Next" at bounding box center [756, 356] width 17 height 8
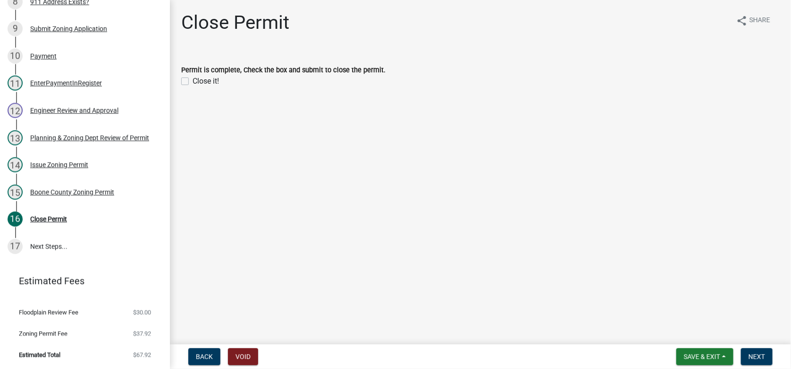
click at [193, 80] on label "Close it!" at bounding box center [206, 81] width 26 height 11
click at [193, 80] on input "Close it!" at bounding box center [196, 79] width 6 height 6
checkbox input "true"
click at [757, 356] on span "Next" at bounding box center [756, 356] width 17 height 8
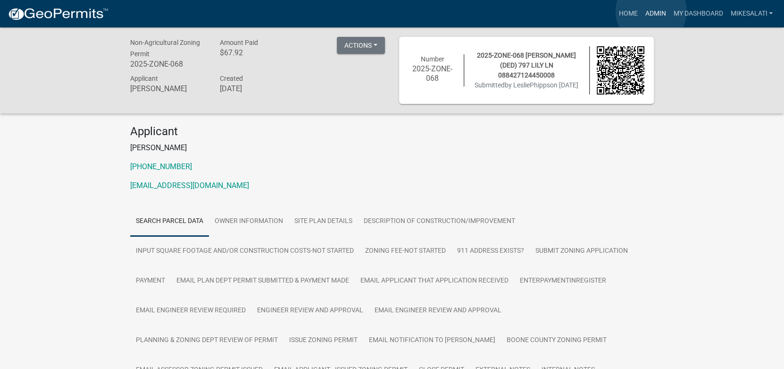
click at [651, 11] on link "Admin" at bounding box center [655, 14] width 28 height 18
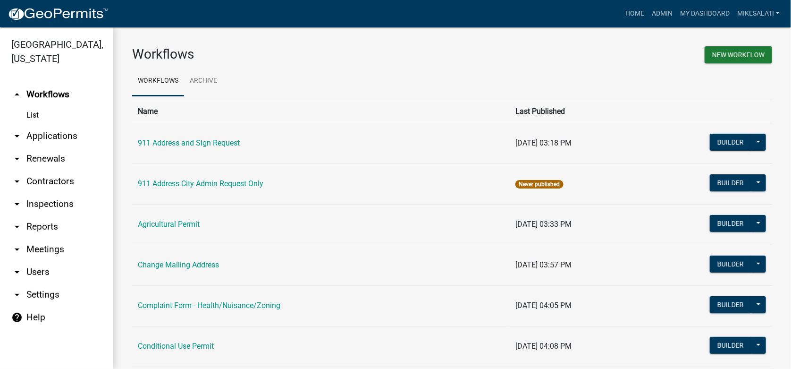
click at [46, 125] on link "arrow_drop_down Applications" at bounding box center [56, 136] width 113 height 23
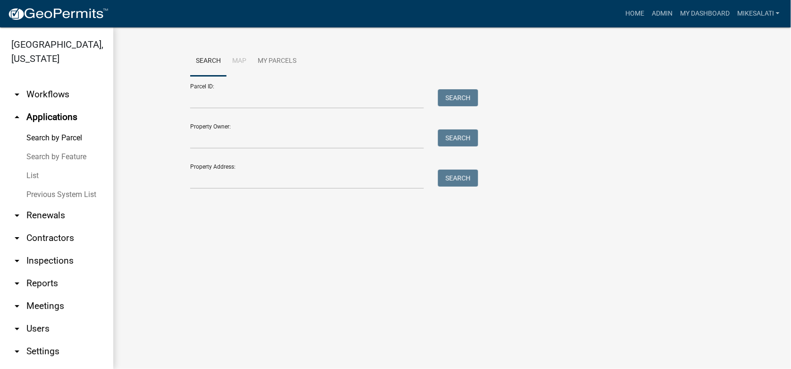
click at [34, 166] on link "List" at bounding box center [56, 175] width 113 height 19
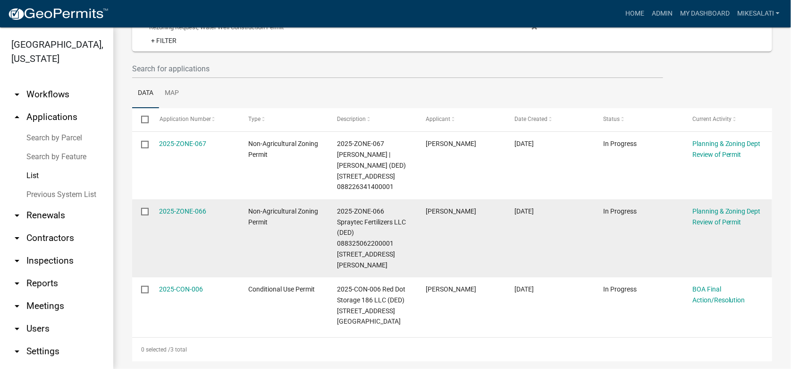
scroll to position [126, 0]
click at [177, 207] on link "2025-ZONE-066" at bounding box center [182, 211] width 47 height 8
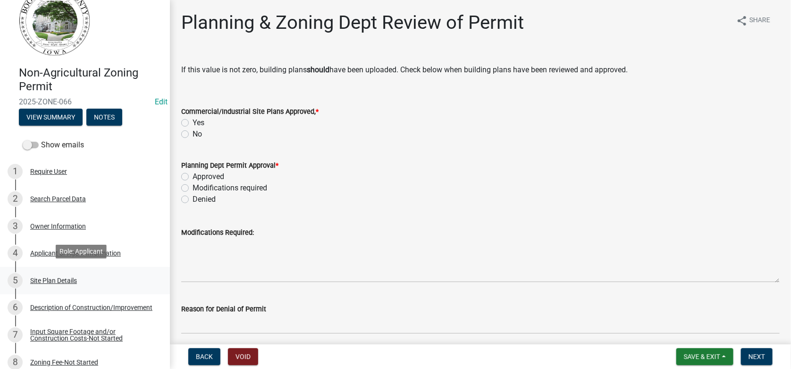
scroll to position [47, 0]
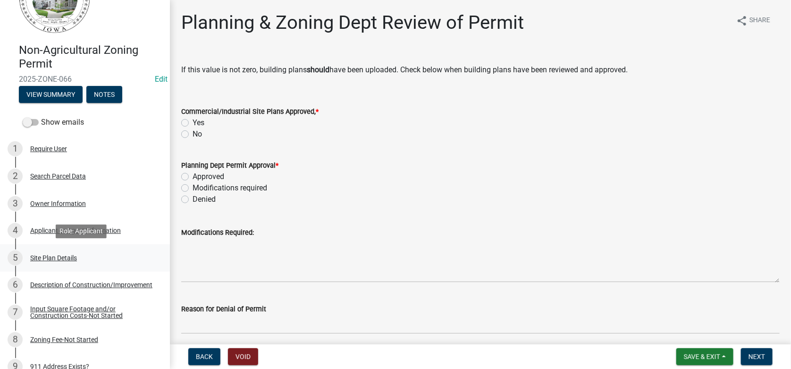
click at [53, 257] on div "Site Plan Details" at bounding box center [53, 257] width 47 height 7
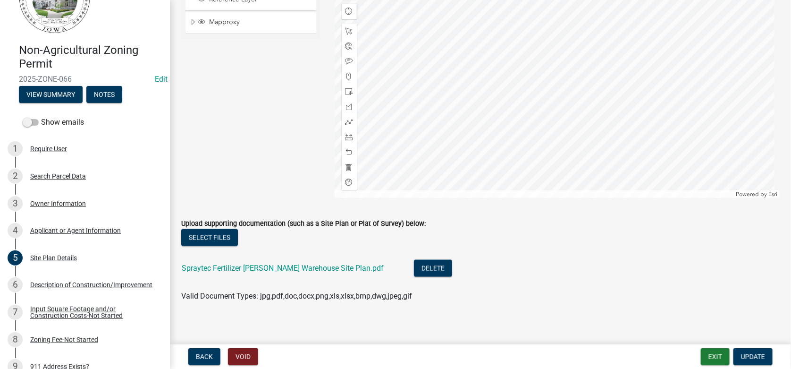
scroll to position [483, 0]
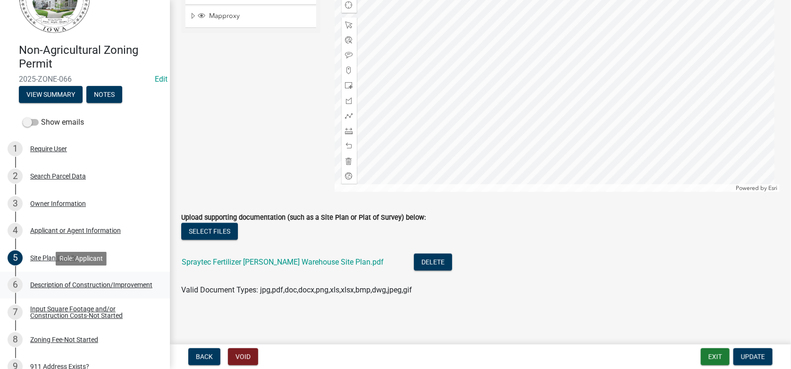
click at [68, 276] on link "6 Description of Construction/Improvement" at bounding box center [85, 284] width 170 height 27
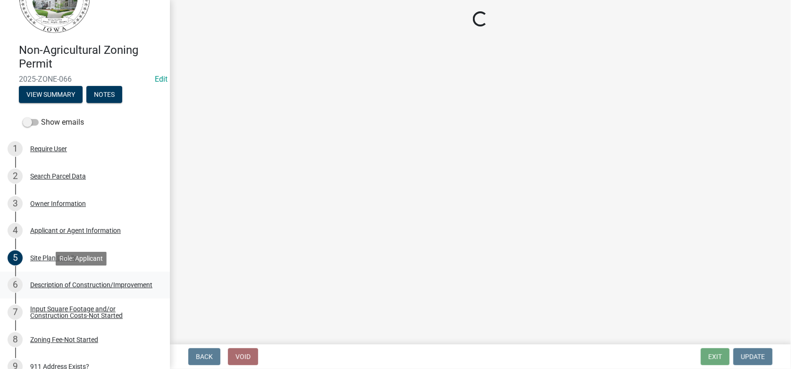
scroll to position [0, 0]
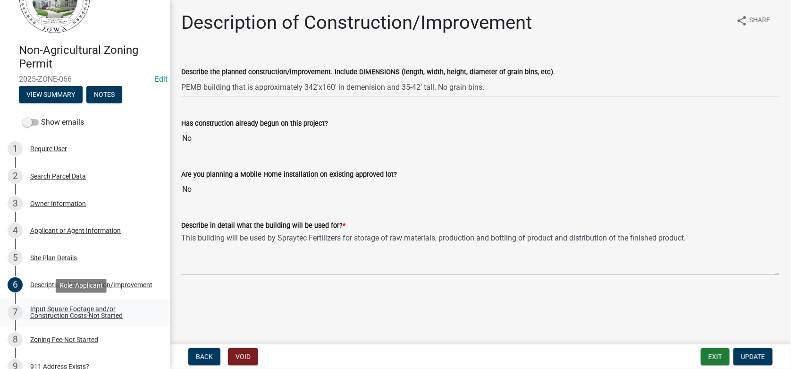
click at [58, 313] on div "Input Square Footage and/or Construction Costs-Not Started" at bounding box center [92, 311] width 125 height 13
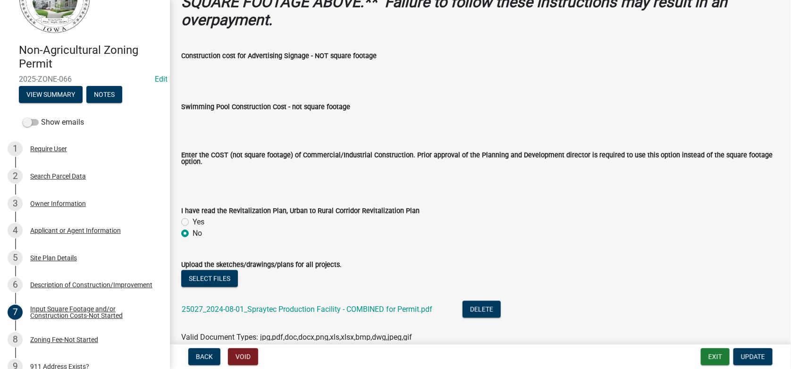
scroll to position [702, 0]
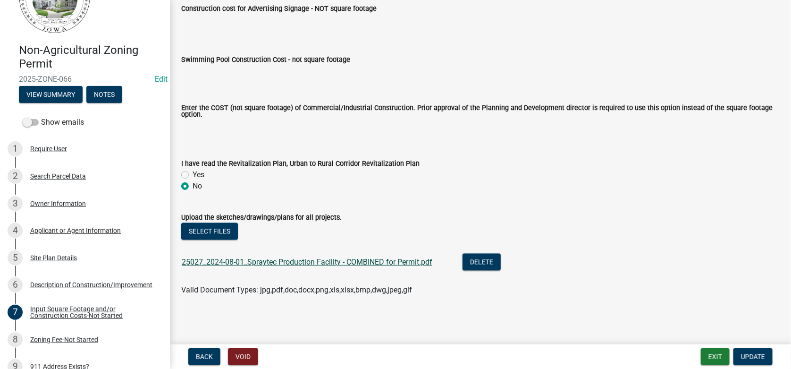
click at [277, 262] on link "25027_2024-08-01_Spraytec Production Facility - COMBINED for Permit.pdf" at bounding box center [307, 261] width 251 height 9
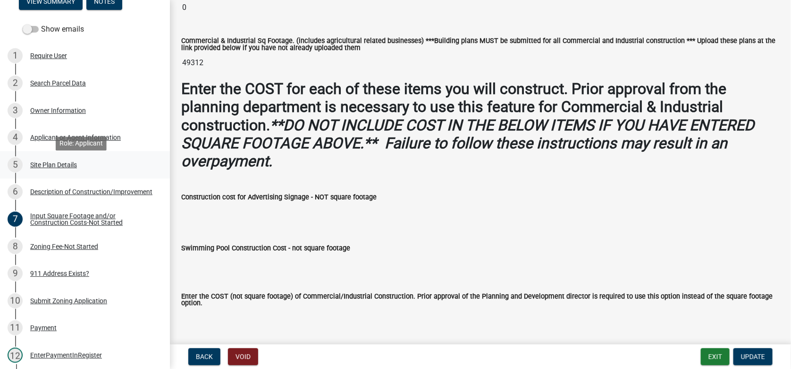
scroll to position [142, 0]
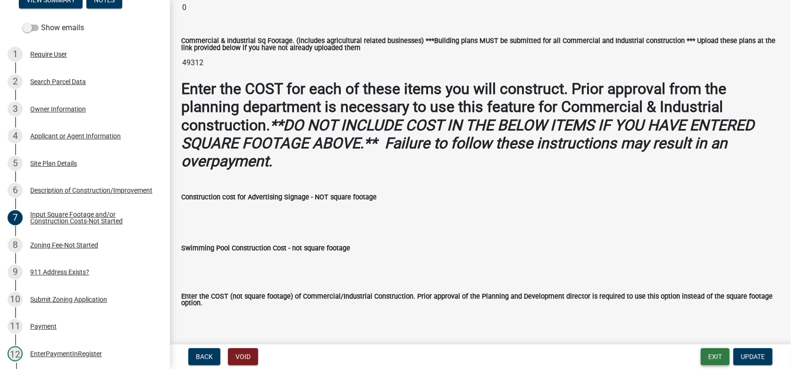
click at [719, 355] on button "Exit" at bounding box center [715, 356] width 29 height 17
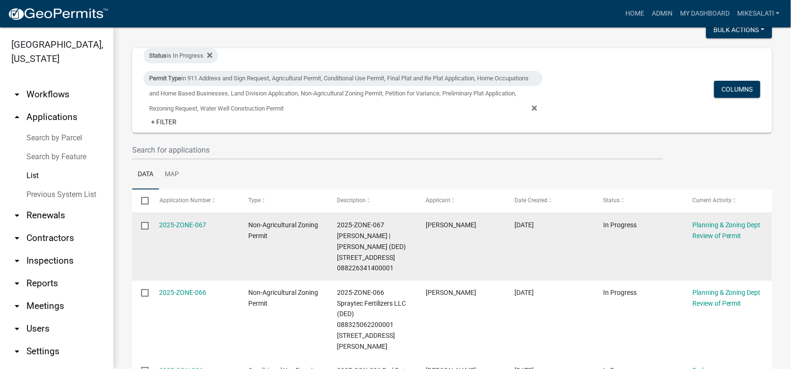
scroll to position [32, 0]
